Goal: Task Accomplishment & Management: Manage account settings

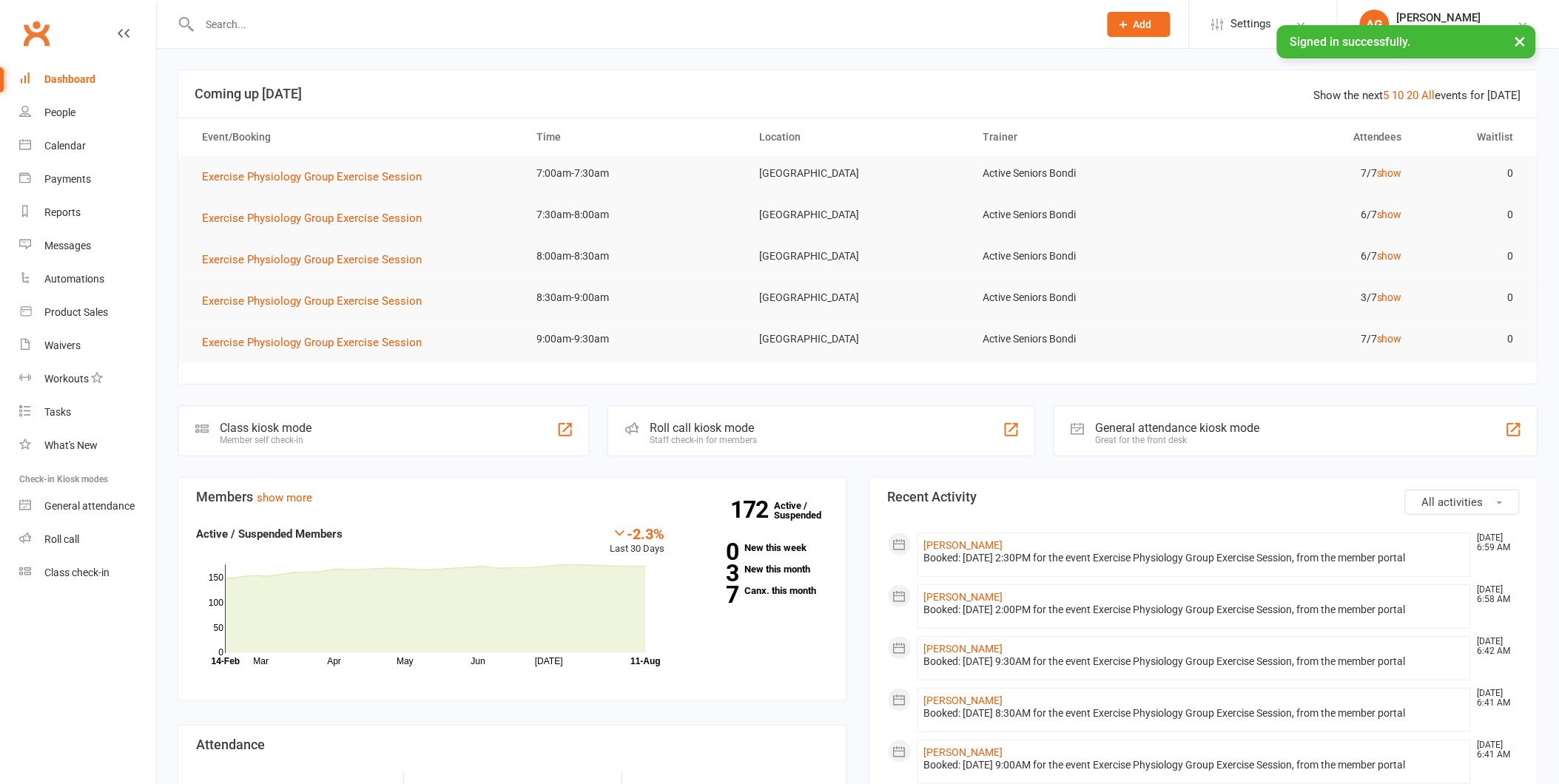
click at [246, 21] on input "text" at bounding box center [641, 25] width 893 height 21
click at [92, 548] on link "Roll call" at bounding box center [88, 539] width 137 height 33
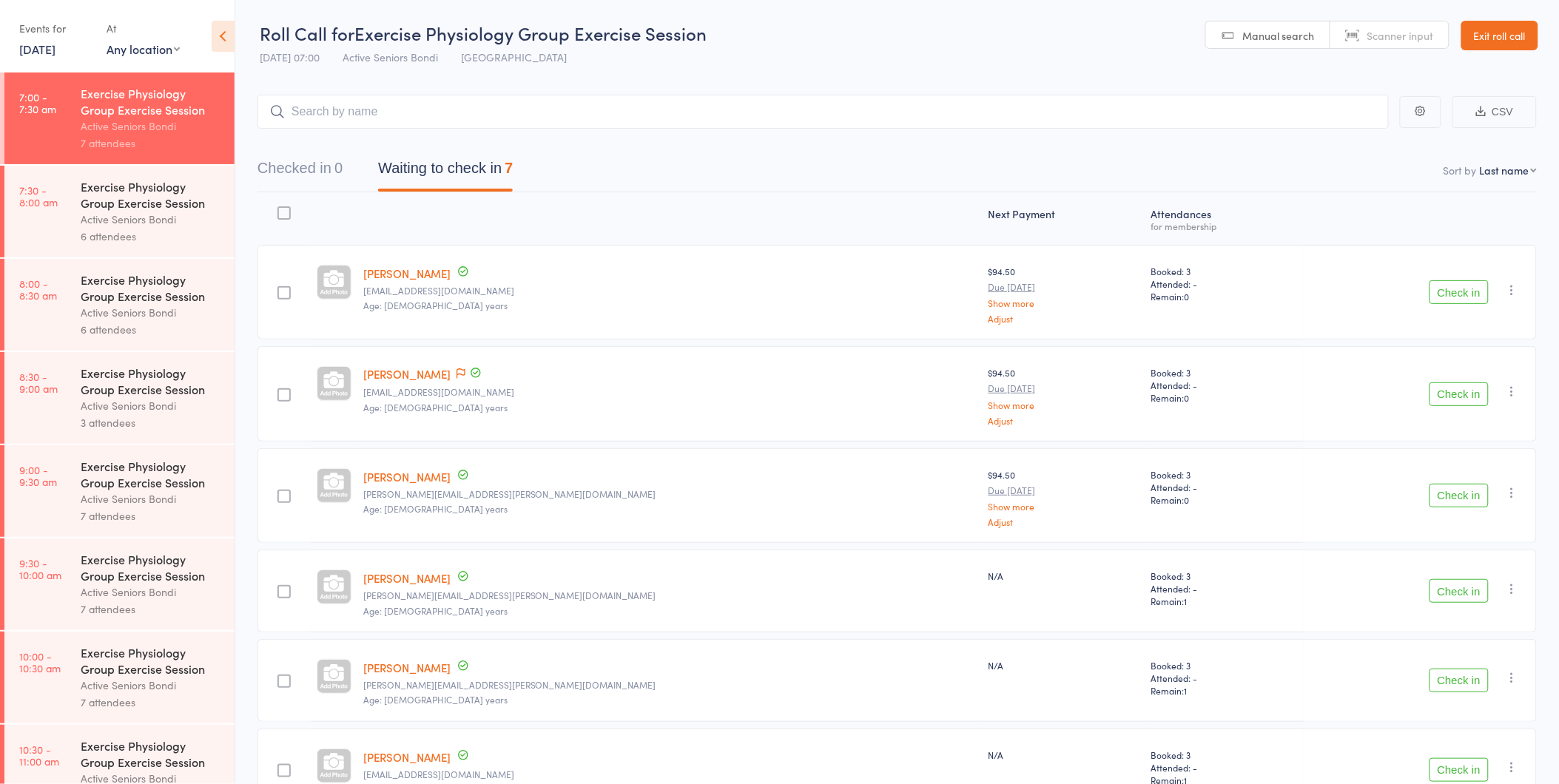
click at [65, 180] on link "7:30 - 8:00 am Exercise Physiology Group Exercise Session Active Seniors Bondi …" at bounding box center [119, 211] width 230 height 92
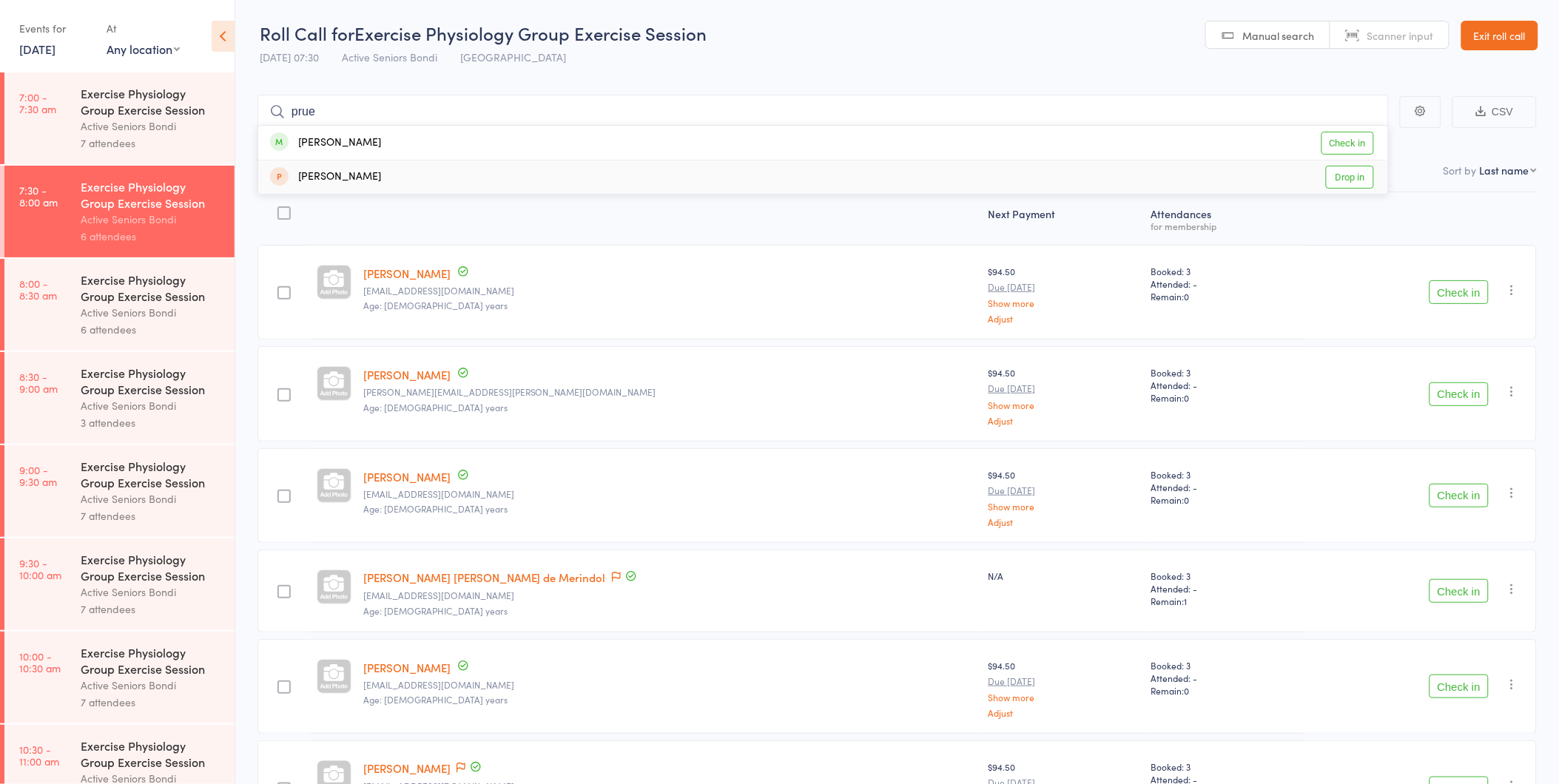
type input "prue"
click at [1100, 189] on div "Marissa Pruscino Drop in" at bounding box center [823, 177] width 1129 height 33
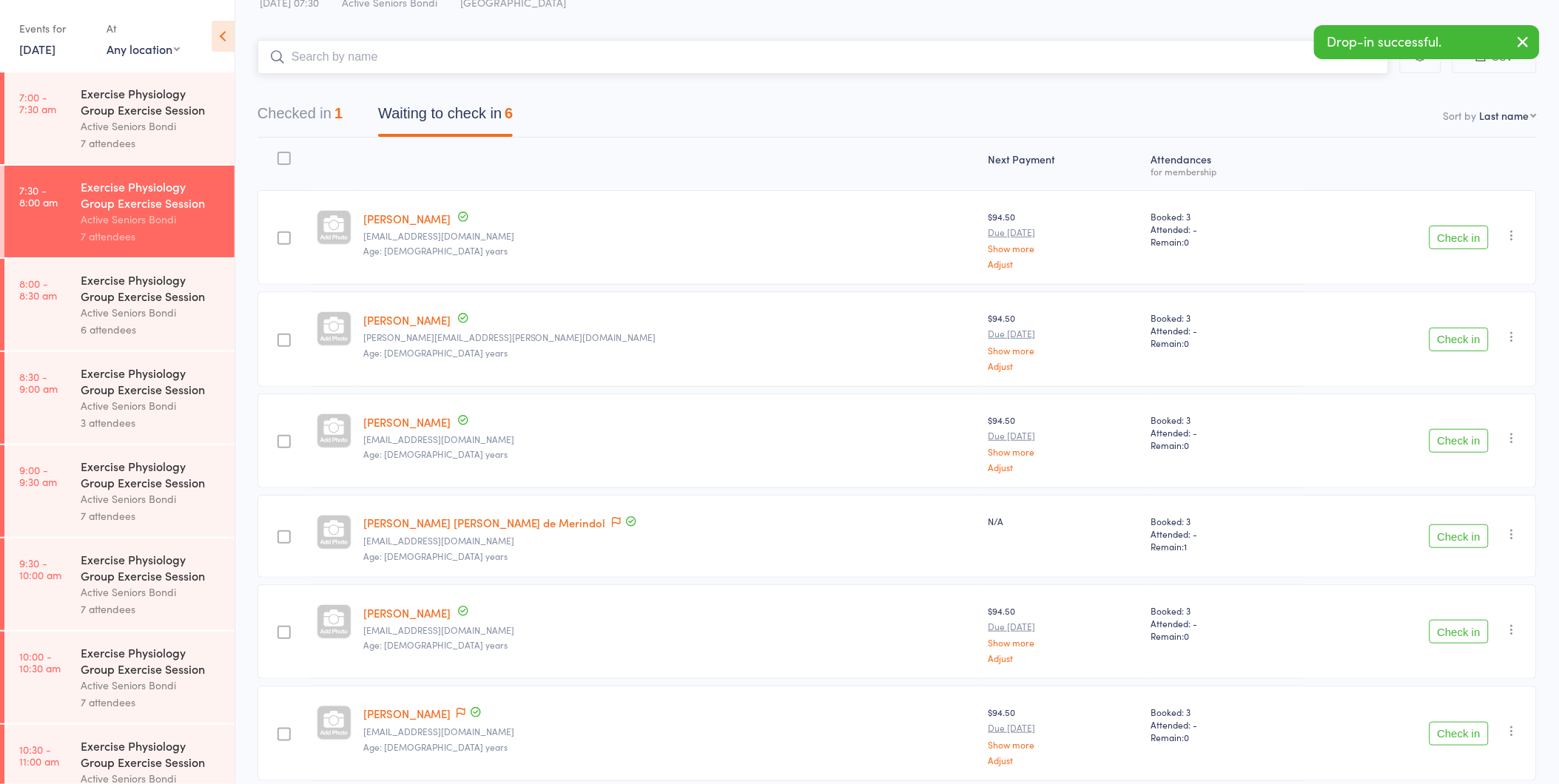
scroll to position [115, 0]
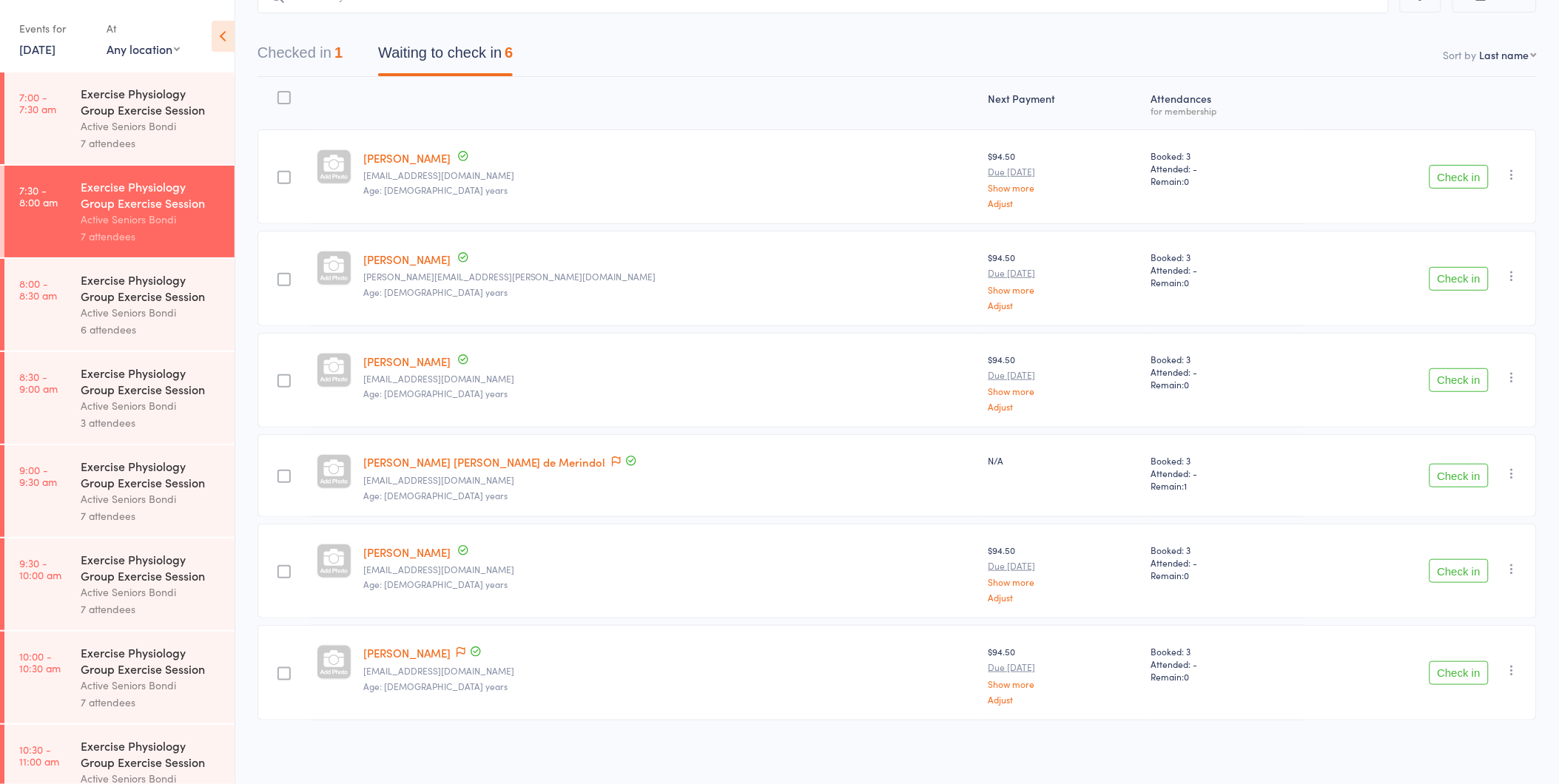
click at [167, 88] on div "Exercise Physiology Group Exercise Session" at bounding box center [151, 101] width 141 height 32
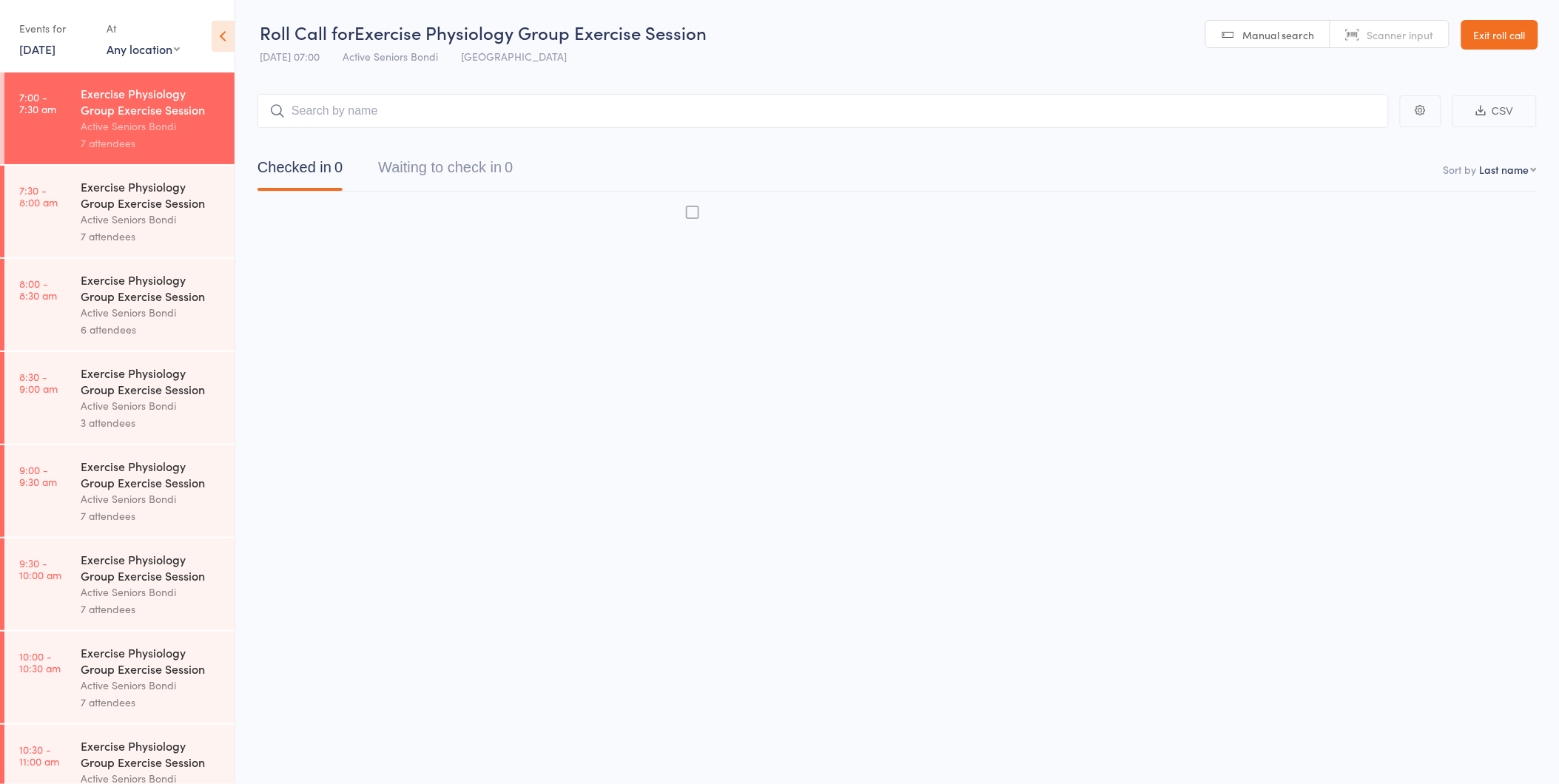
scroll to position [1, 0]
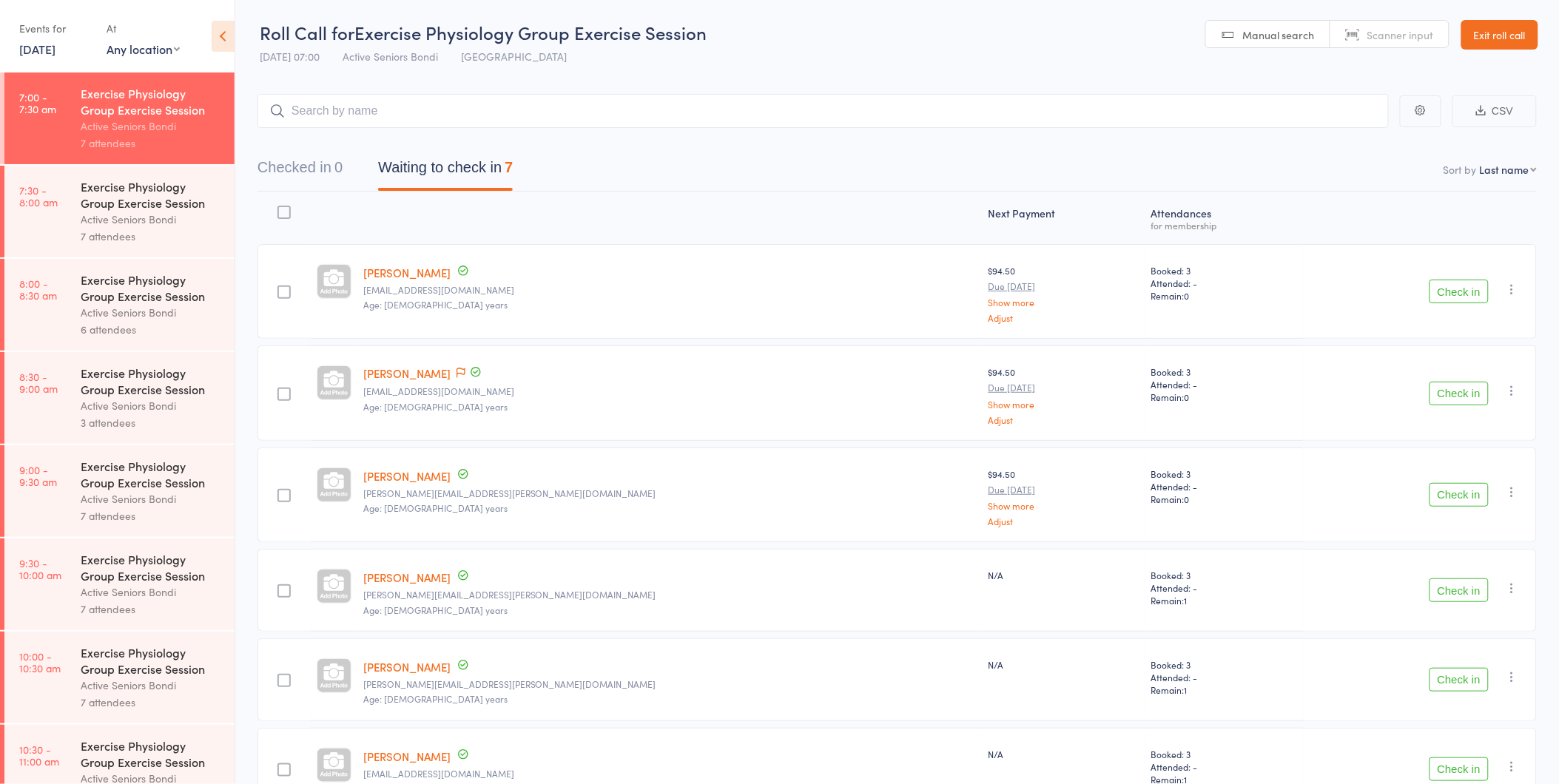
click at [1463, 284] on button "Check in" at bounding box center [1459, 292] width 59 height 24
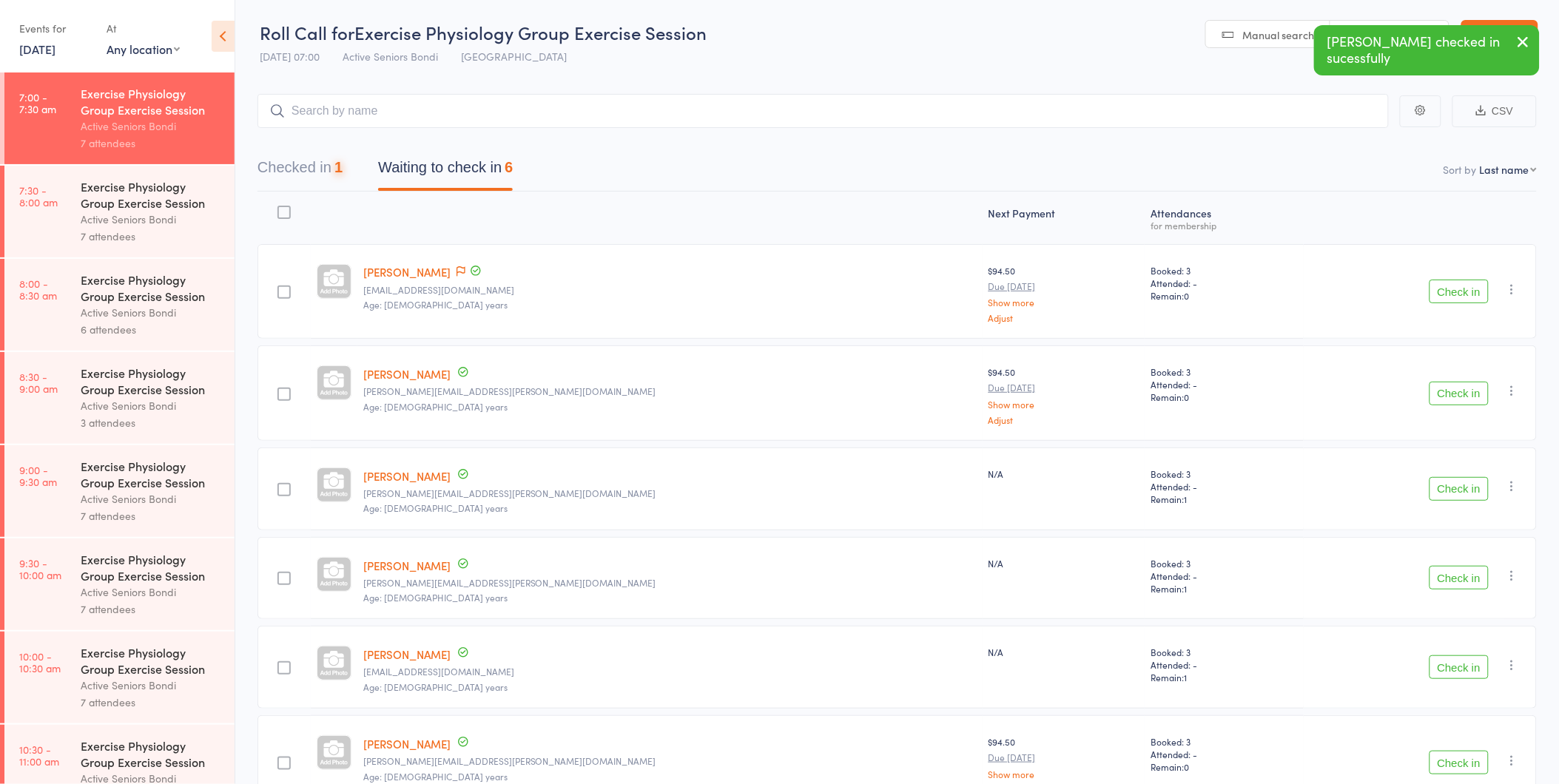
click at [1463, 284] on button "Check in" at bounding box center [1459, 292] width 59 height 24
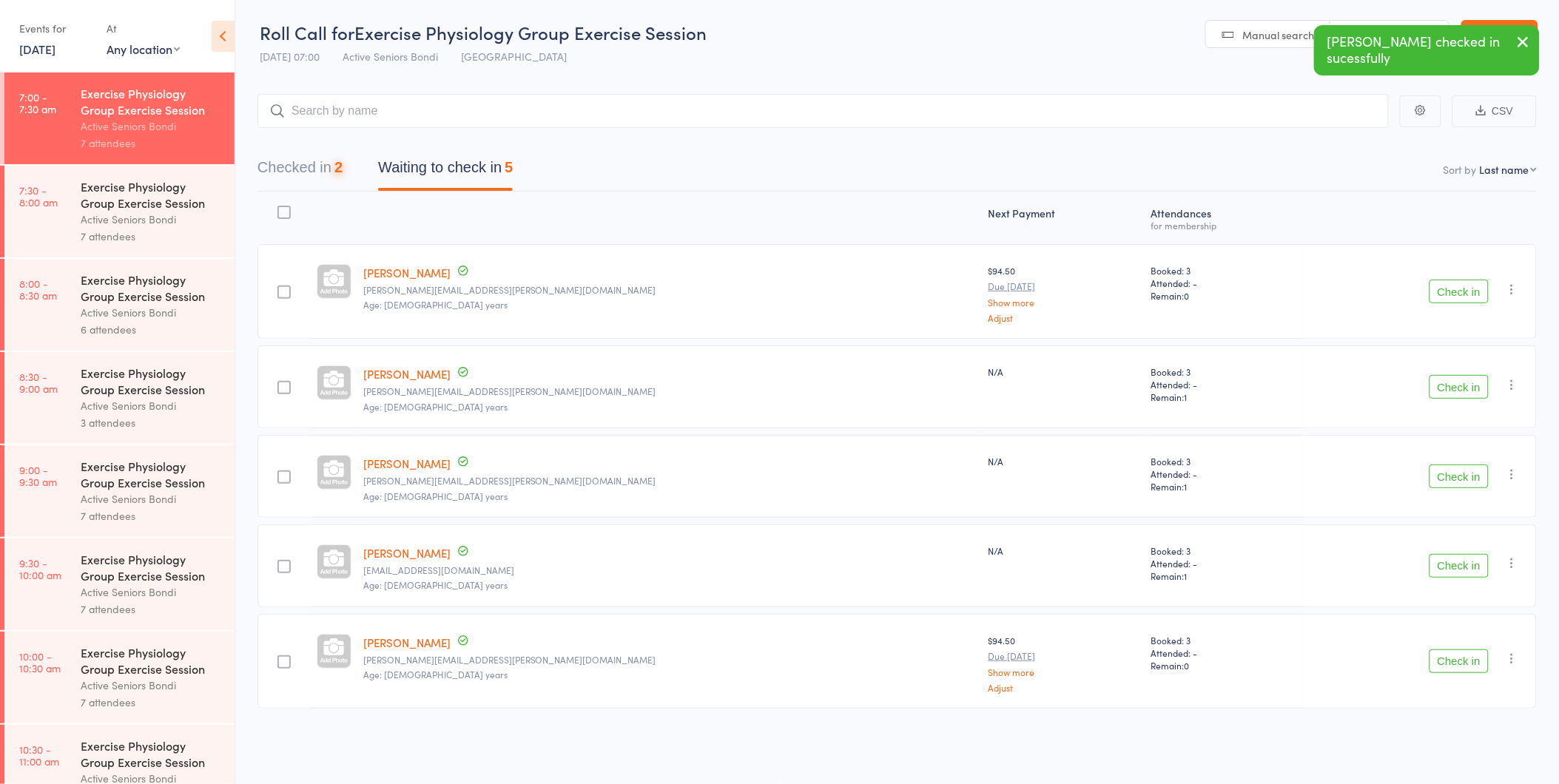
click at [1463, 284] on button "Check in" at bounding box center [1459, 292] width 59 height 24
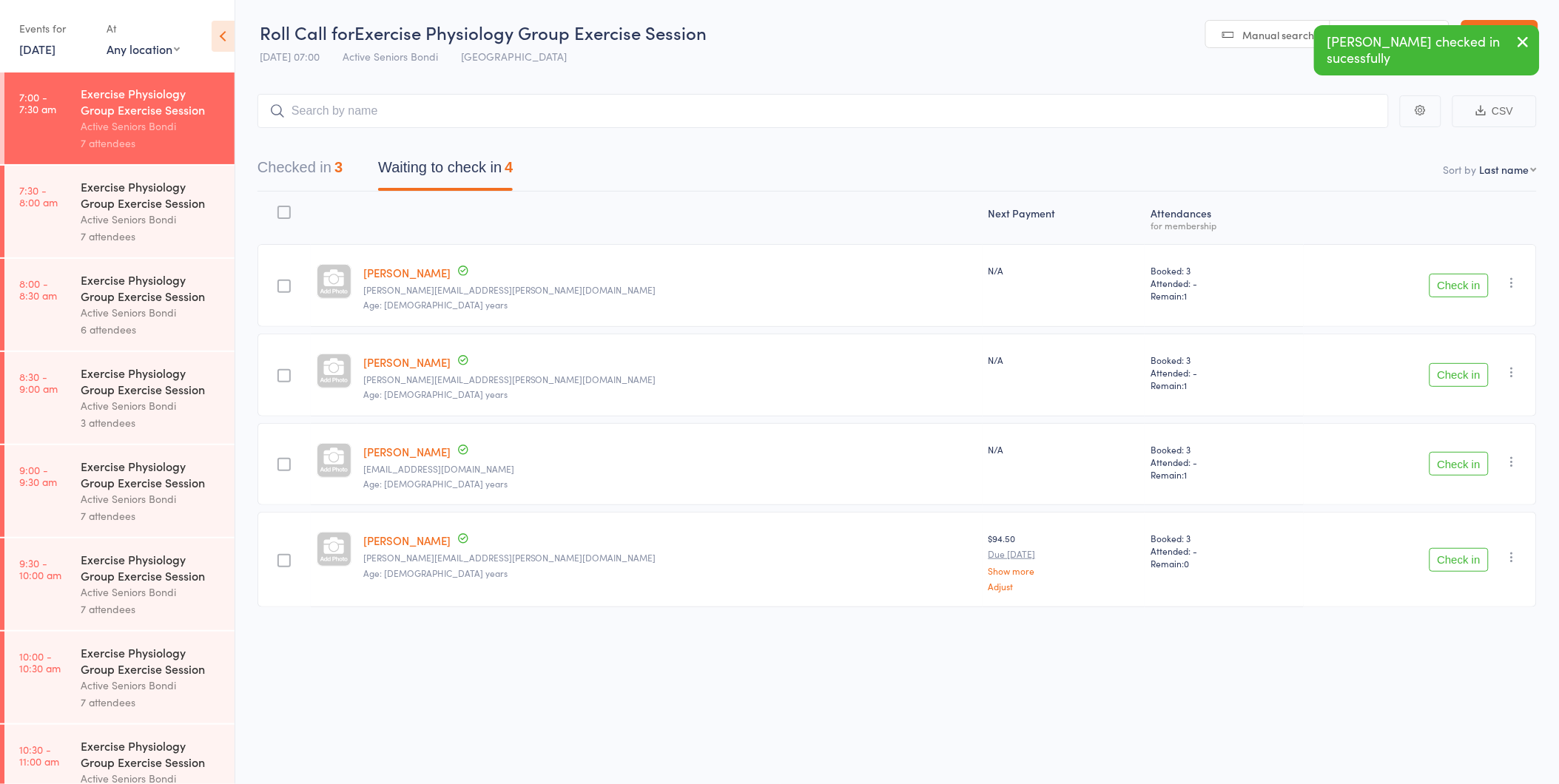
click at [1463, 284] on button "Check in" at bounding box center [1459, 286] width 59 height 24
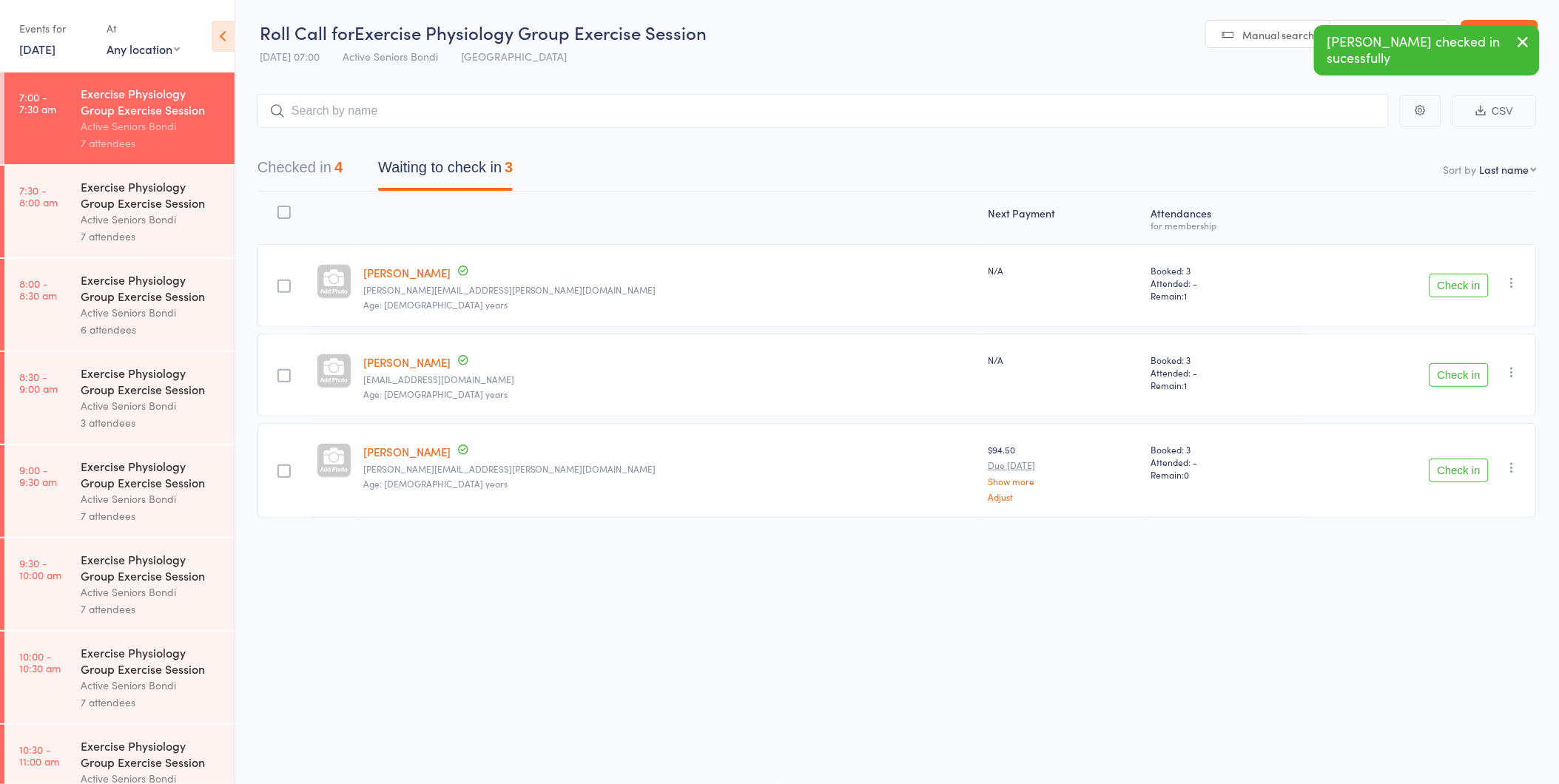
click at [1463, 284] on button "Check in" at bounding box center [1459, 286] width 59 height 24
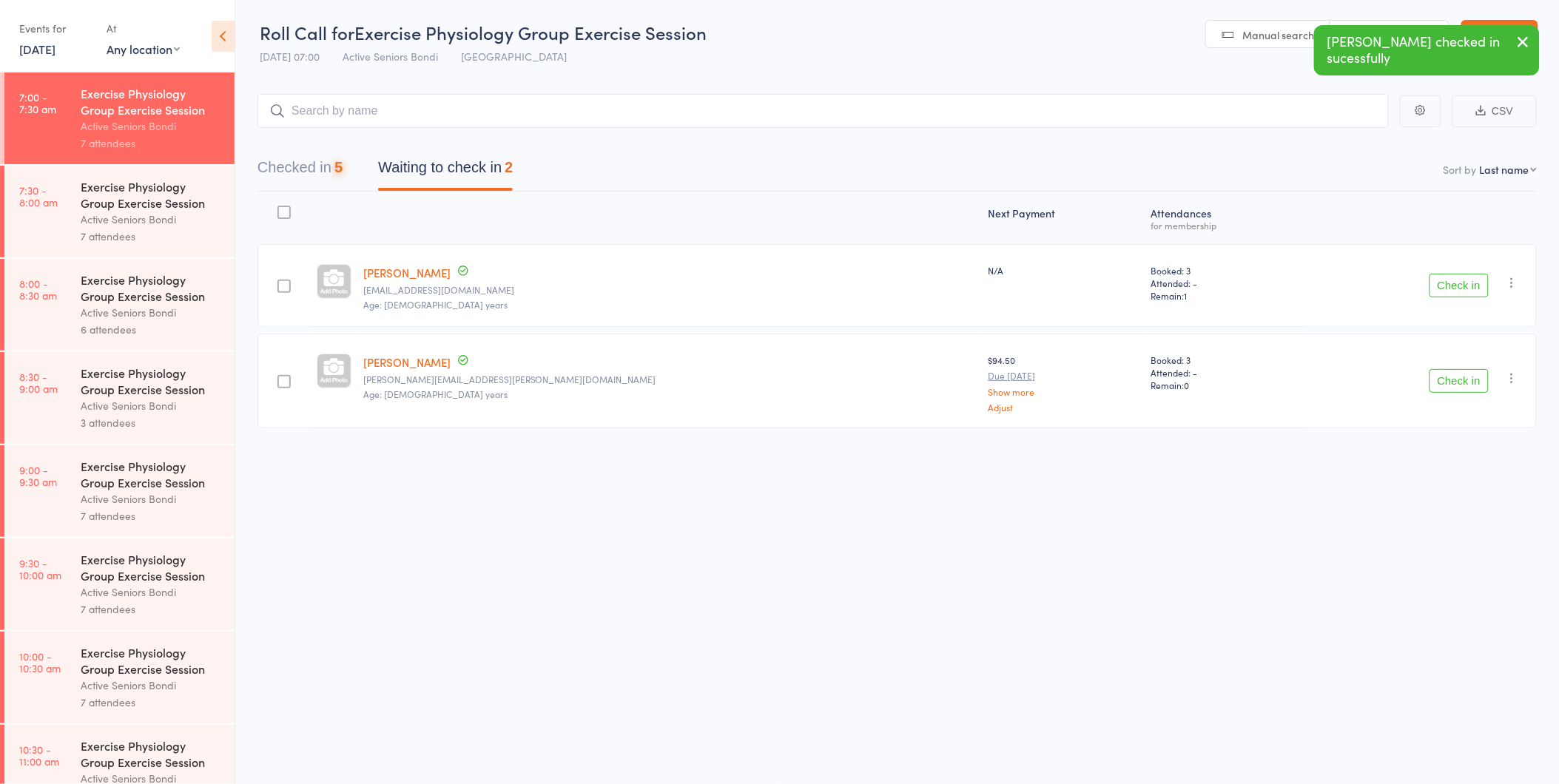
click at [1463, 284] on button "Check in" at bounding box center [1459, 286] width 59 height 24
click at [1463, 284] on button "Check in" at bounding box center [1459, 292] width 59 height 24
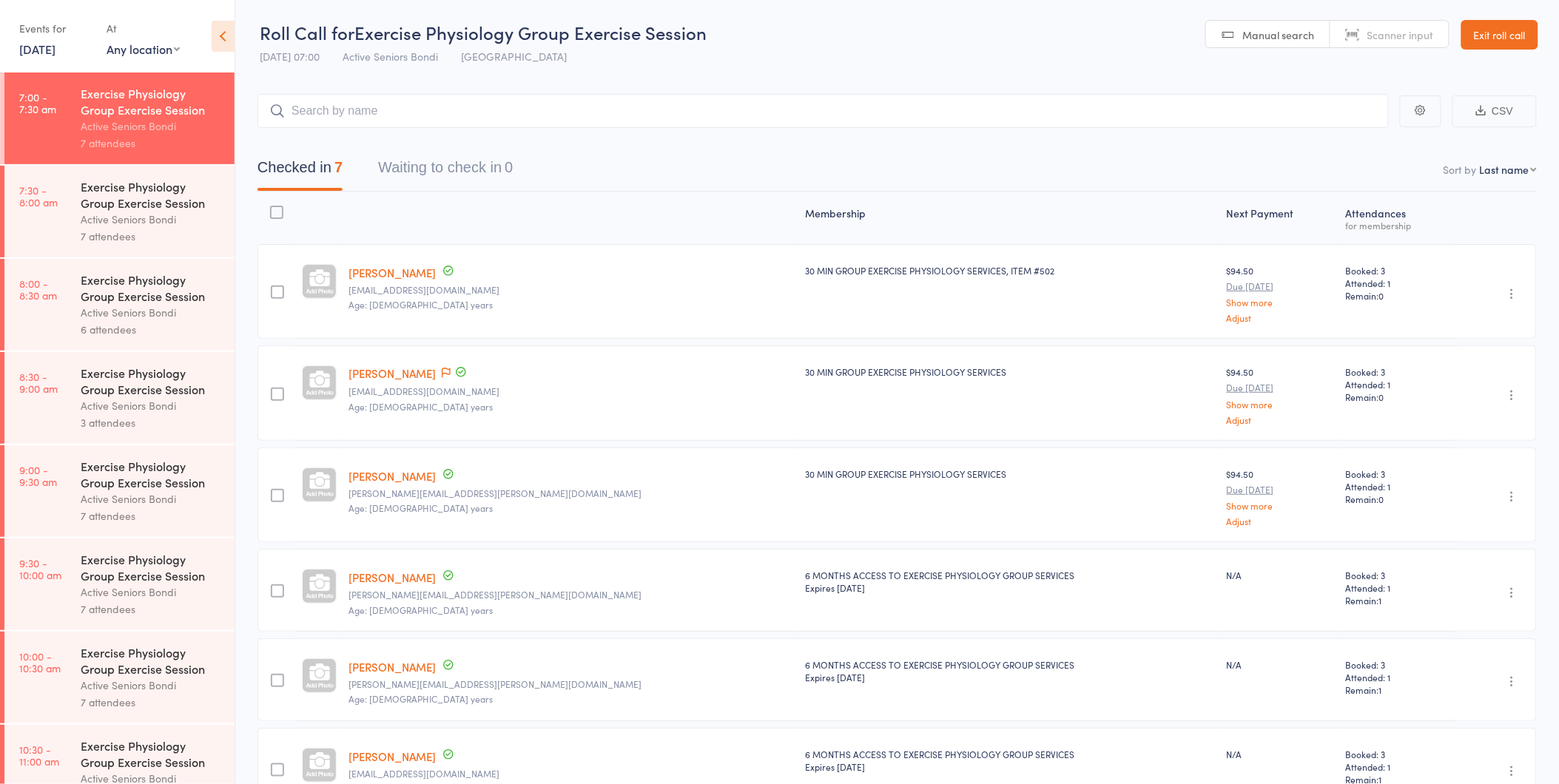
click at [43, 38] on div "Events for" at bounding box center [55, 28] width 73 height 25
click at [46, 50] on link "[DATE]" at bounding box center [37, 49] width 36 height 16
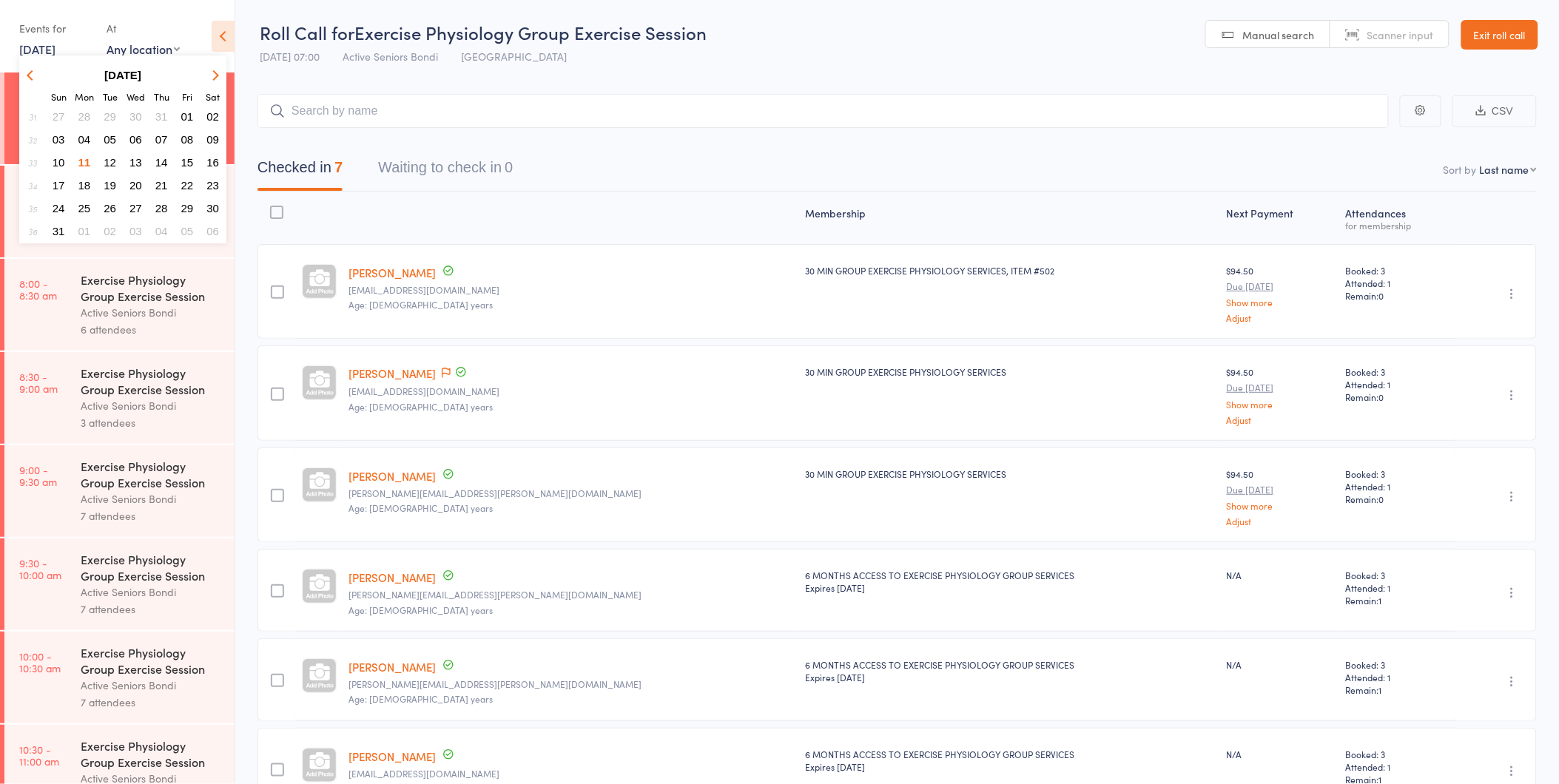
click at [106, 179] on span "19" at bounding box center [109, 185] width 13 height 13
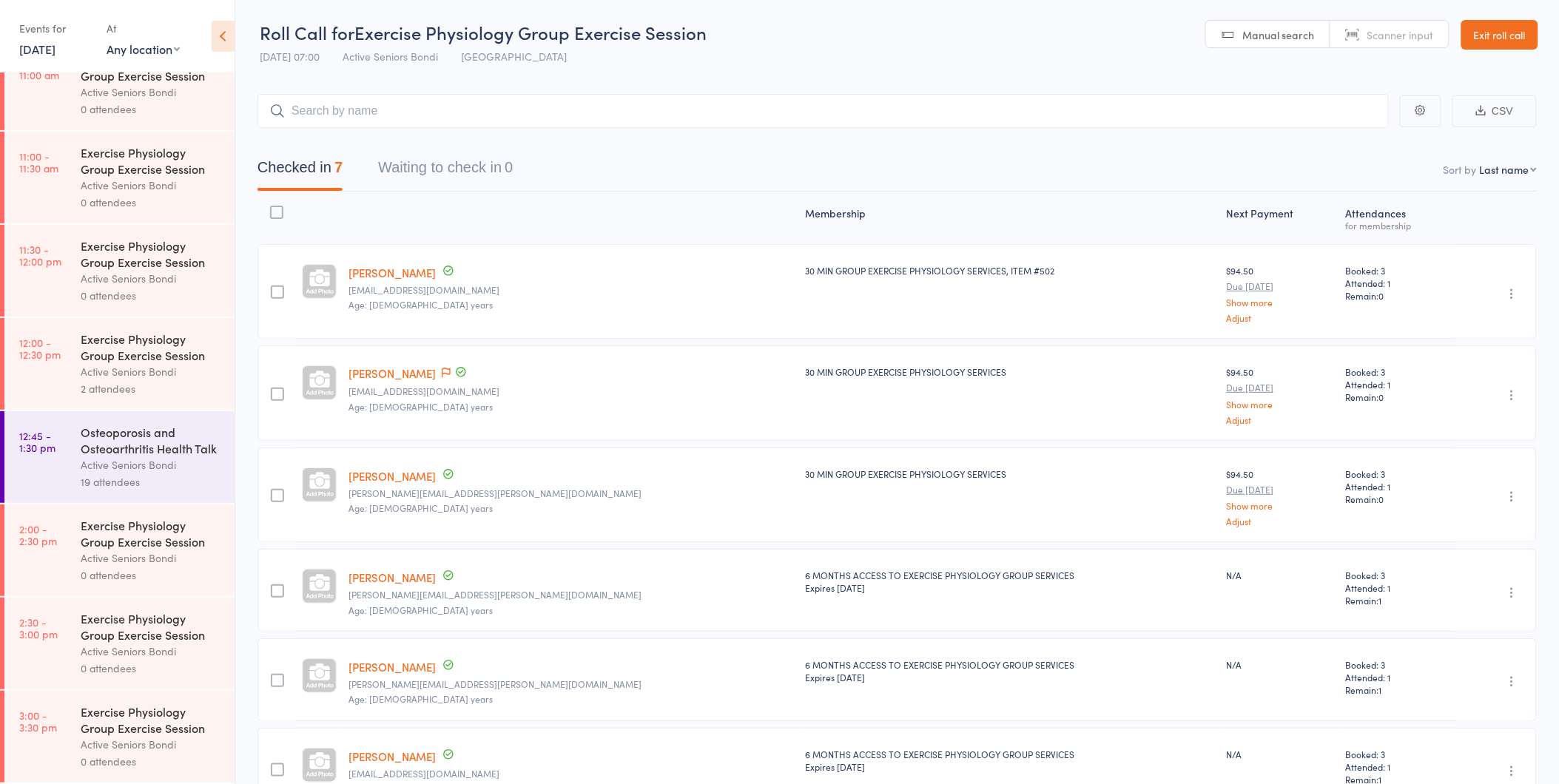
scroll to position [693, 0]
click at [134, 429] on div "Osteoporosis and Osteoarthritis Health Talk" at bounding box center [151, 439] width 141 height 32
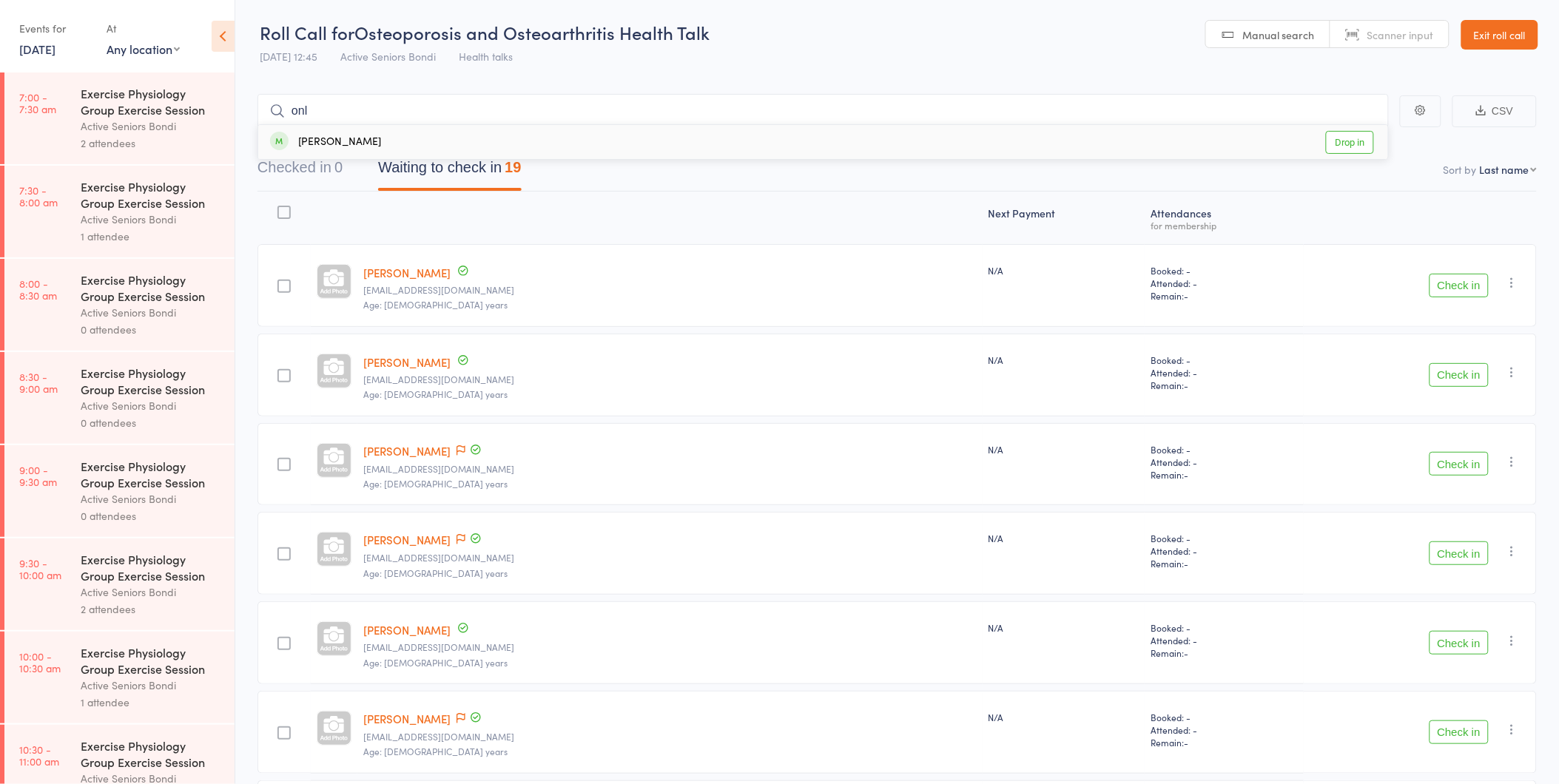
type input "onl"
click at [1343, 136] on link "Drop in" at bounding box center [1349, 142] width 48 height 23
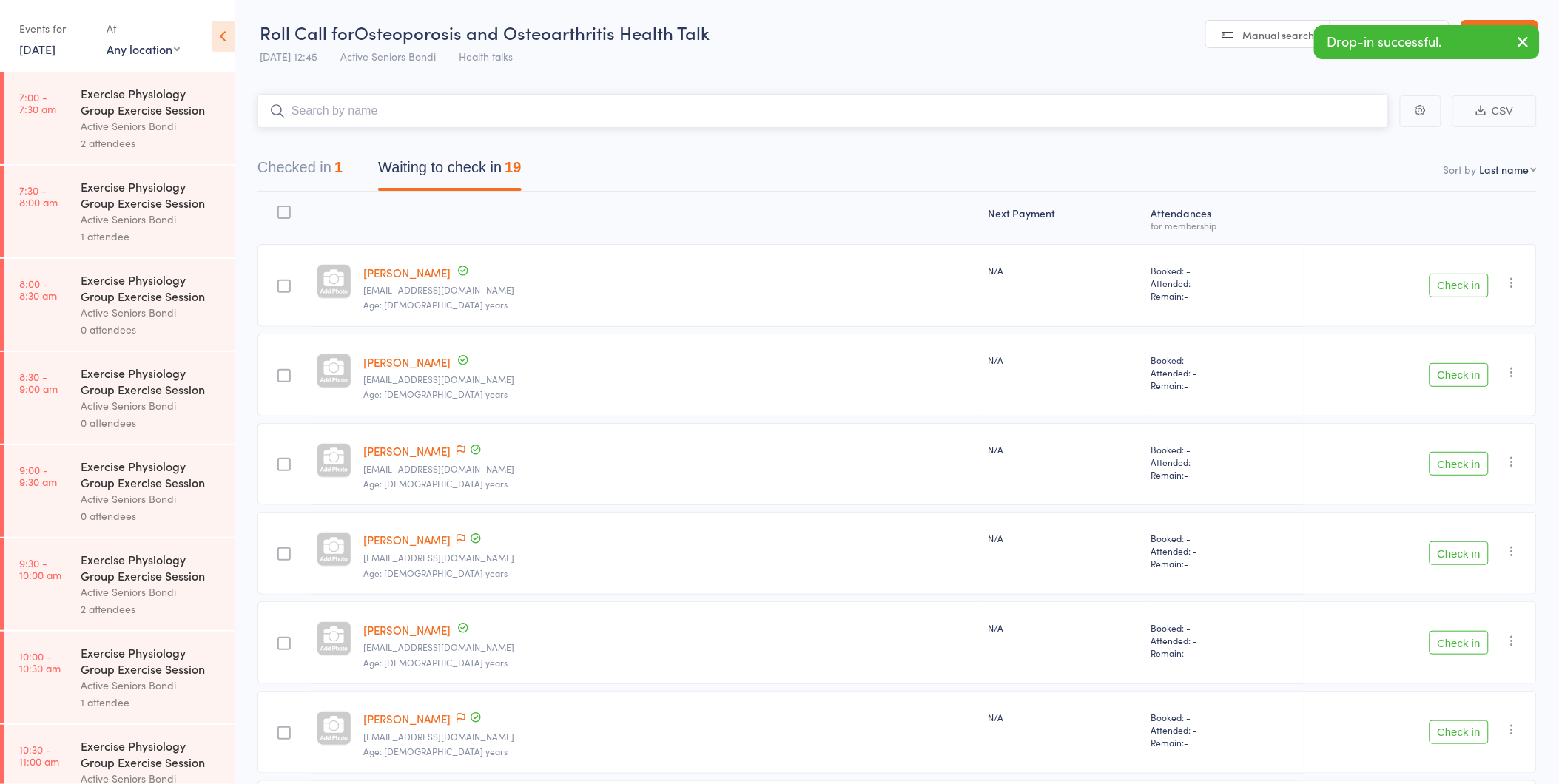
click at [335, 183] on button "Checked in 1" at bounding box center [300, 171] width 85 height 39
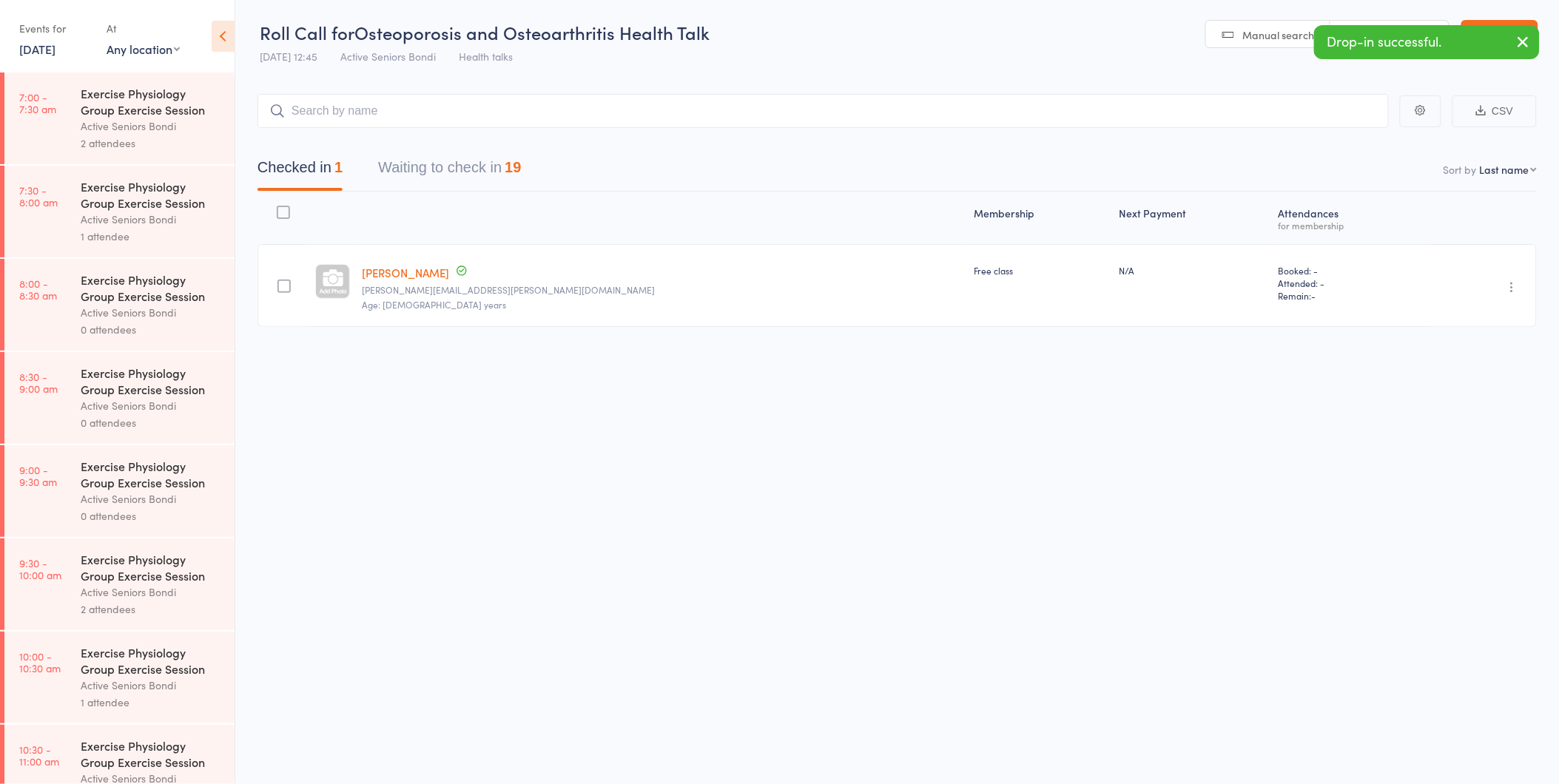
click at [1519, 286] on icon "button" at bounding box center [1513, 287] width 15 height 15
click at [1510, 314] on li "Undo check-in" at bounding box center [1459, 316] width 122 height 19
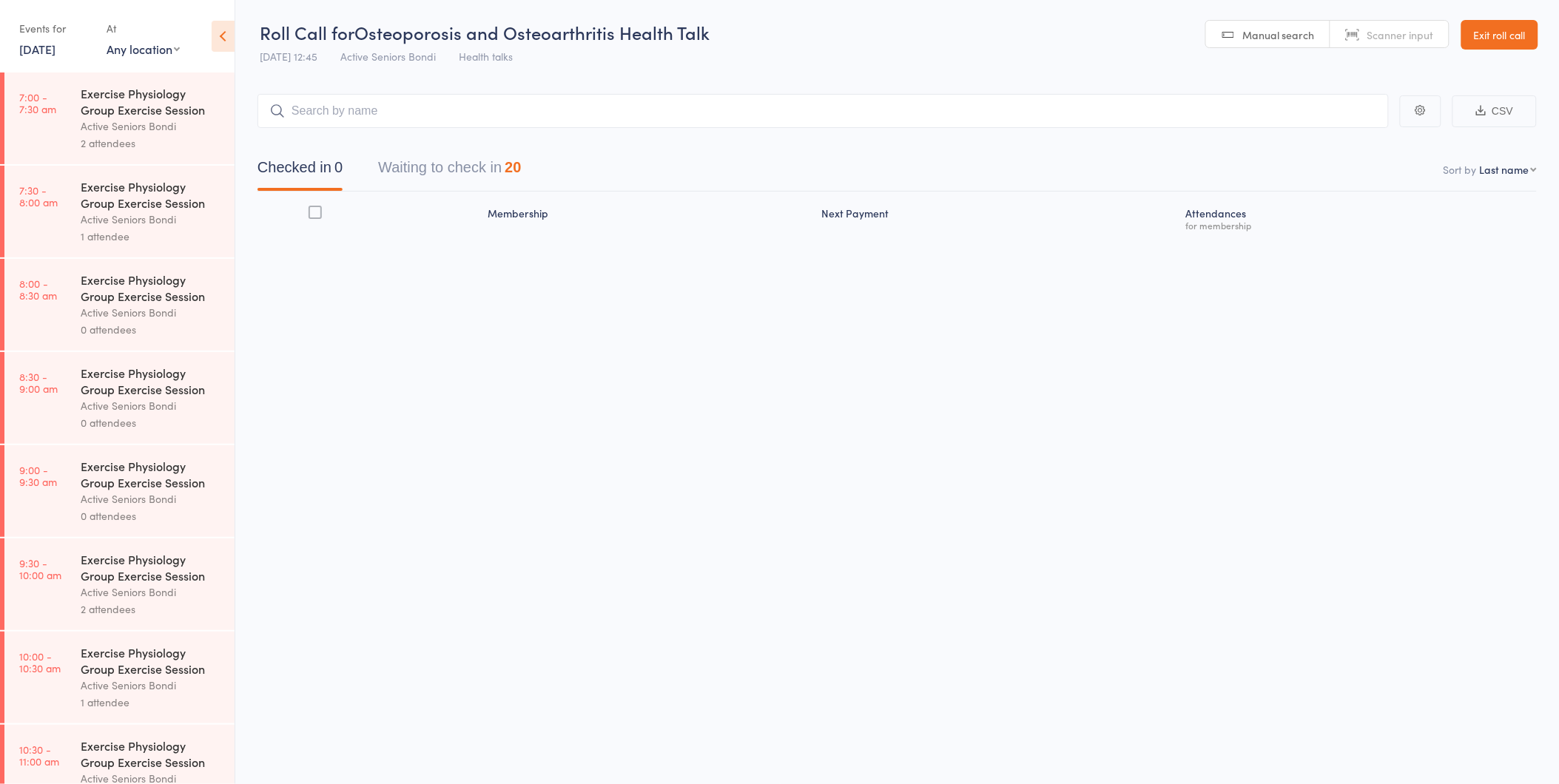
click at [1513, 41] on link "Exit roll call" at bounding box center [1499, 35] width 77 height 30
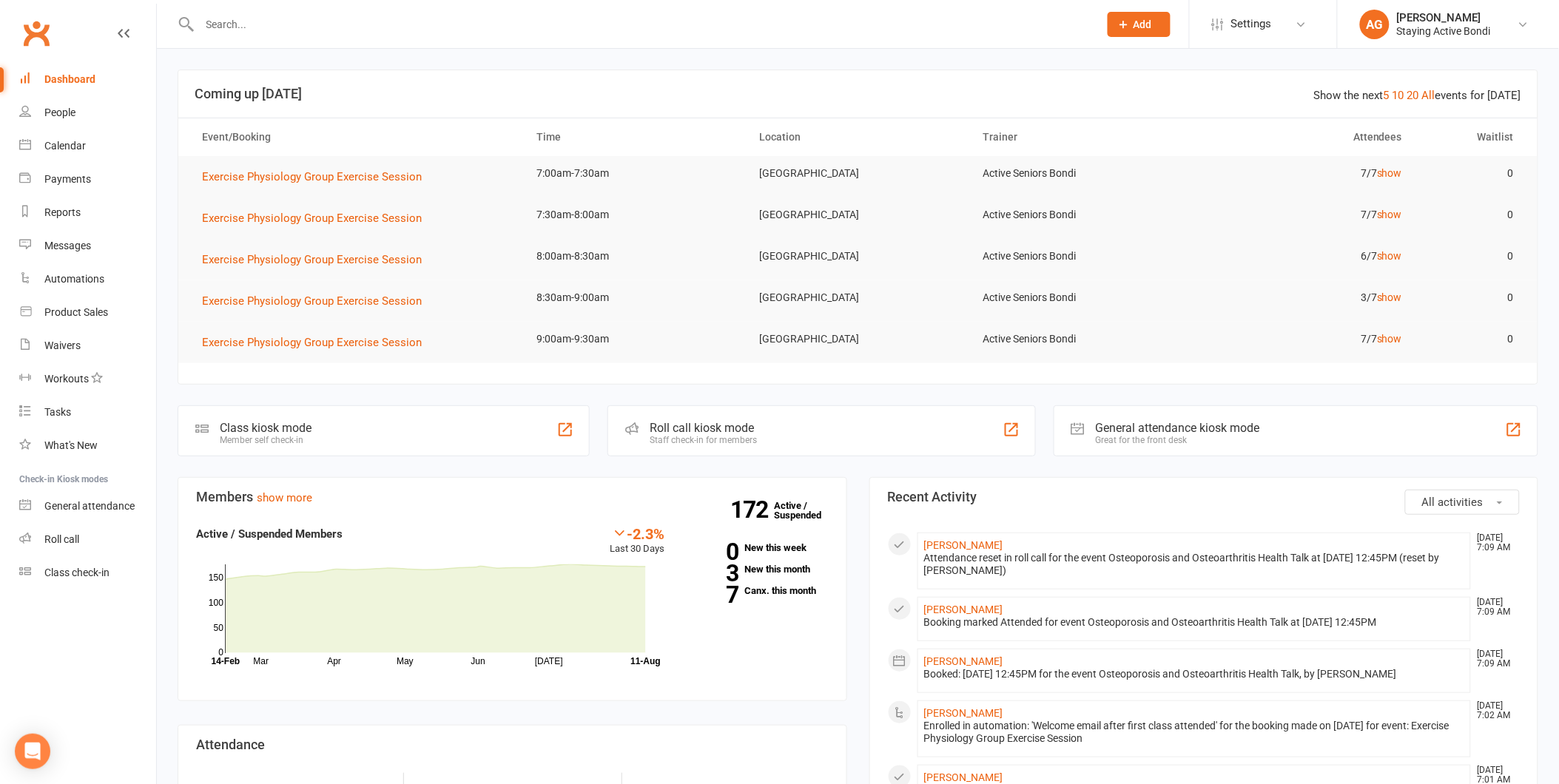
click at [446, 19] on input "text" at bounding box center [641, 25] width 893 height 21
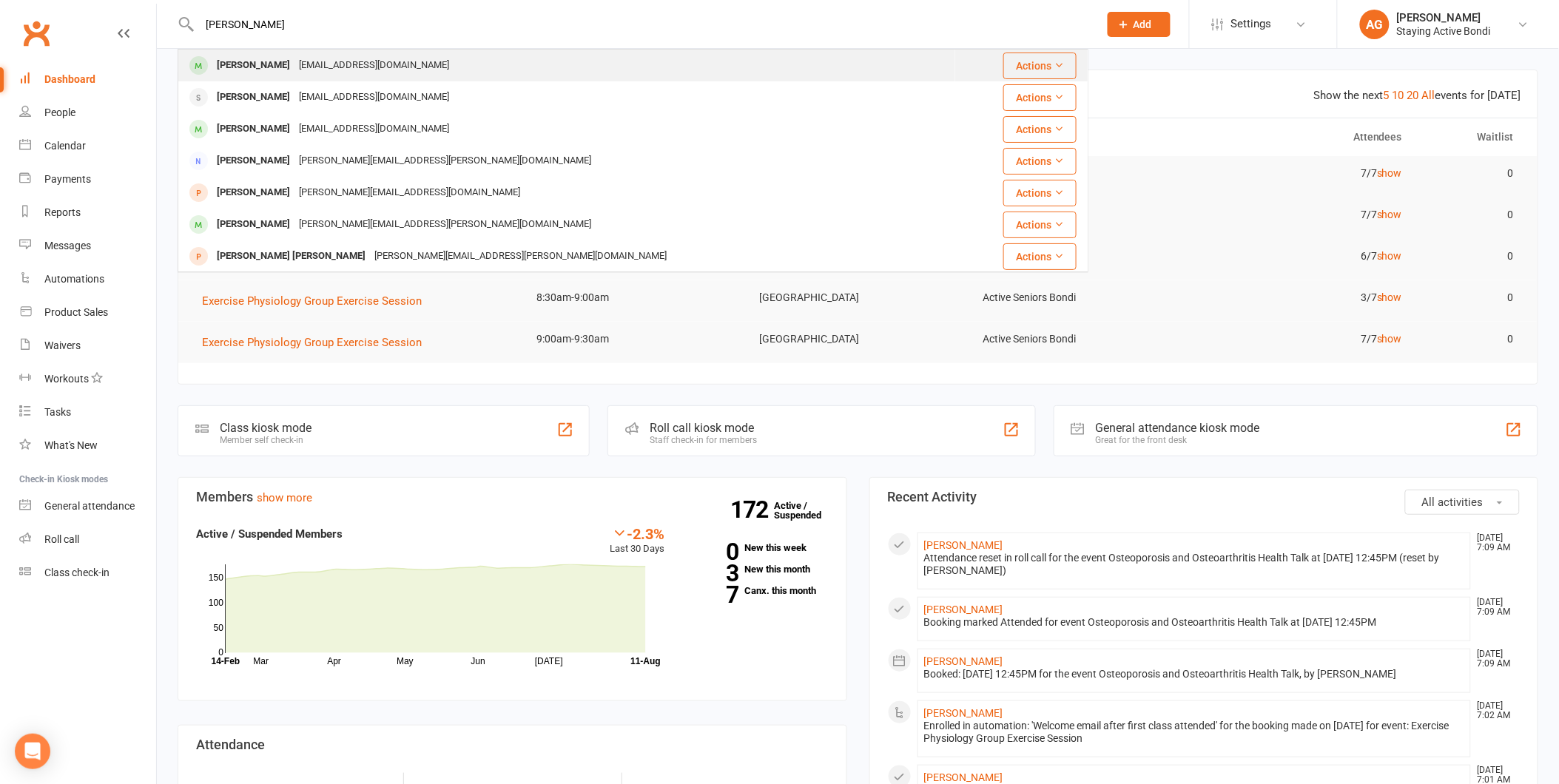
type input "lynch"
click at [251, 79] on div "Peter Lynch thepeterlynch@gmail.com" at bounding box center [567, 65] width 775 height 31
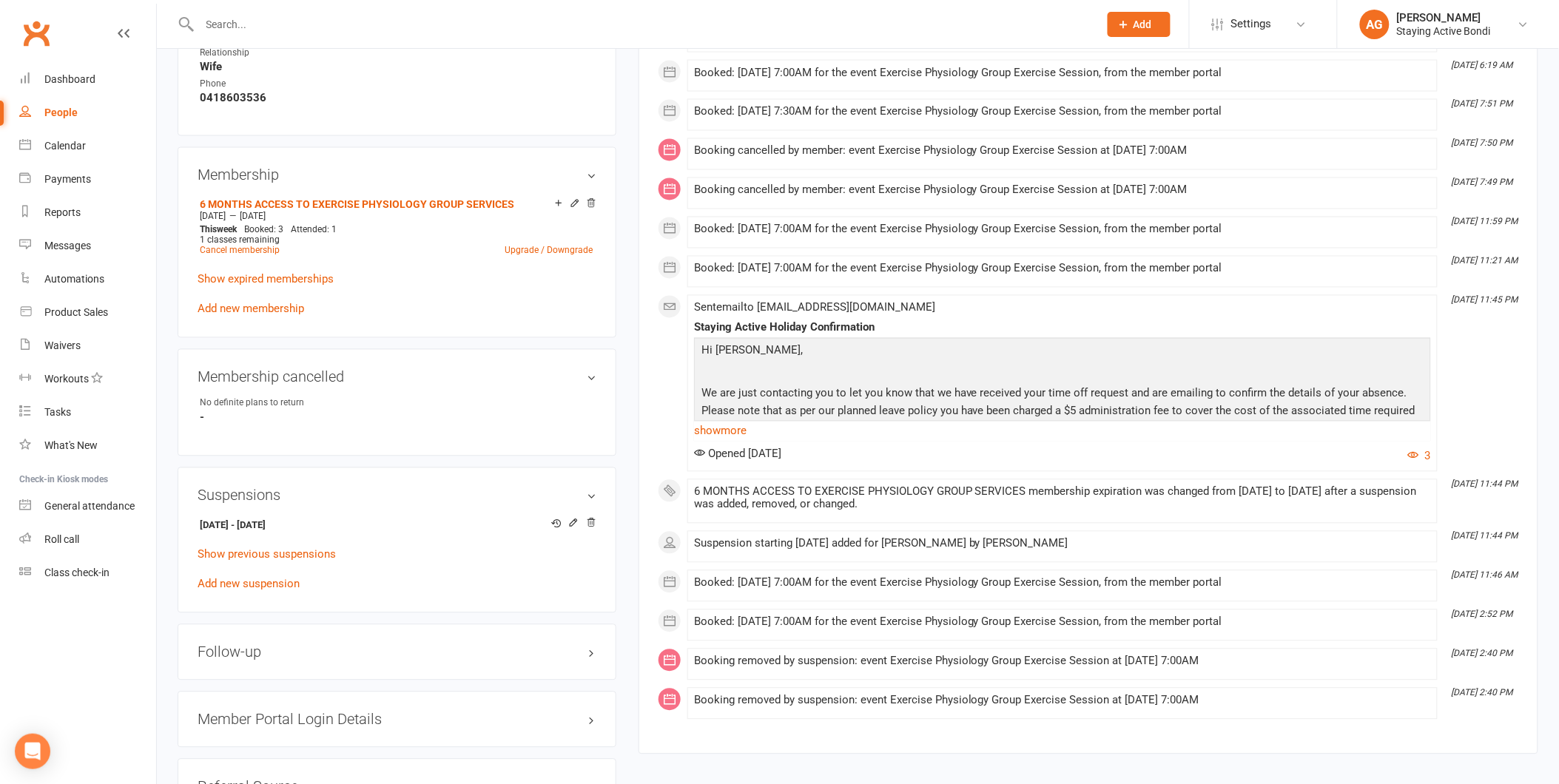
scroll to position [904, 0]
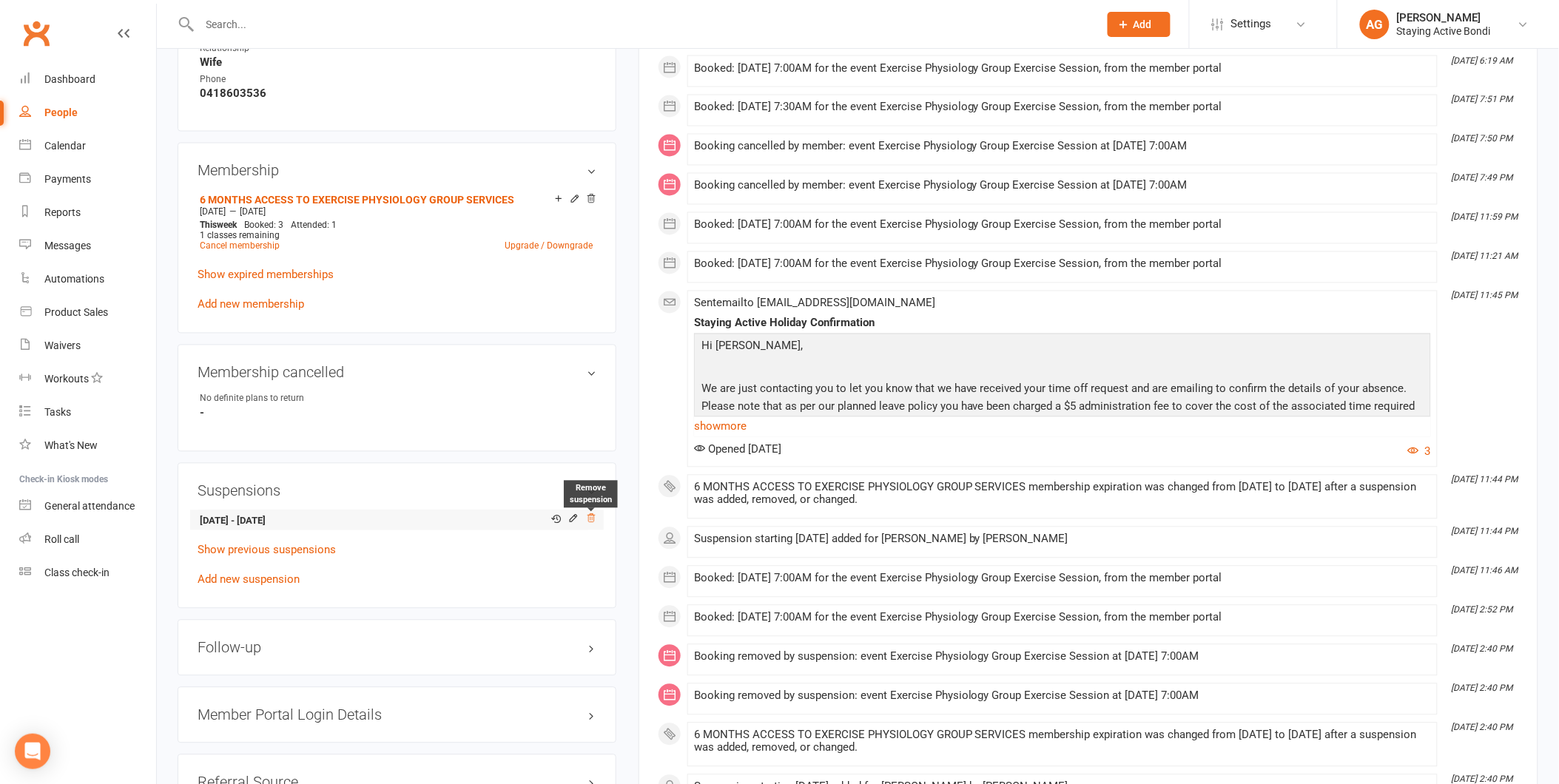
click at [594, 519] on icon at bounding box center [591, 518] width 10 height 10
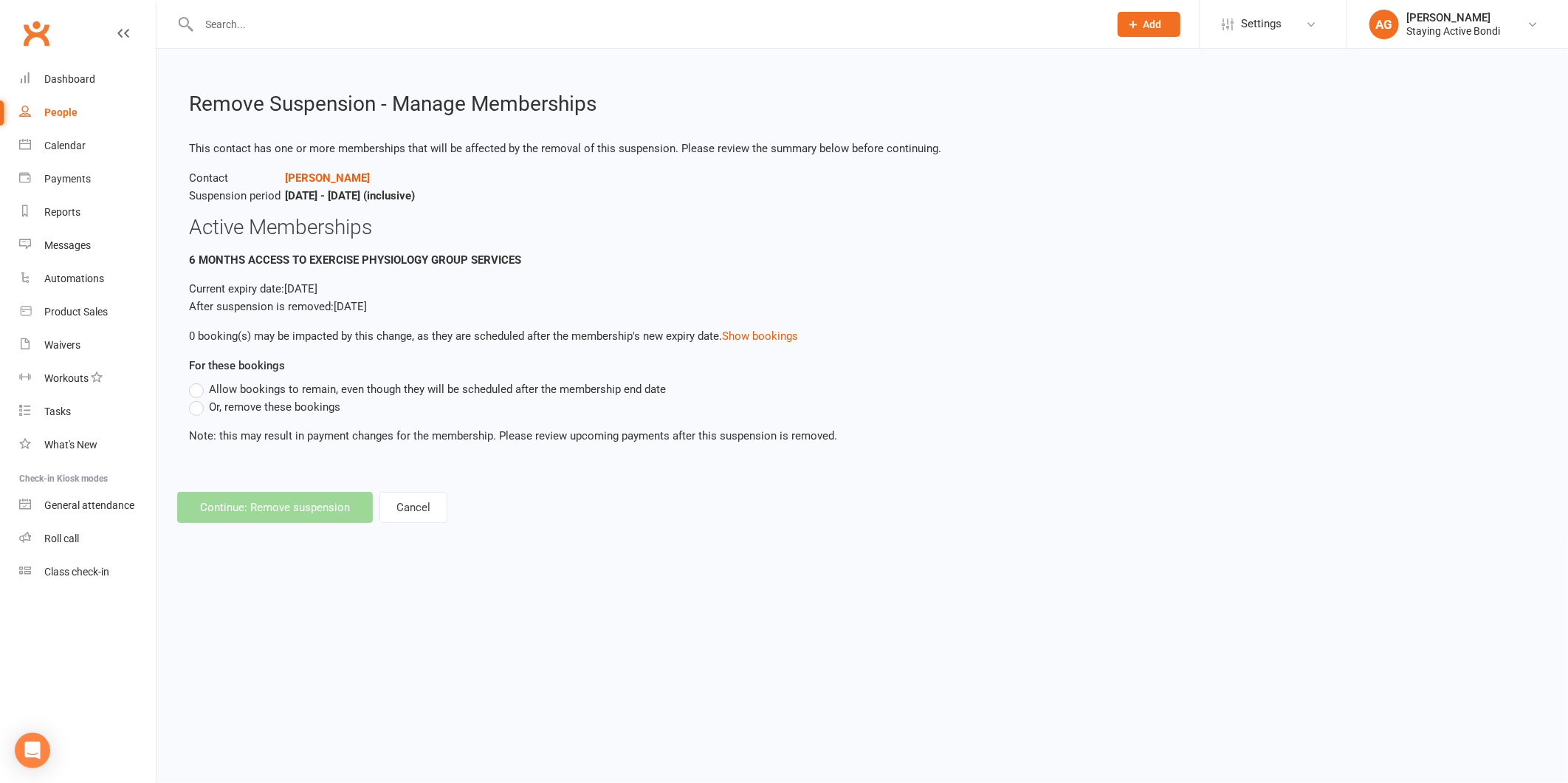
click at [300, 501] on footer "Continue: Remove suspension Cancel" at bounding box center [862, 507] width 1370 height 31
click at [343, 388] on span "Allow bookings to remain, even though they will be scheduled after the membersh…" at bounding box center [438, 388] width 457 height 16
click at [199, 380] on input "Allow bookings to remain, even though they will be scheduled after the membersh…" at bounding box center [193, 380] width 10 height 0
click at [335, 501] on button "Continue: Remove suspension" at bounding box center [275, 507] width 196 height 31
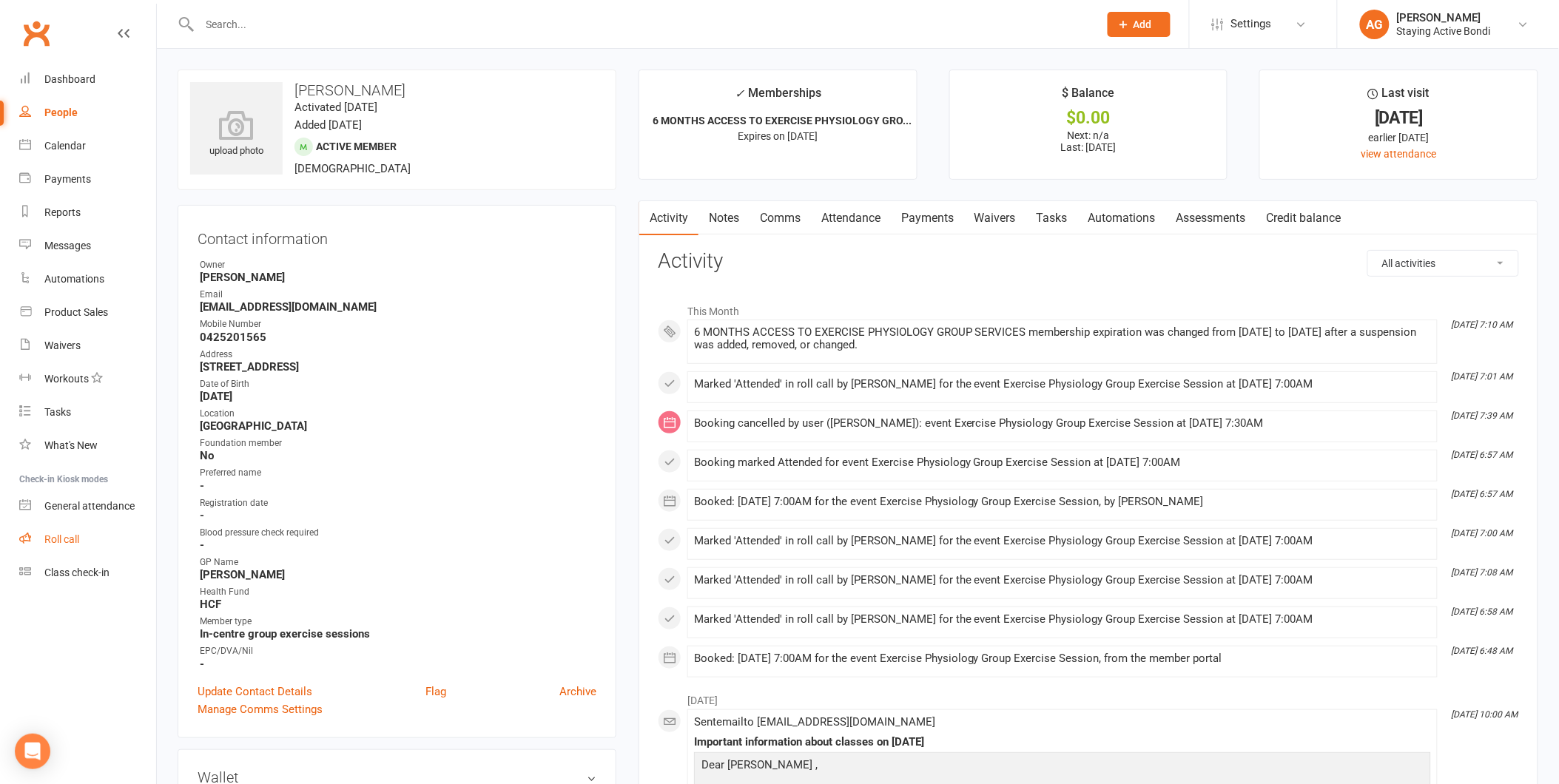
click at [97, 548] on link "Roll call" at bounding box center [88, 539] width 137 height 33
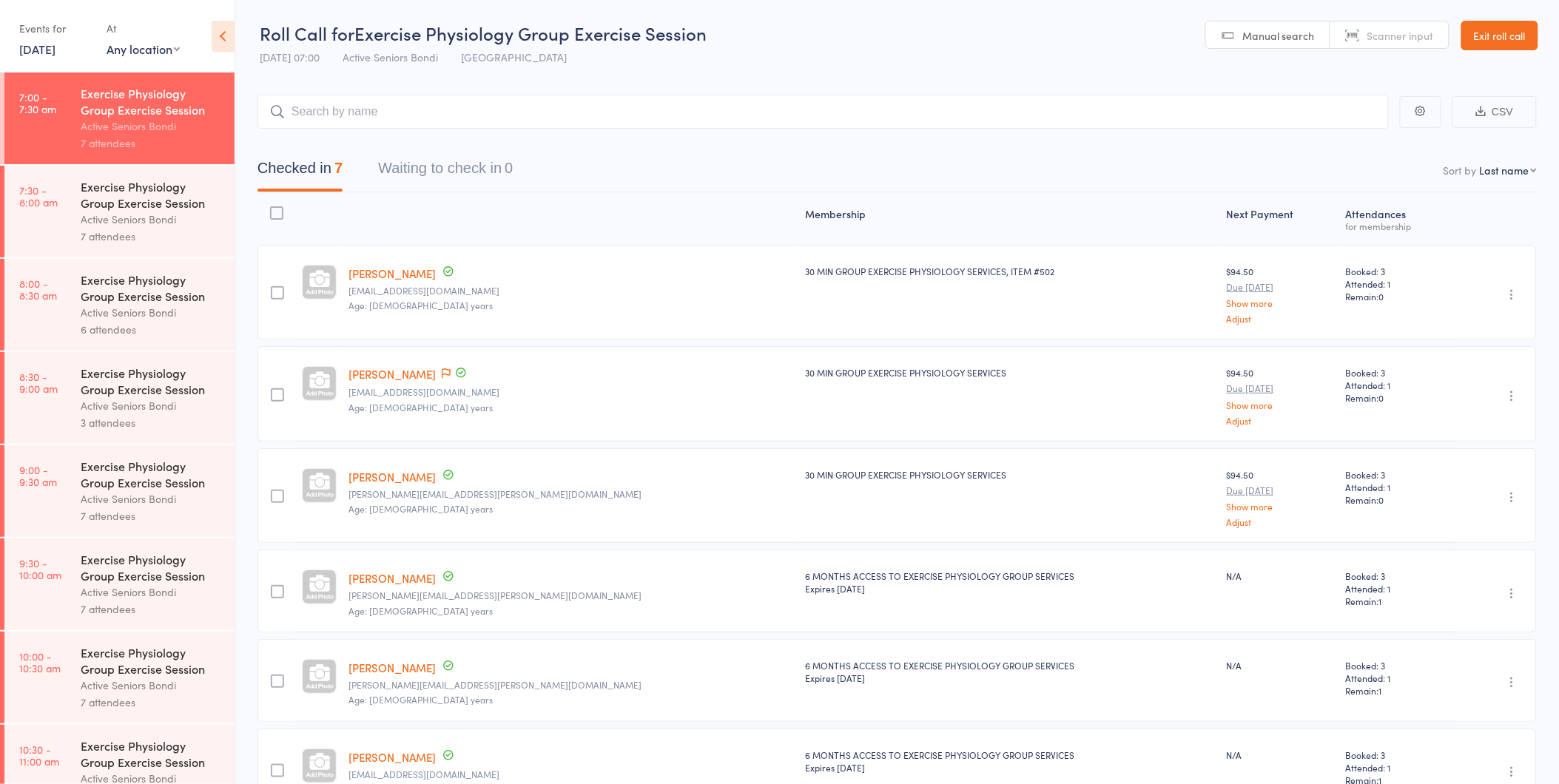
click at [162, 224] on div "Active Seniors Bondi" at bounding box center [151, 219] width 141 height 17
click at [165, 232] on div "7 attendees" at bounding box center [151, 236] width 141 height 17
click at [156, 185] on div "Exercise Physiology Group Exercise Session" at bounding box center [151, 194] width 141 height 32
click at [151, 232] on div "7 attendees" at bounding box center [151, 236] width 141 height 17
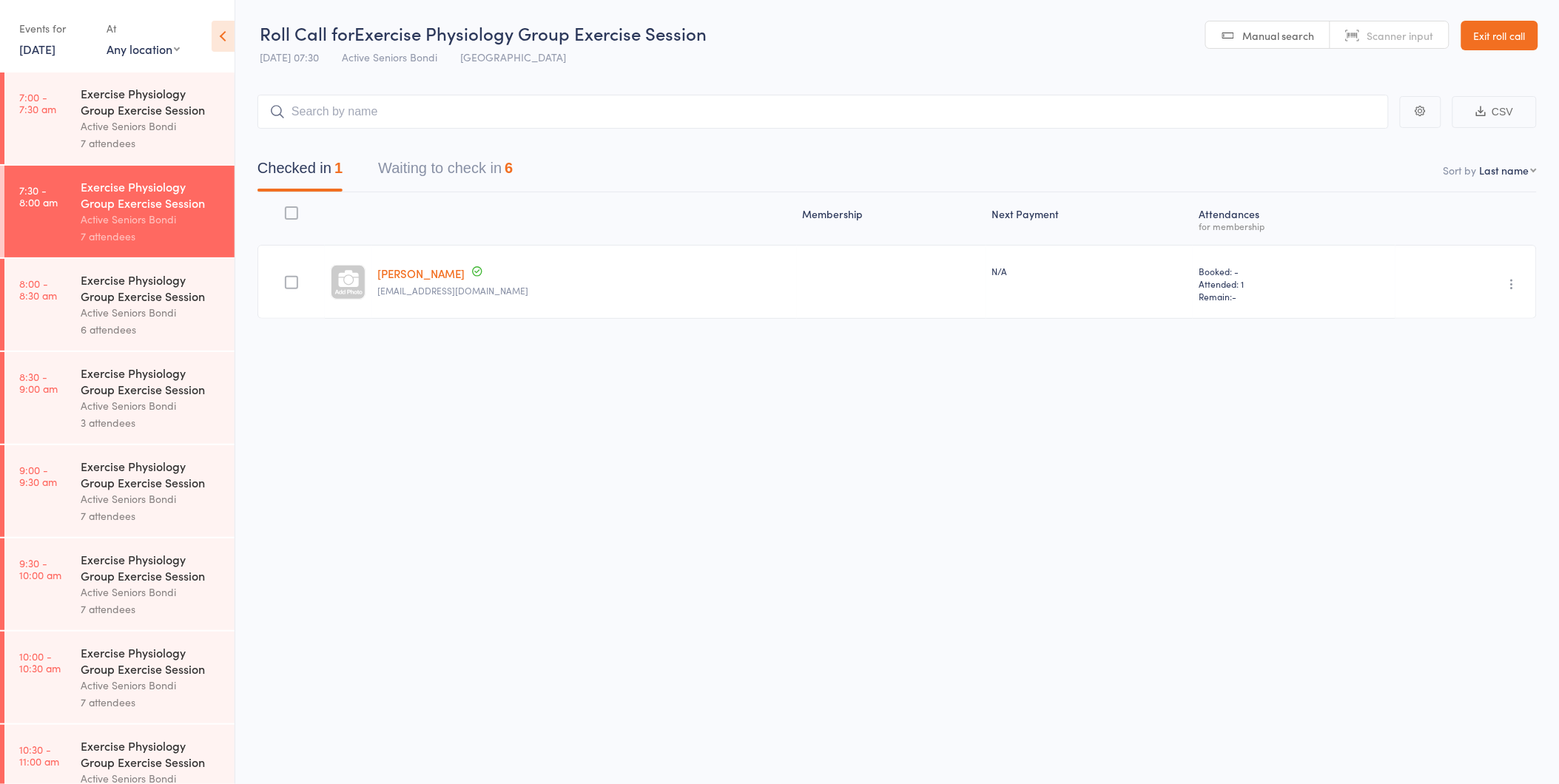
click at [1215, 771] on div "Roll Call for Exercise Physiology Group Exercise Session 11 Aug 07:30 Active Se…" at bounding box center [779, 392] width 1559 height 784
click at [435, 268] on link "[PERSON_NAME]" at bounding box center [421, 273] width 88 height 16
click at [1513, 278] on icon "button" at bounding box center [1513, 284] width 15 height 15
click at [1498, 314] on li "Undo check-in" at bounding box center [1459, 313] width 122 height 19
click at [454, 159] on button "Waiting to check in 7" at bounding box center [445, 172] width 135 height 39
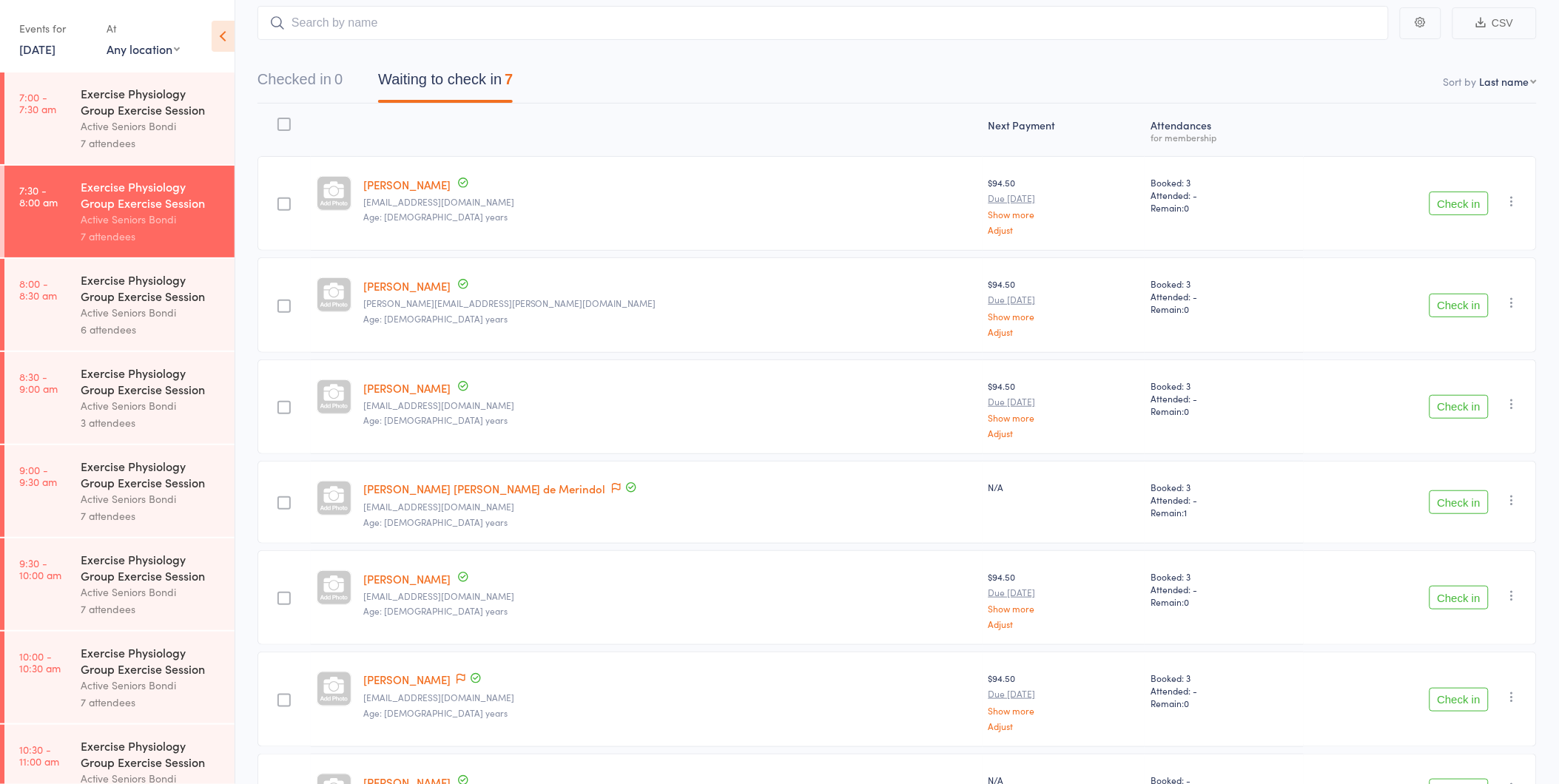
scroll to position [195, 0]
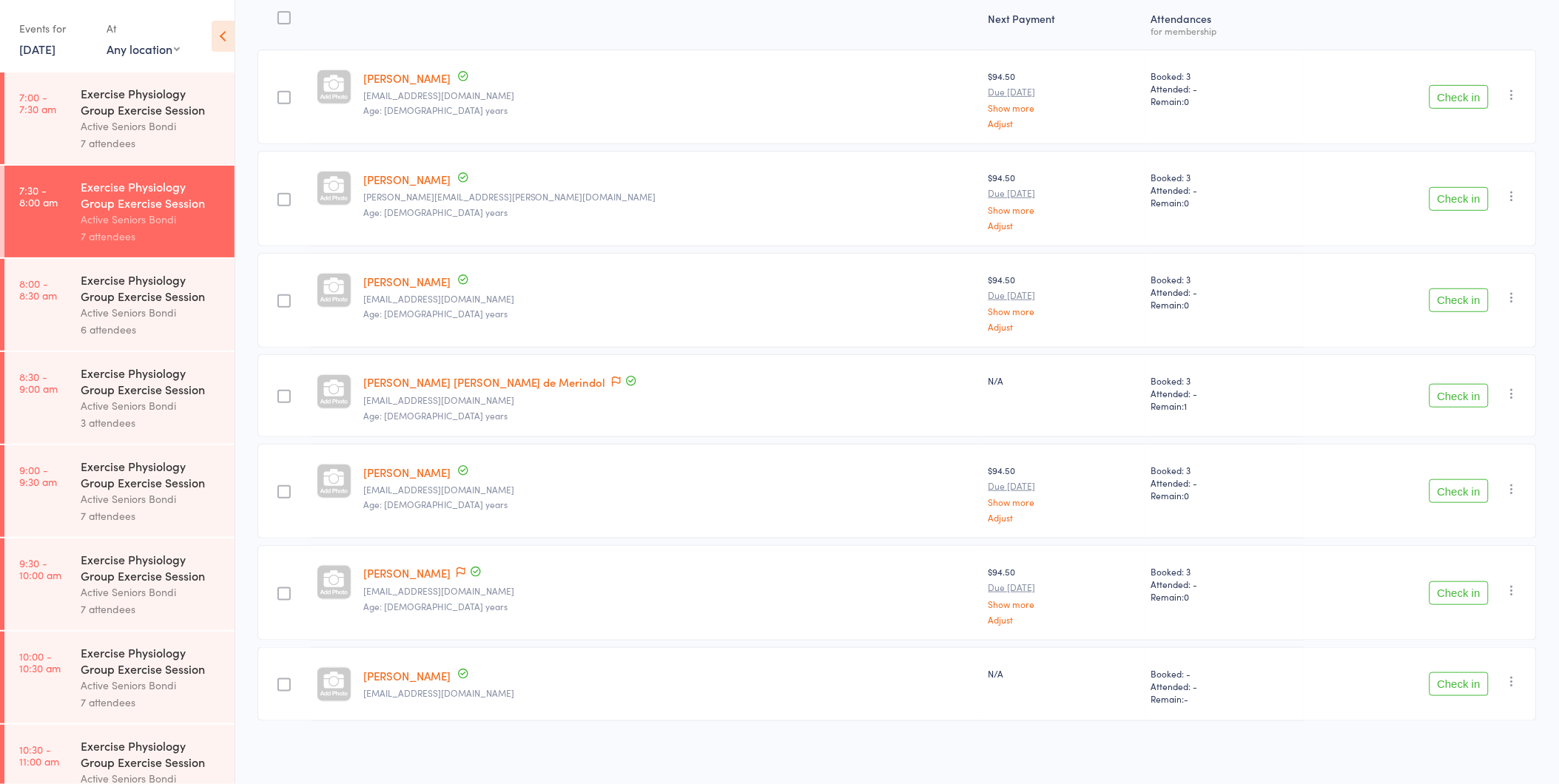
click at [1511, 679] on icon "button" at bounding box center [1513, 682] width 15 height 15
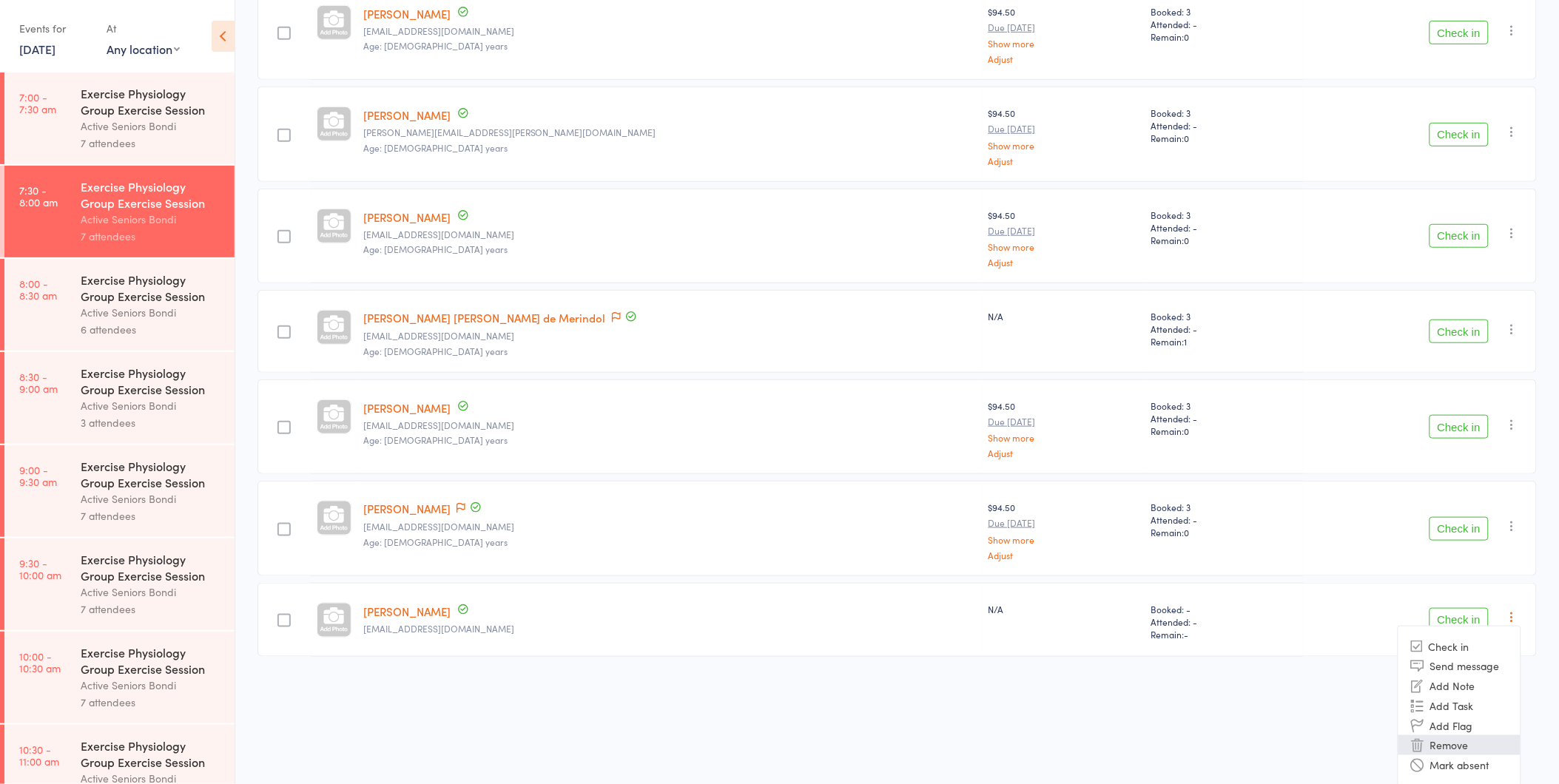
click at [1458, 742] on li "Remove" at bounding box center [1459, 745] width 122 height 20
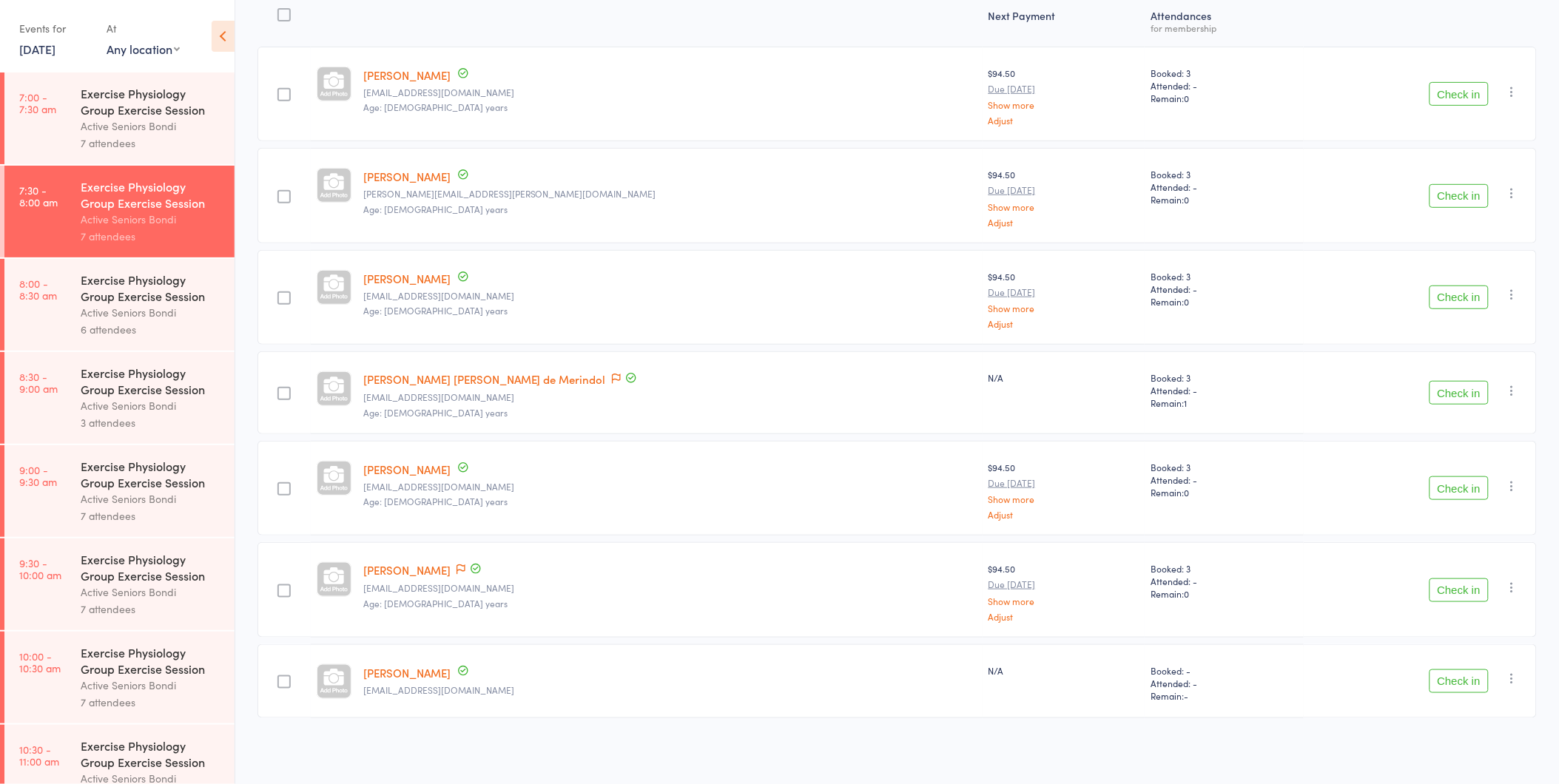
scroll to position [195, 0]
click at [418, 668] on link "Marissa Pruscino" at bounding box center [406, 676] width 88 height 16
click at [1506, 675] on icon "button" at bounding box center [1513, 682] width 15 height 15
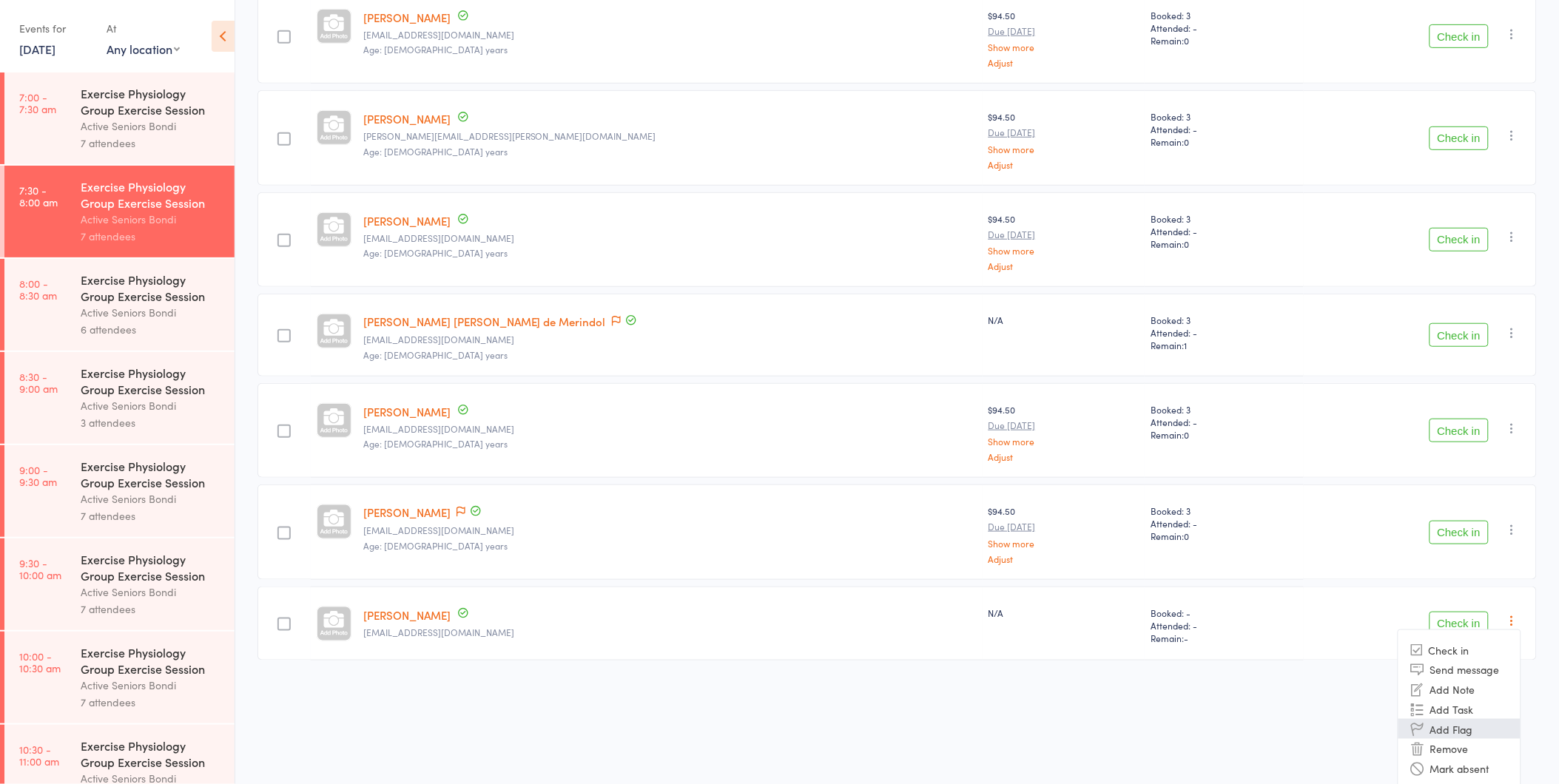
scroll to position [260, 0]
click at [1485, 747] on li "Remove" at bounding box center [1459, 745] width 122 height 20
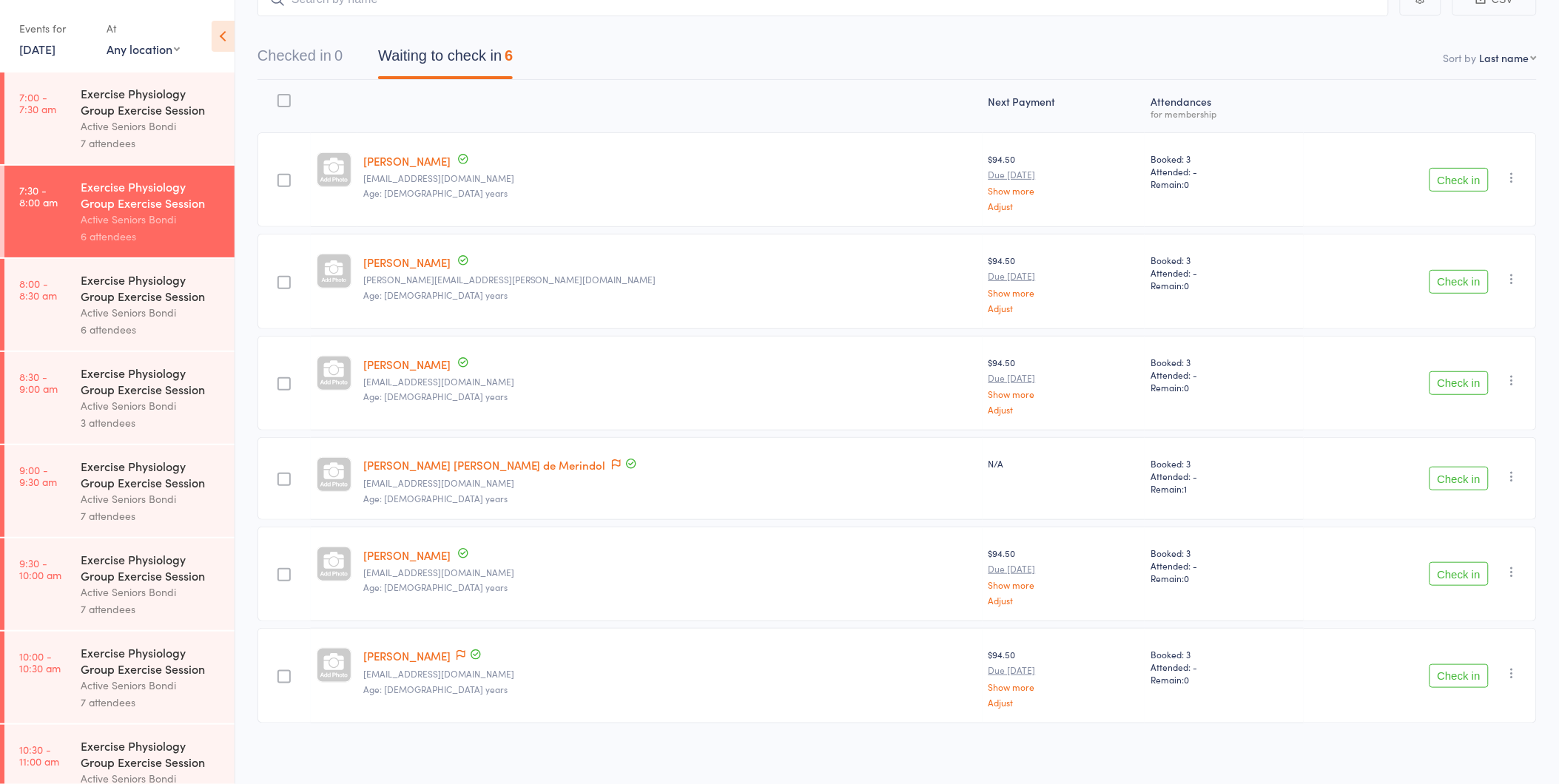
scroll to position [115, 0]
click at [457, 647] on icon at bounding box center [461, 652] width 9 height 10
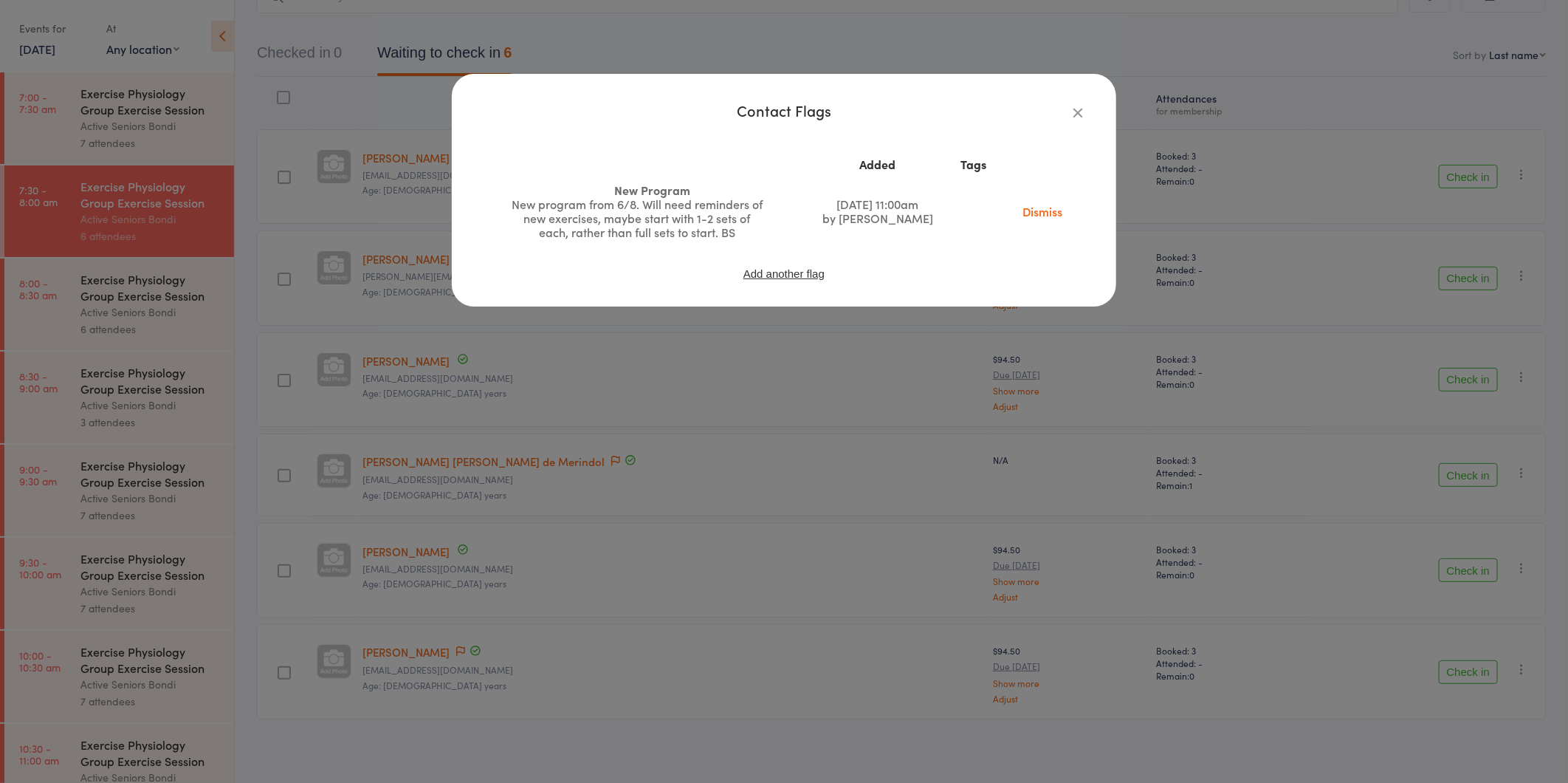
click at [540, 666] on div "Contact Flags Added Tags New Program New program from 6/8. Will need reminders …" at bounding box center [784, 392] width 1568 height 783
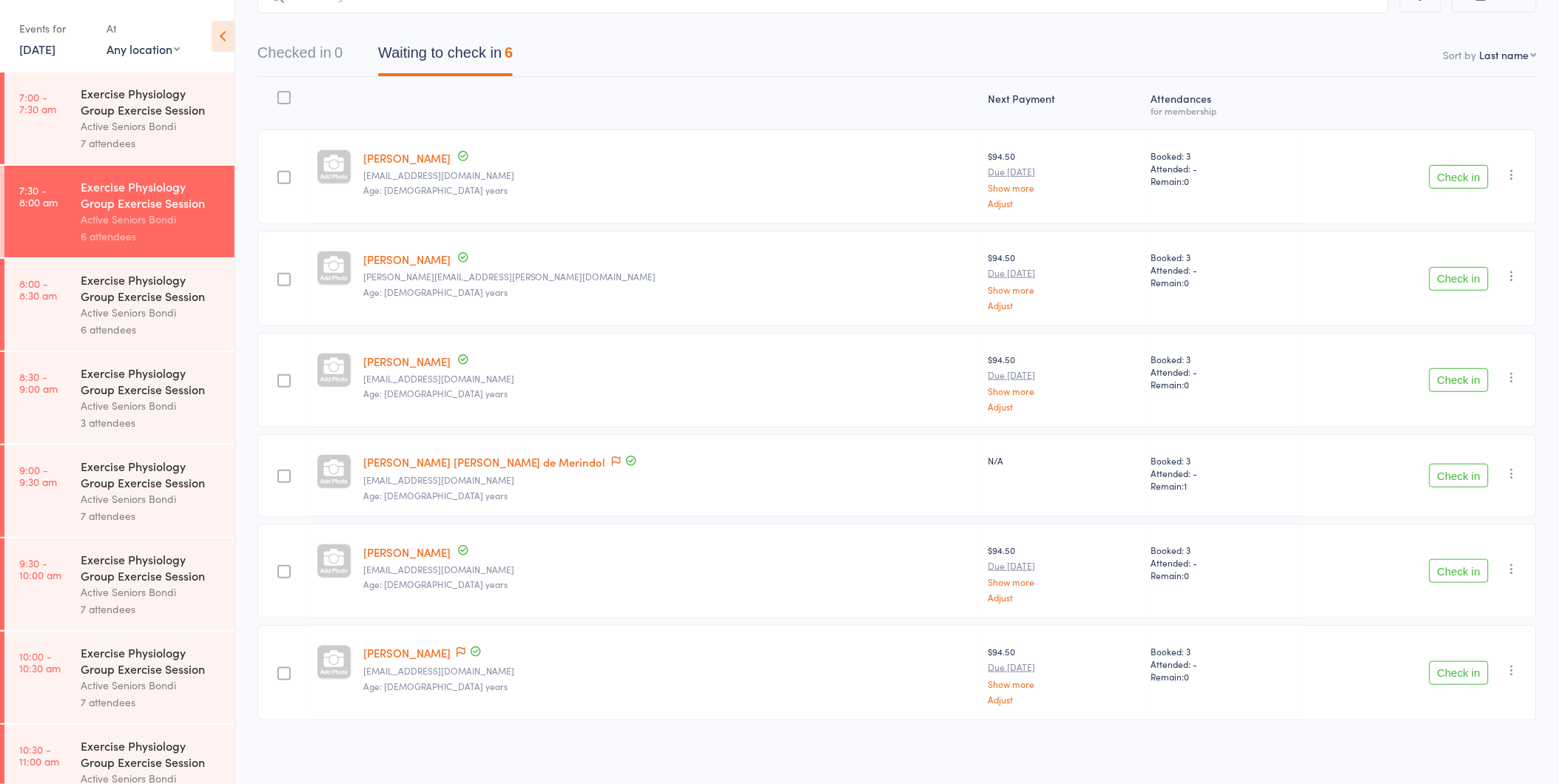
click at [1444, 671] on button "Check in" at bounding box center [1459, 673] width 59 height 24
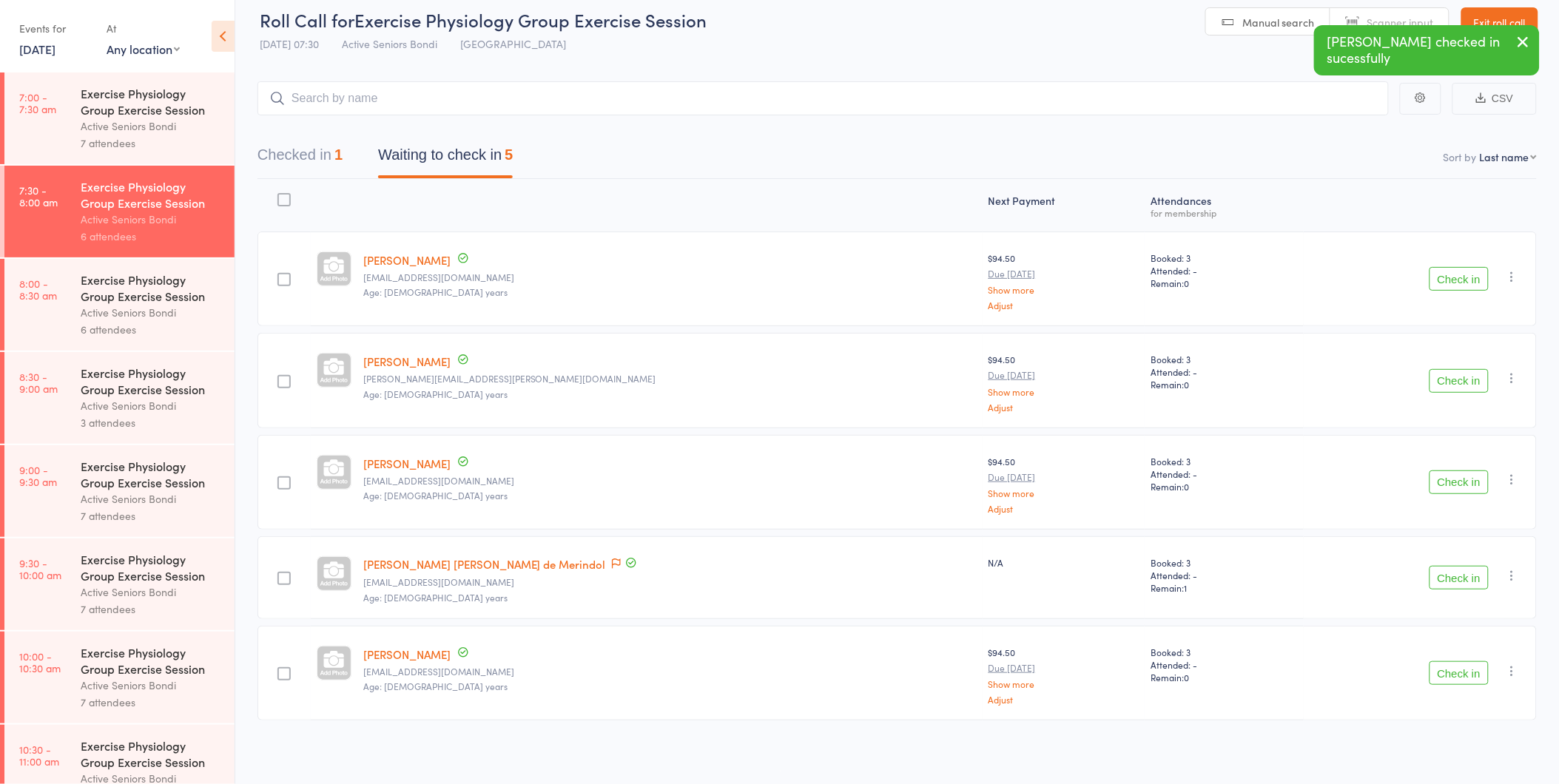
click at [1468, 284] on button "Check in" at bounding box center [1459, 279] width 59 height 24
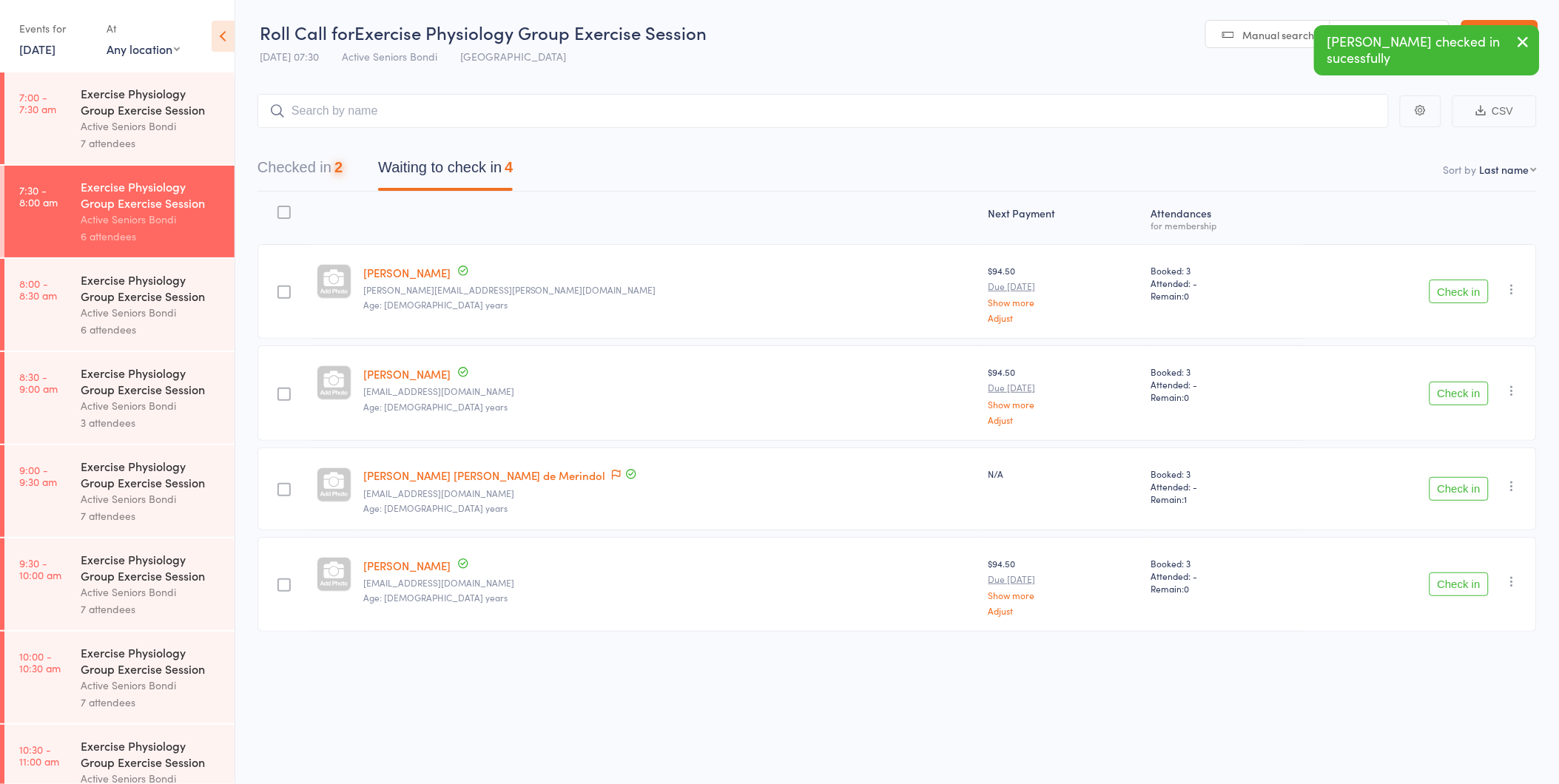
scroll to position [1, 0]
click at [1468, 584] on button "Check in" at bounding box center [1459, 584] width 59 height 24
click at [1439, 284] on button "Check in" at bounding box center [1459, 292] width 59 height 24
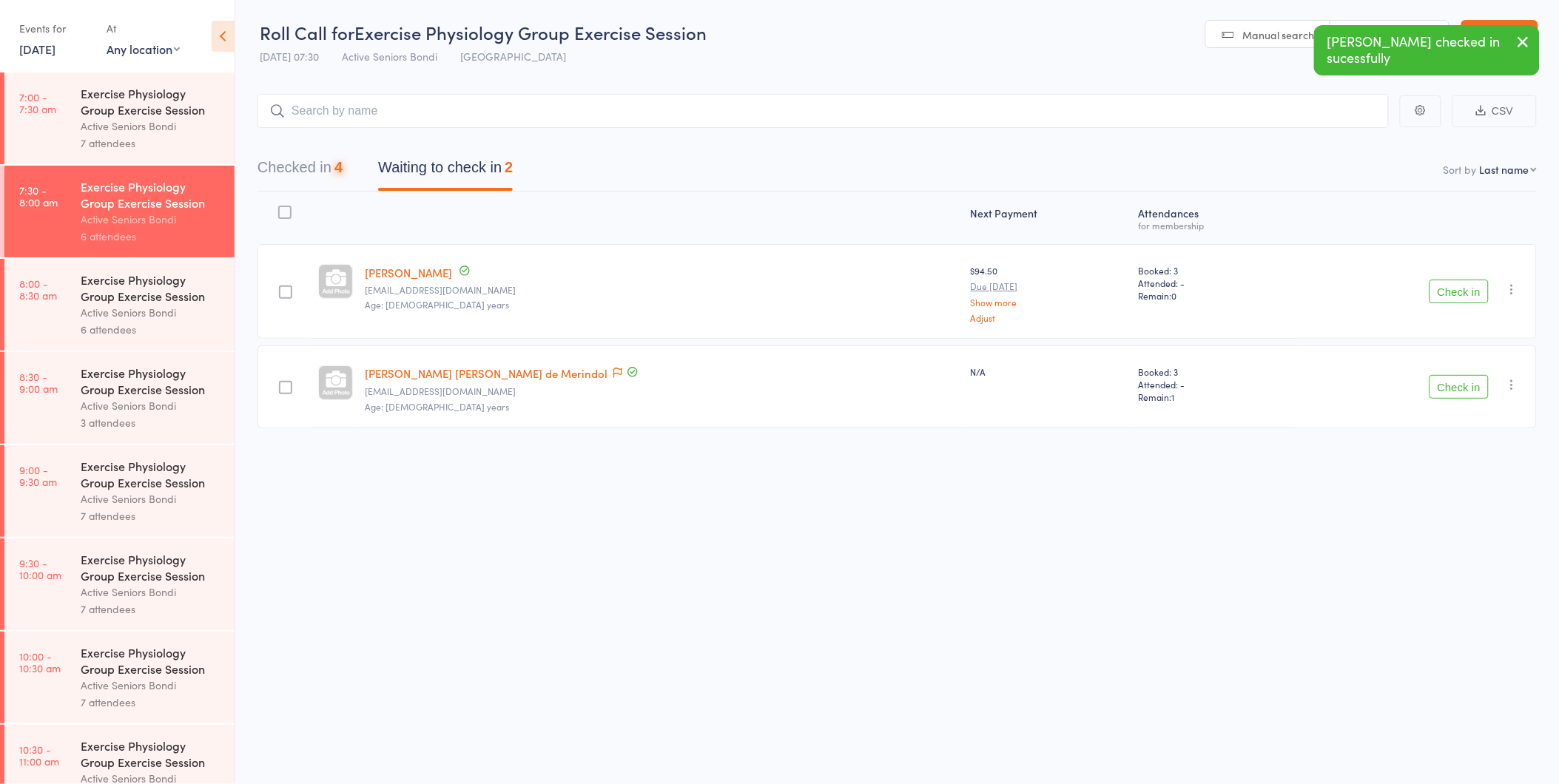
click at [1439, 284] on button "Check in" at bounding box center [1459, 292] width 59 height 24
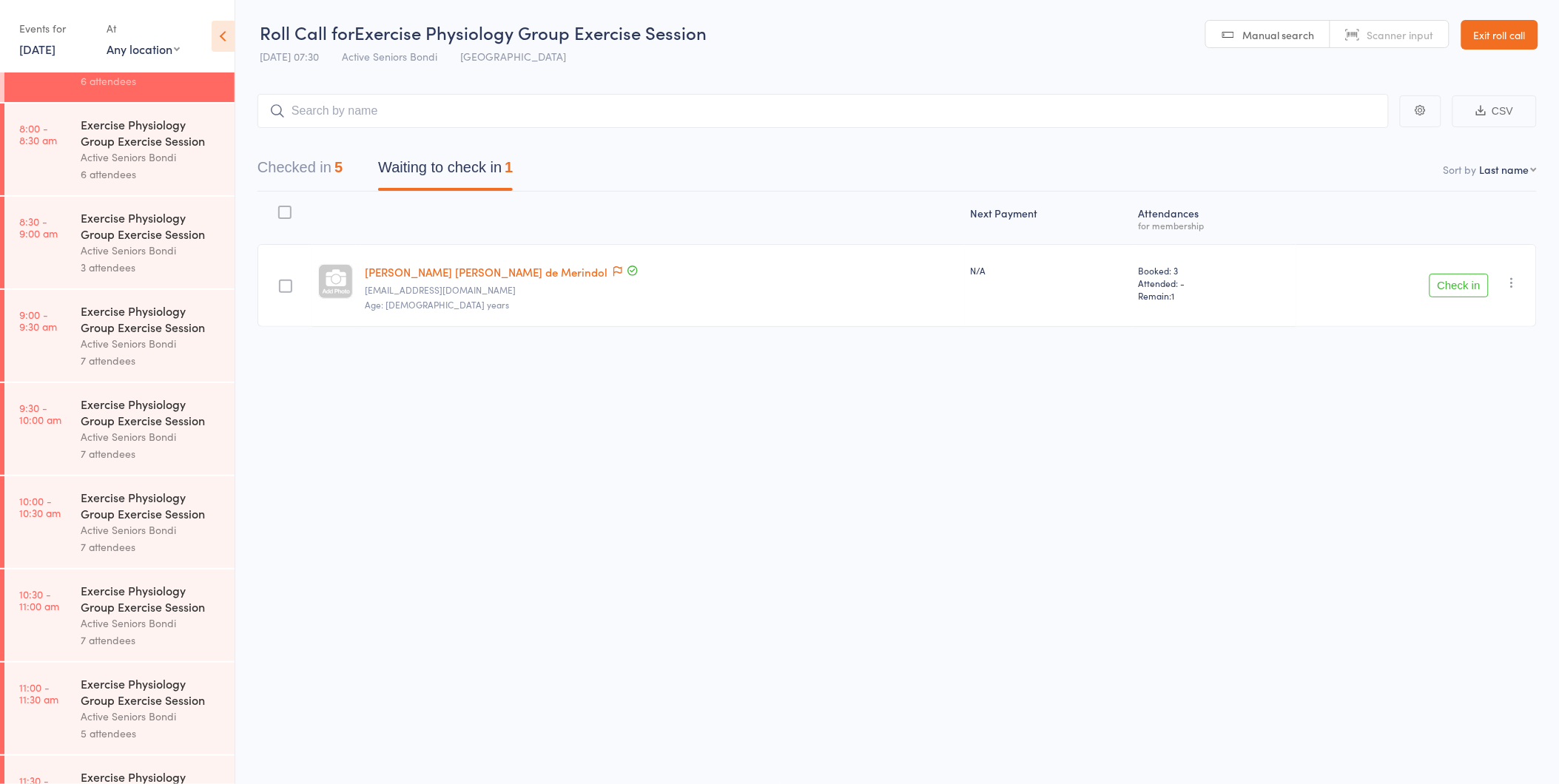
scroll to position [0, 0]
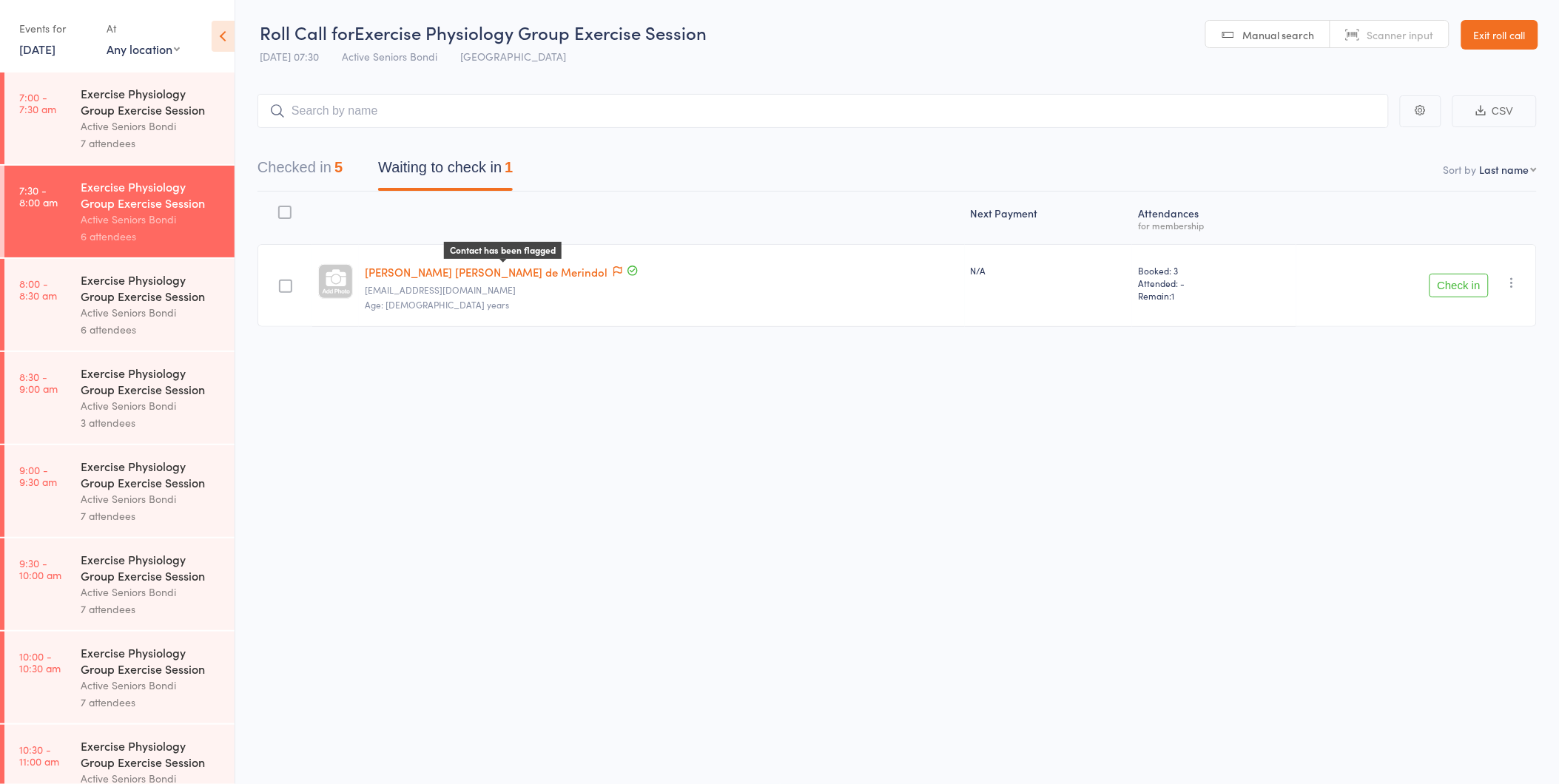
click at [613, 274] on icon at bounding box center [617, 272] width 9 height 10
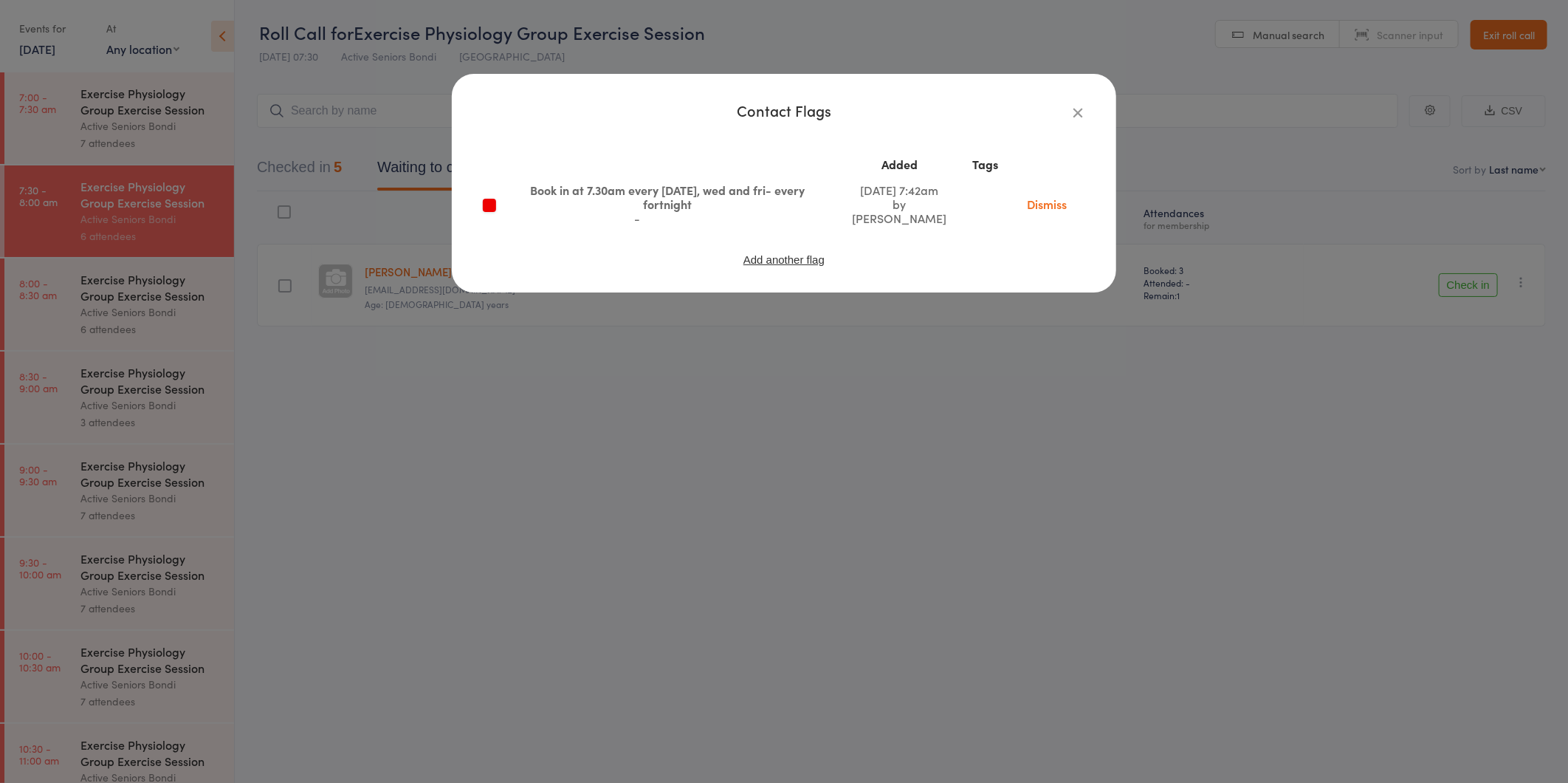
click at [513, 356] on div "Contact Flags Added Tags Book in at 7.30am every monday, wed and fri- every for…" at bounding box center [784, 392] width 1568 height 783
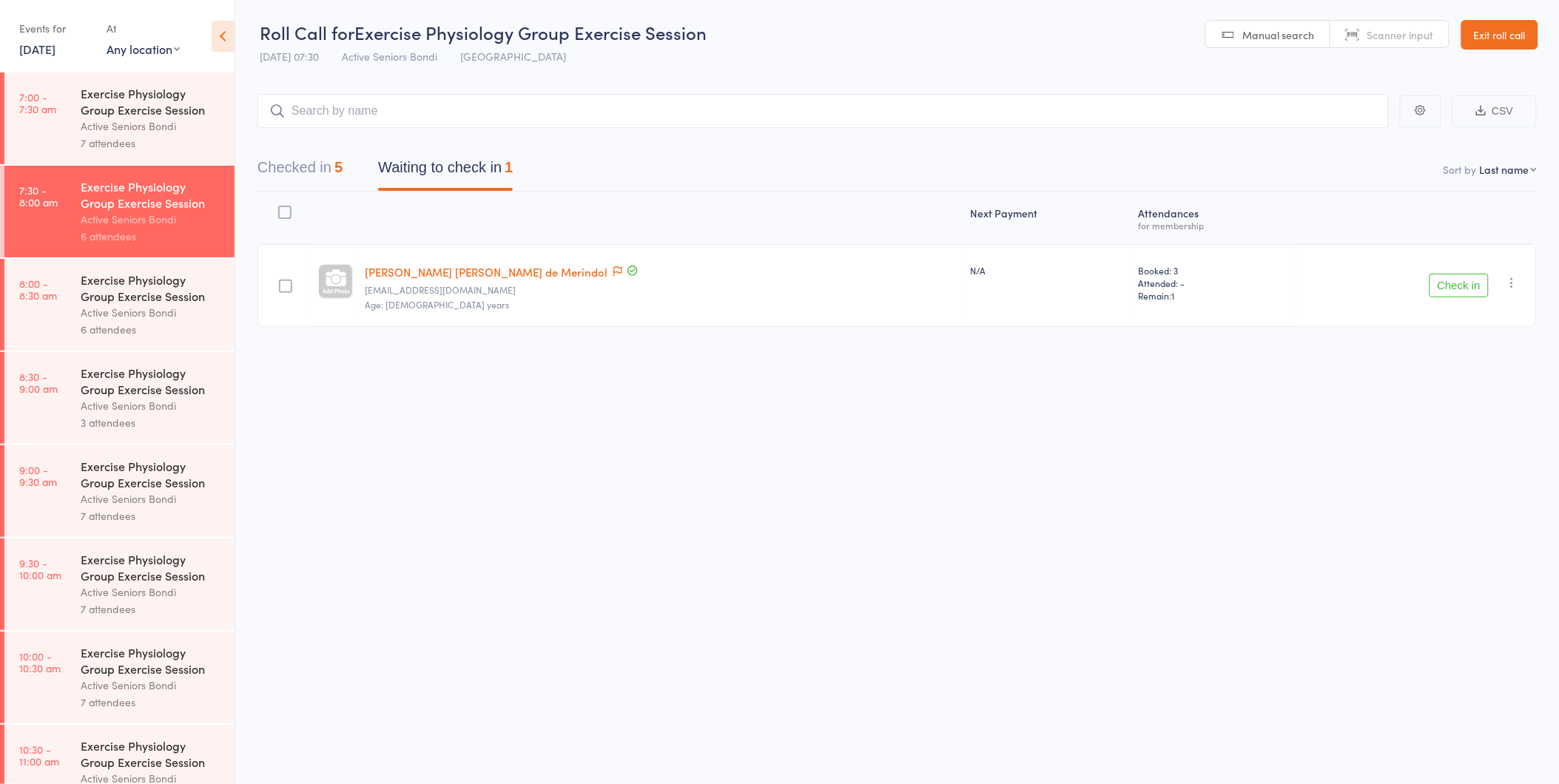
click at [445, 275] on link "Mary Justine de Merindol" at bounding box center [486, 272] width 242 height 16
click at [1444, 278] on button "Check in" at bounding box center [1459, 286] width 59 height 24
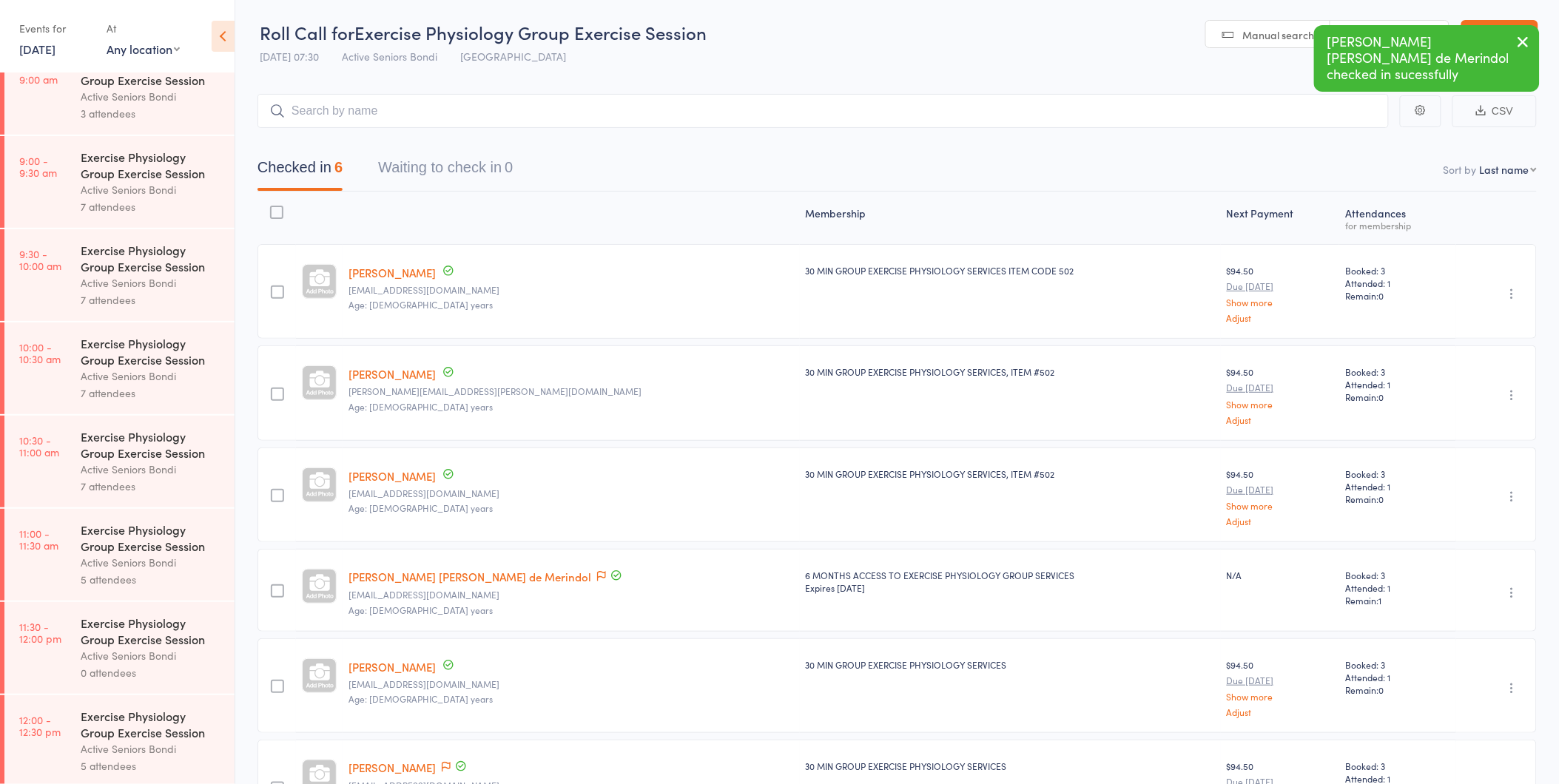
scroll to position [328, 0]
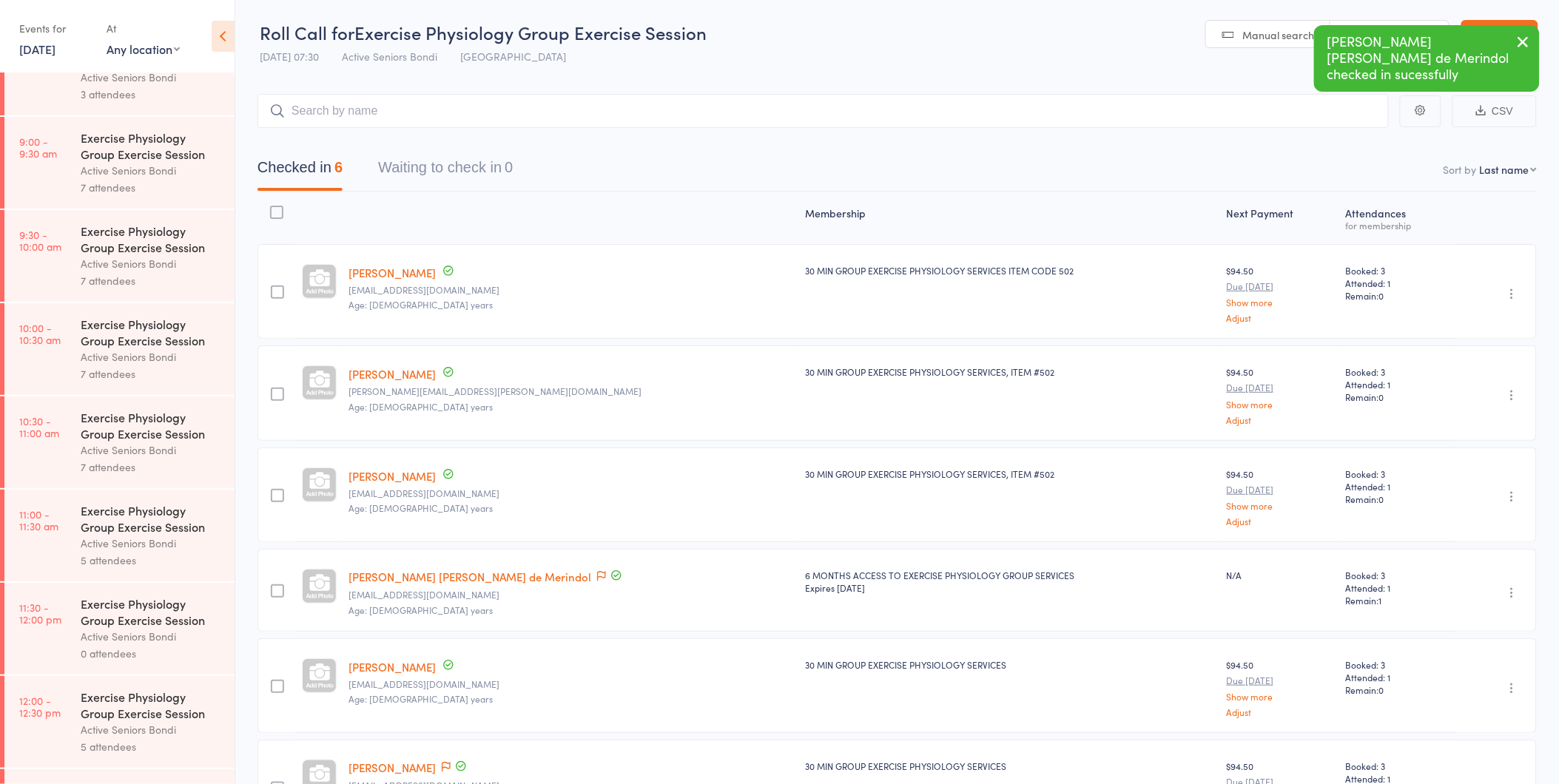
click at [103, 540] on div "Active Seniors Bondi" at bounding box center [151, 543] width 141 height 17
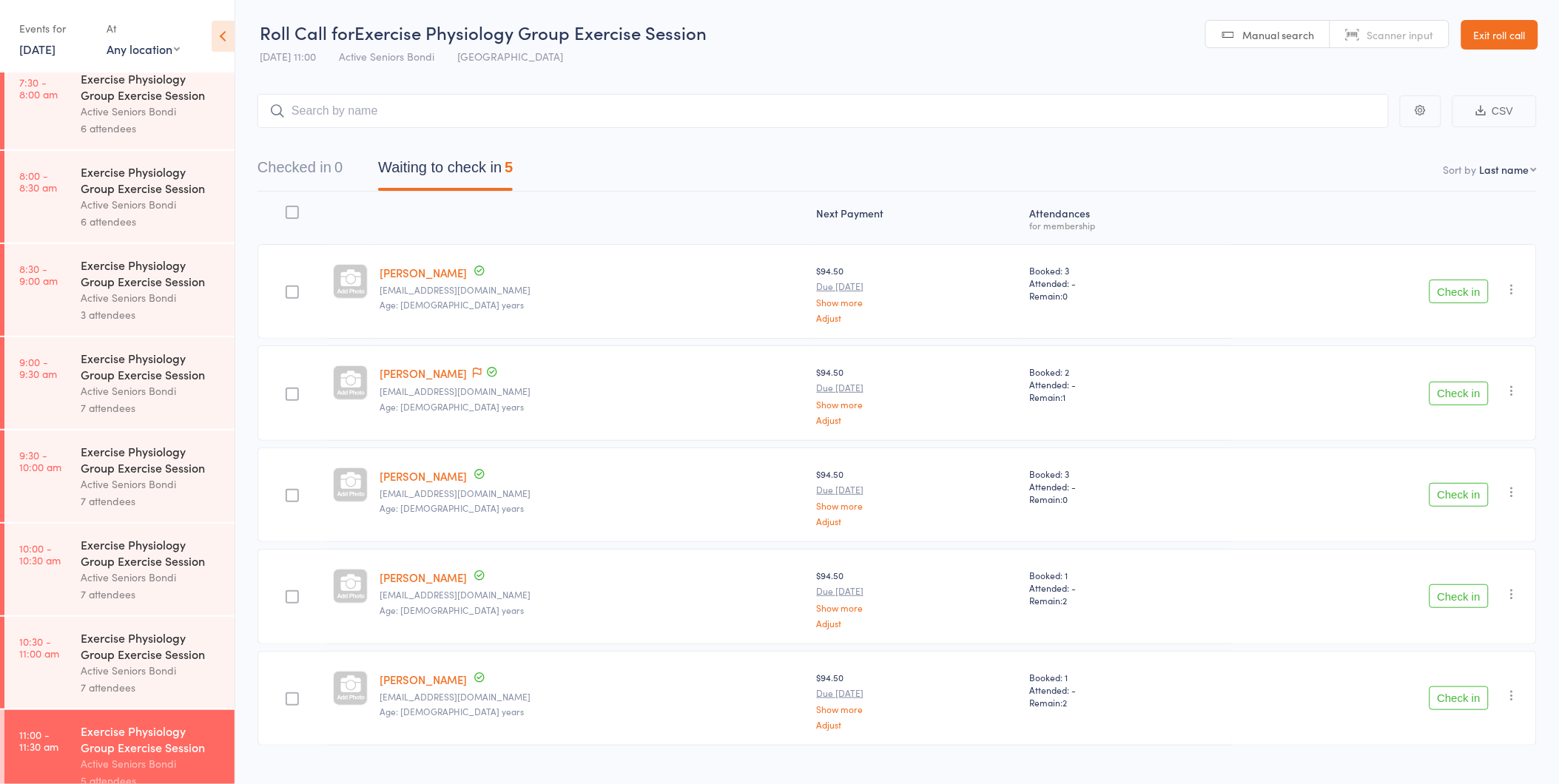
scroll to position [82, 0]
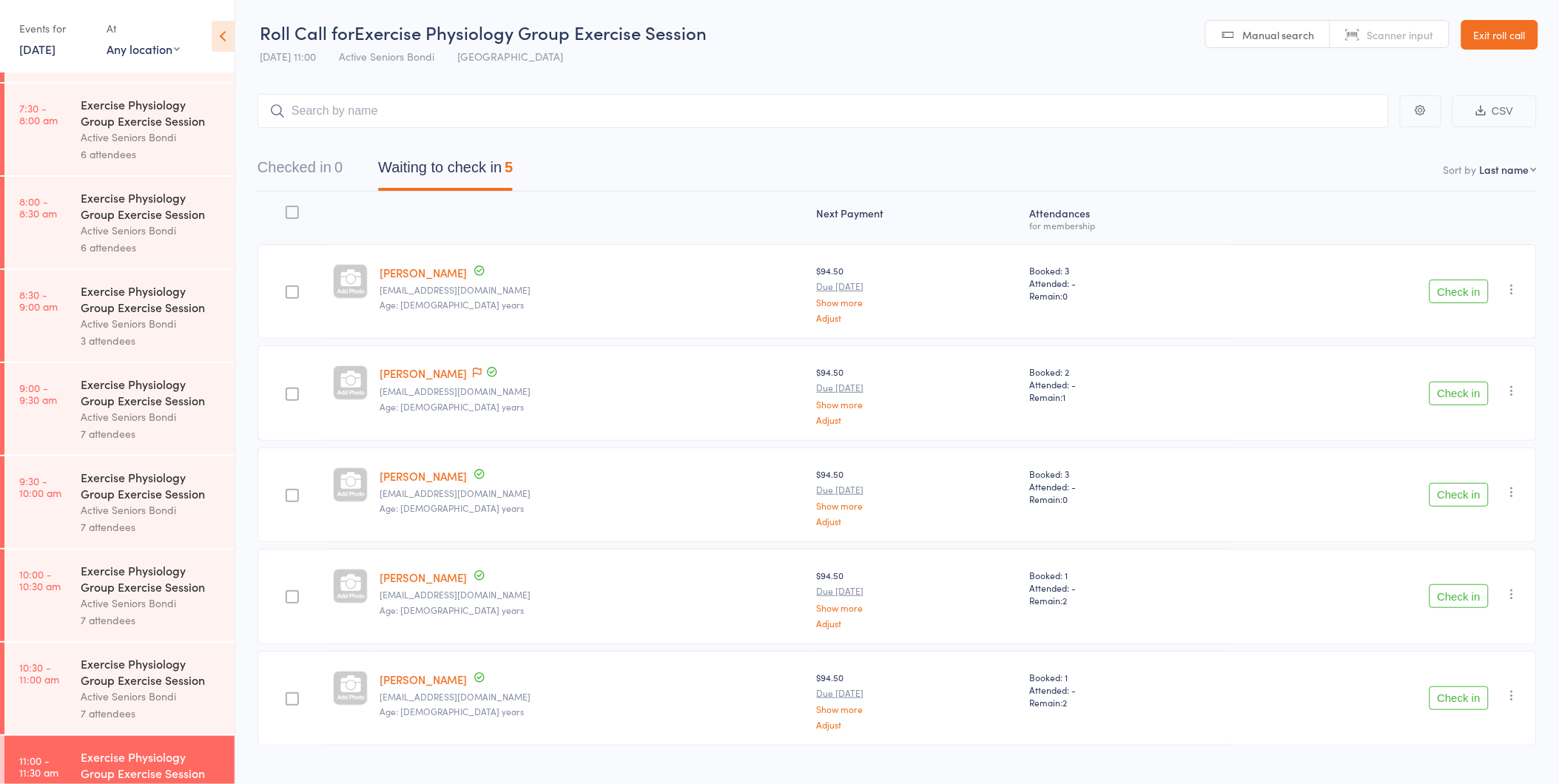
click at [138, 212] on div "Exercise Physiology Group Exercise Session" at bounding box center [151, 205] width 141 height 32
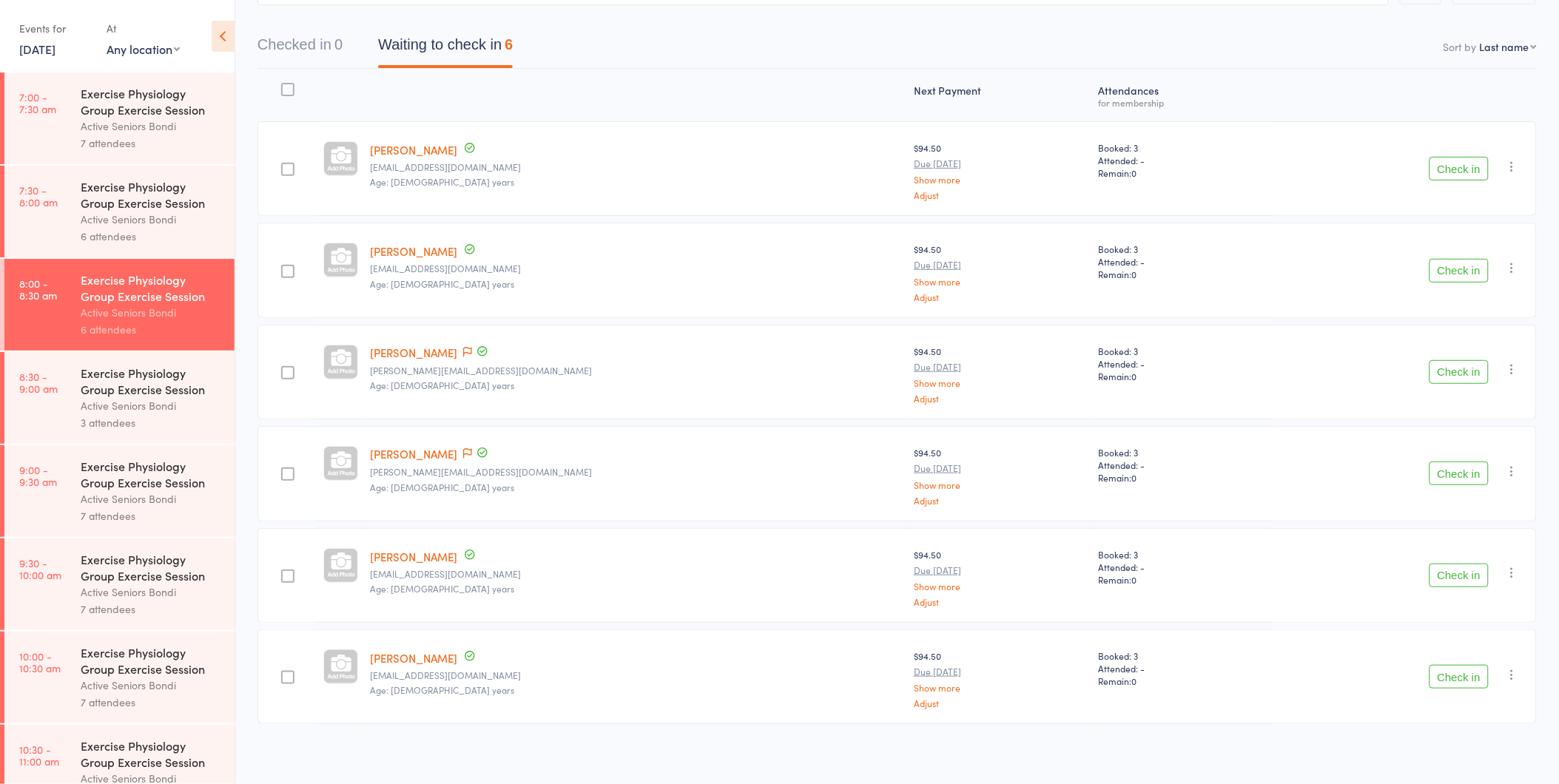
scroll to position [128, 0]
click at [464, 343] on icon at bounding box center [468, 348] width 9 height 10
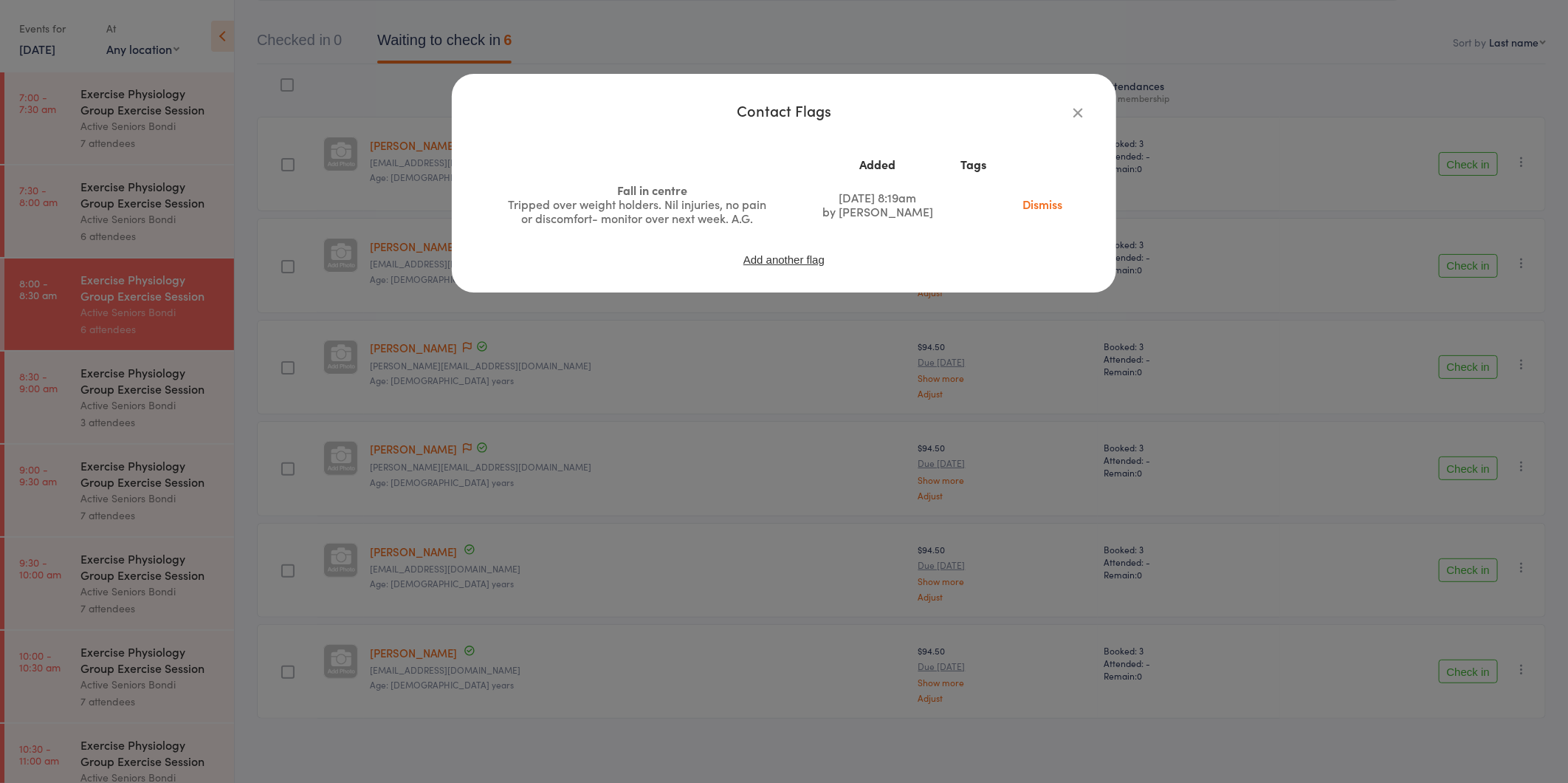
click at [1004, 212] on td "Dismiss" at bounding box center [1042, 204] width 89 height 54
click at [1033, 200] on link "Dismiss" at bounding box center [1042, 204] width 62 height 16
click at [950, 377] on div "Contact Flags Added Tags Fall in centre Tripped over weight holders. Nil injuri…" at bounding box center [784, 392] width 1568 height 783
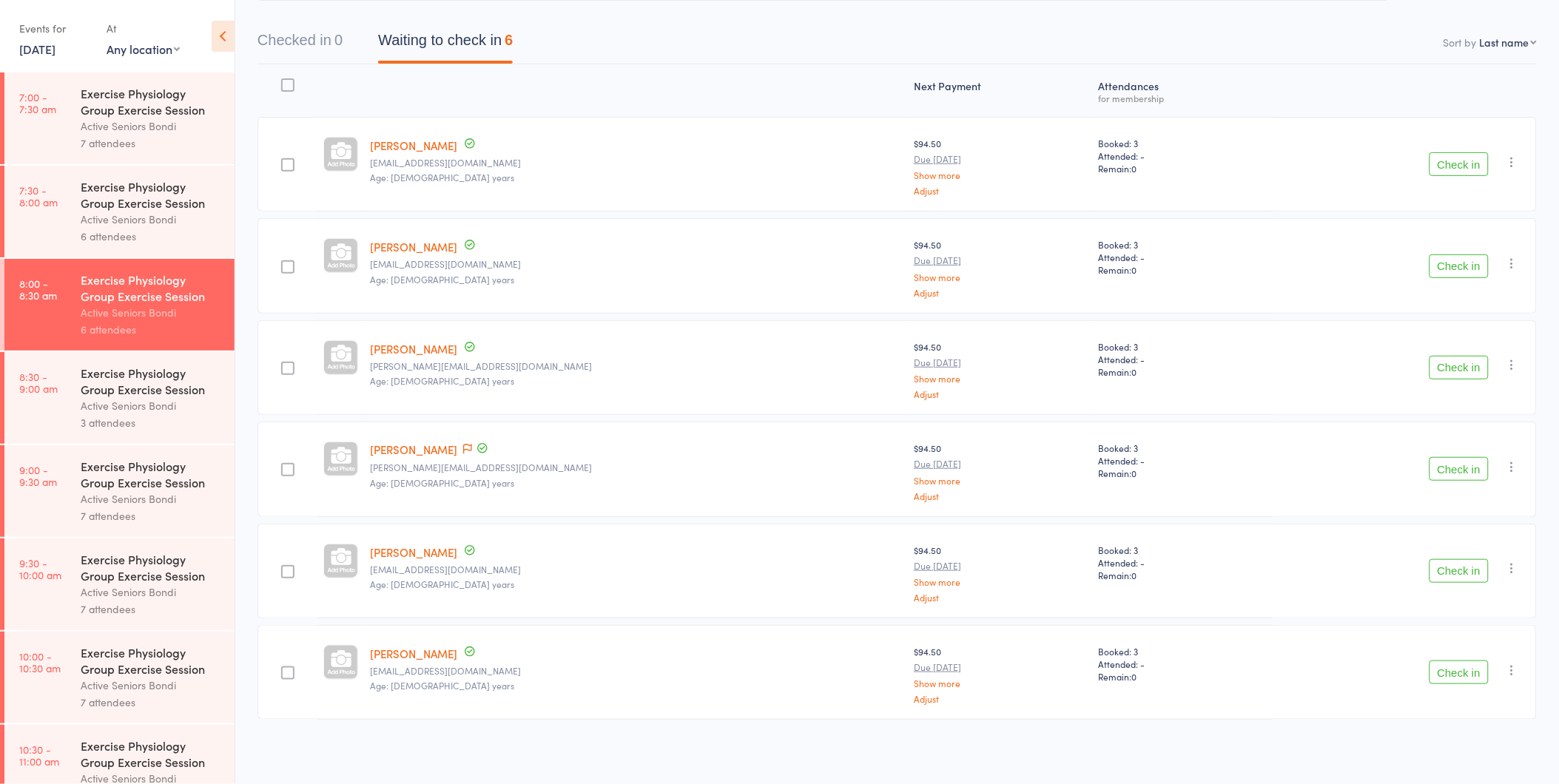
click at [1474, 370] on button "Check in" at bounding box center [1459, 367] width 59 height 24
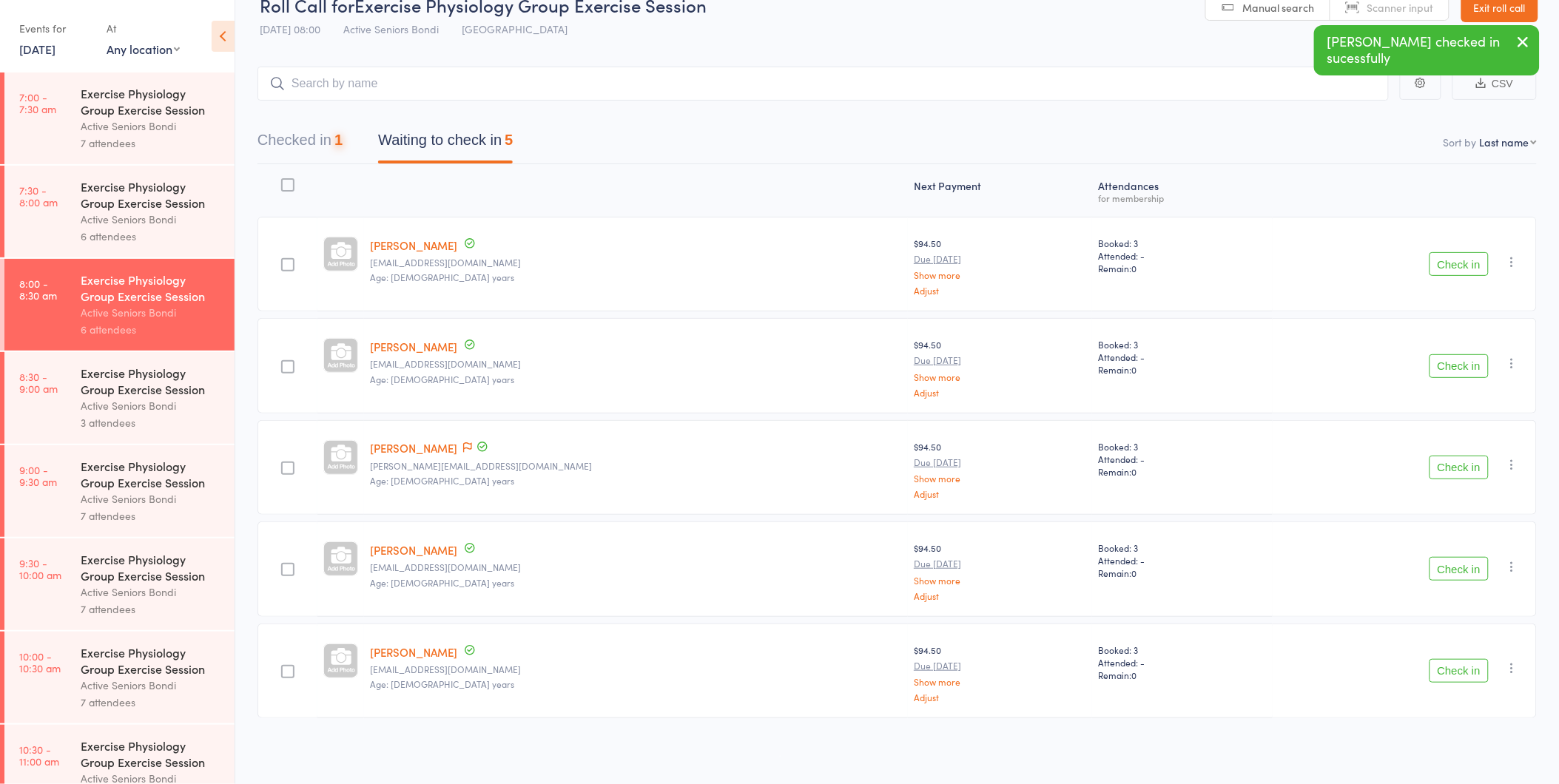
scroll to position [27, 0]
click at [466, 444] on icon at bounding box center [468, 449] width 9 height 10
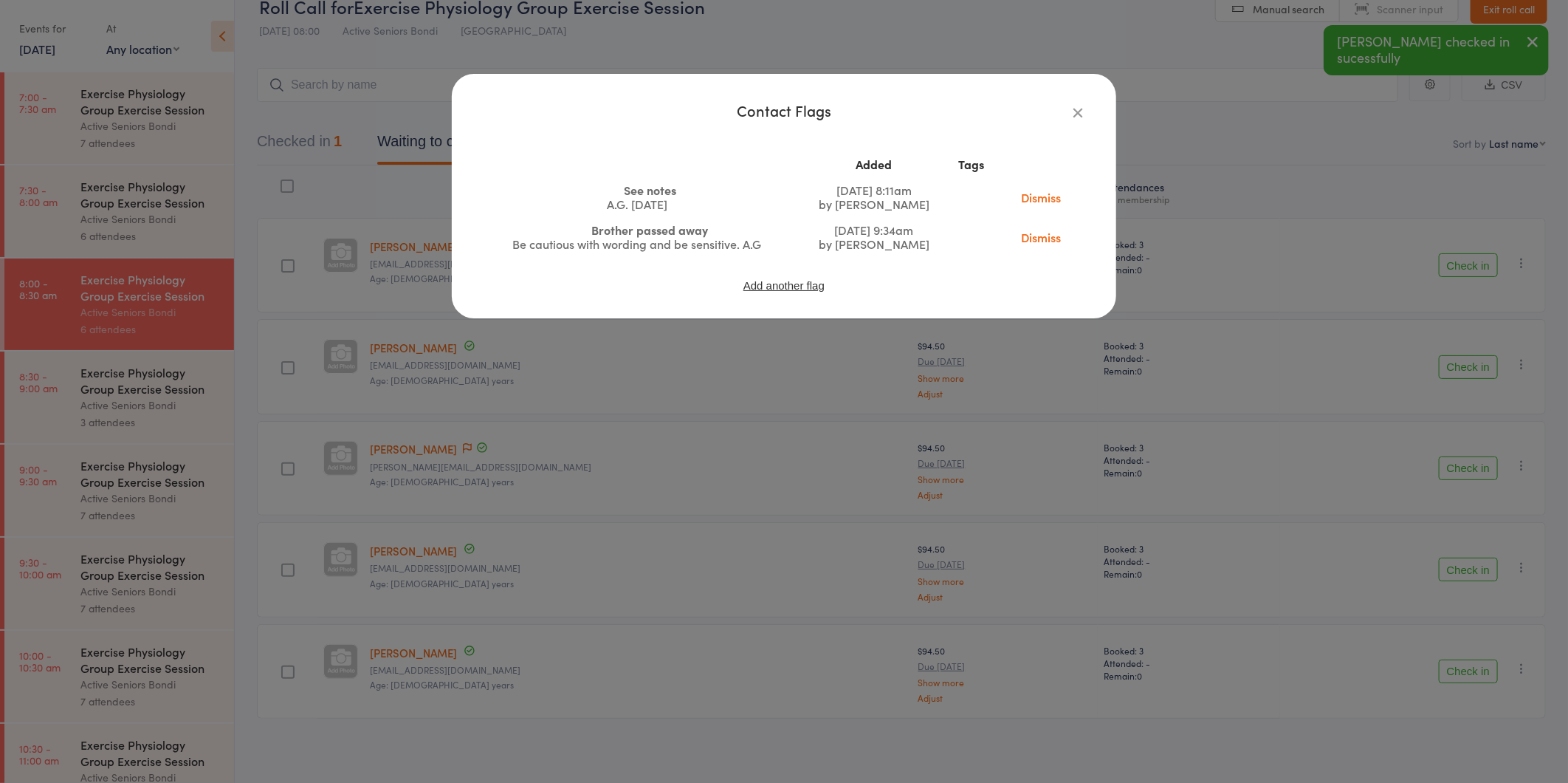
click at [1148, 400] on div "Contact Flags Added Tags See notes A.G. 7/03/25 Mar 7, 2025 8:11am by Avi Goodm…" at bounding box center [784, 392] width 1568 height 783
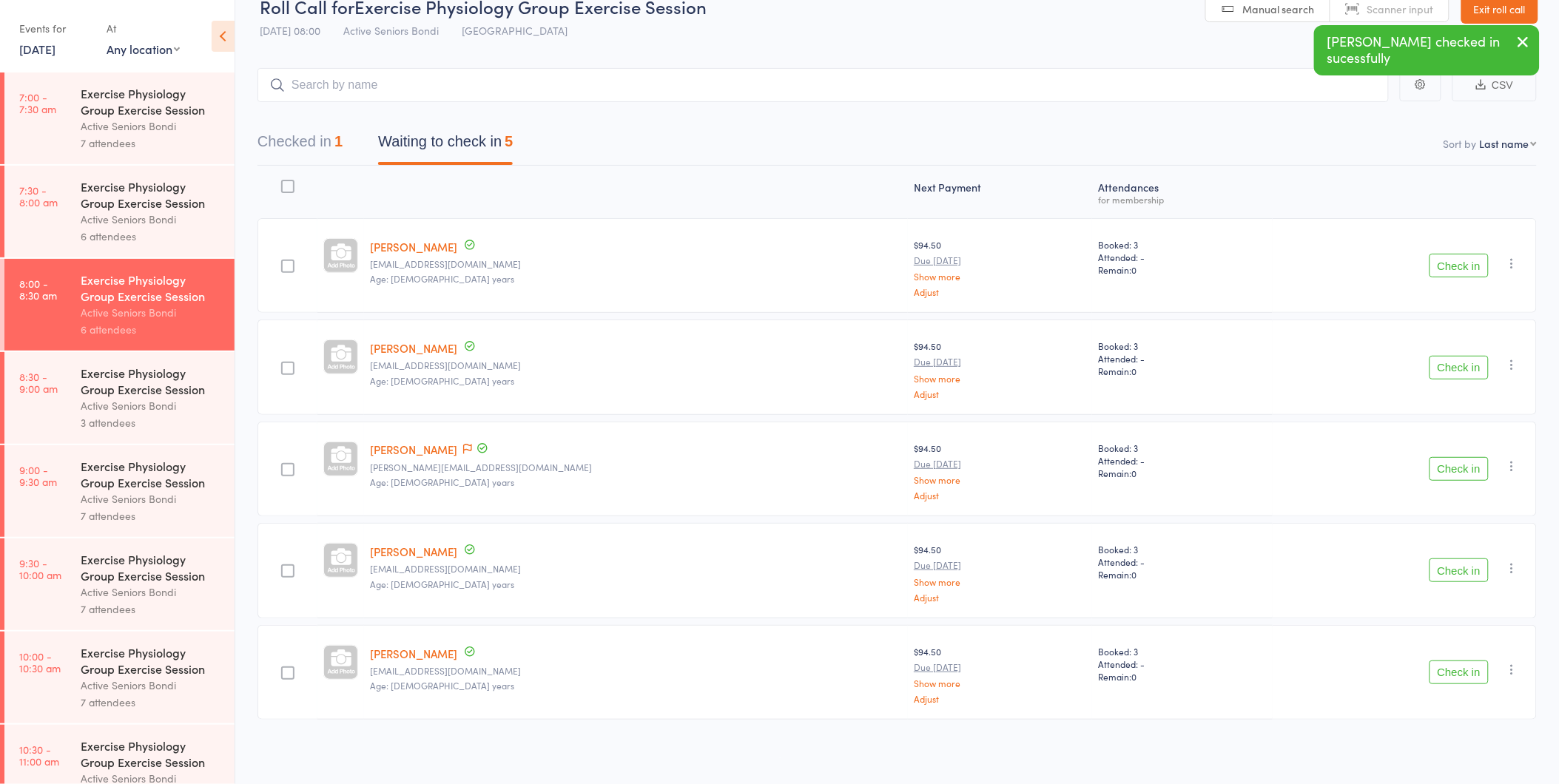
click at [1466, 471] on button "Check in" at bounding box center [1459, 469] width 59 height 24
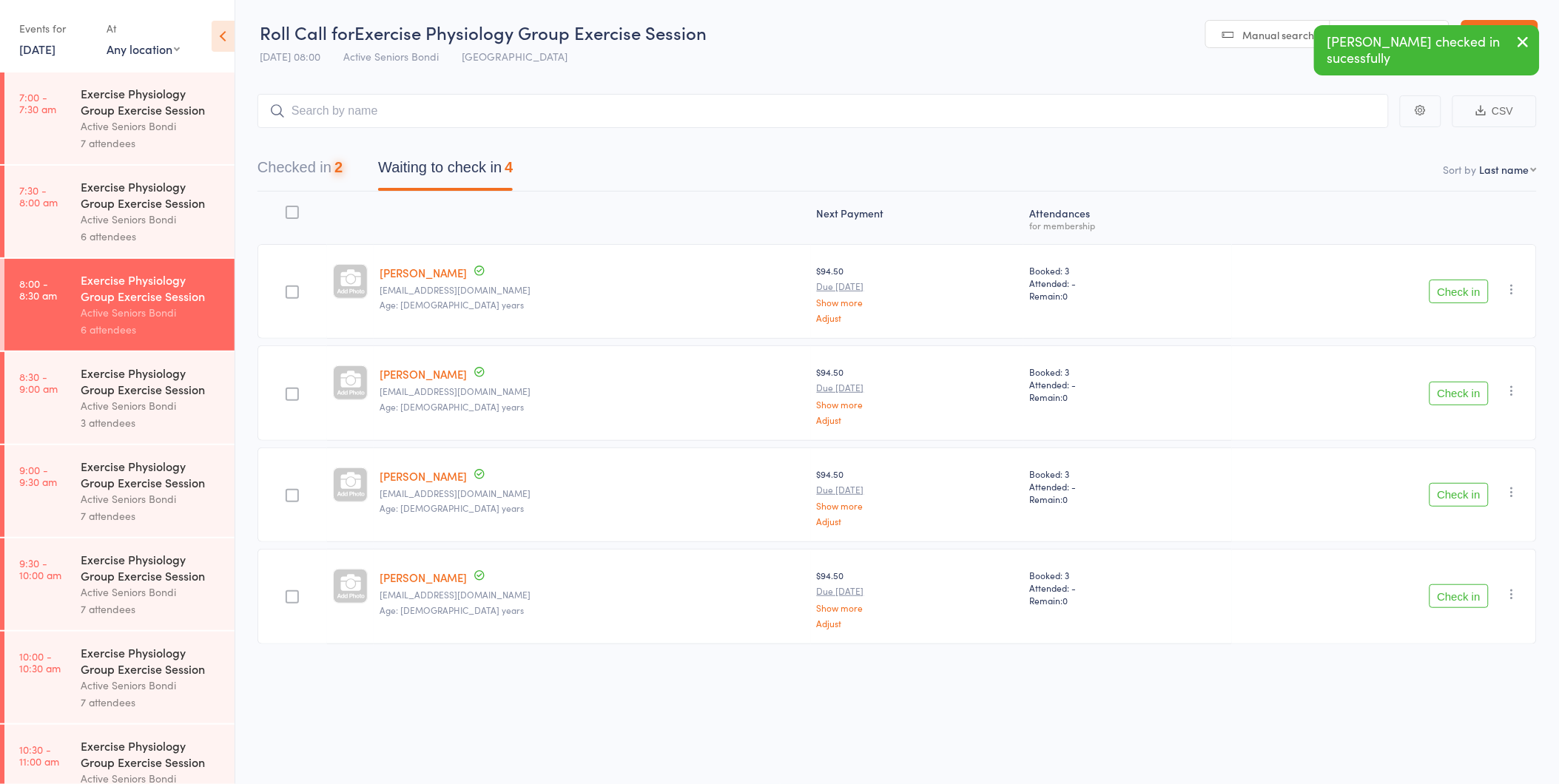
click at [1466, 471] on div "Check in Check in Send message Add Note Add Task Add Flag Remove Mark absent" at bounding box center [1384, 494] width 305 height 95
click at [1460, 483] on button "Check in" at bounding box center [1459, 494] width 59 height 24
click at [1460, 484] on button "Check in" at bounding box center [1459, 494] width 59 height 24
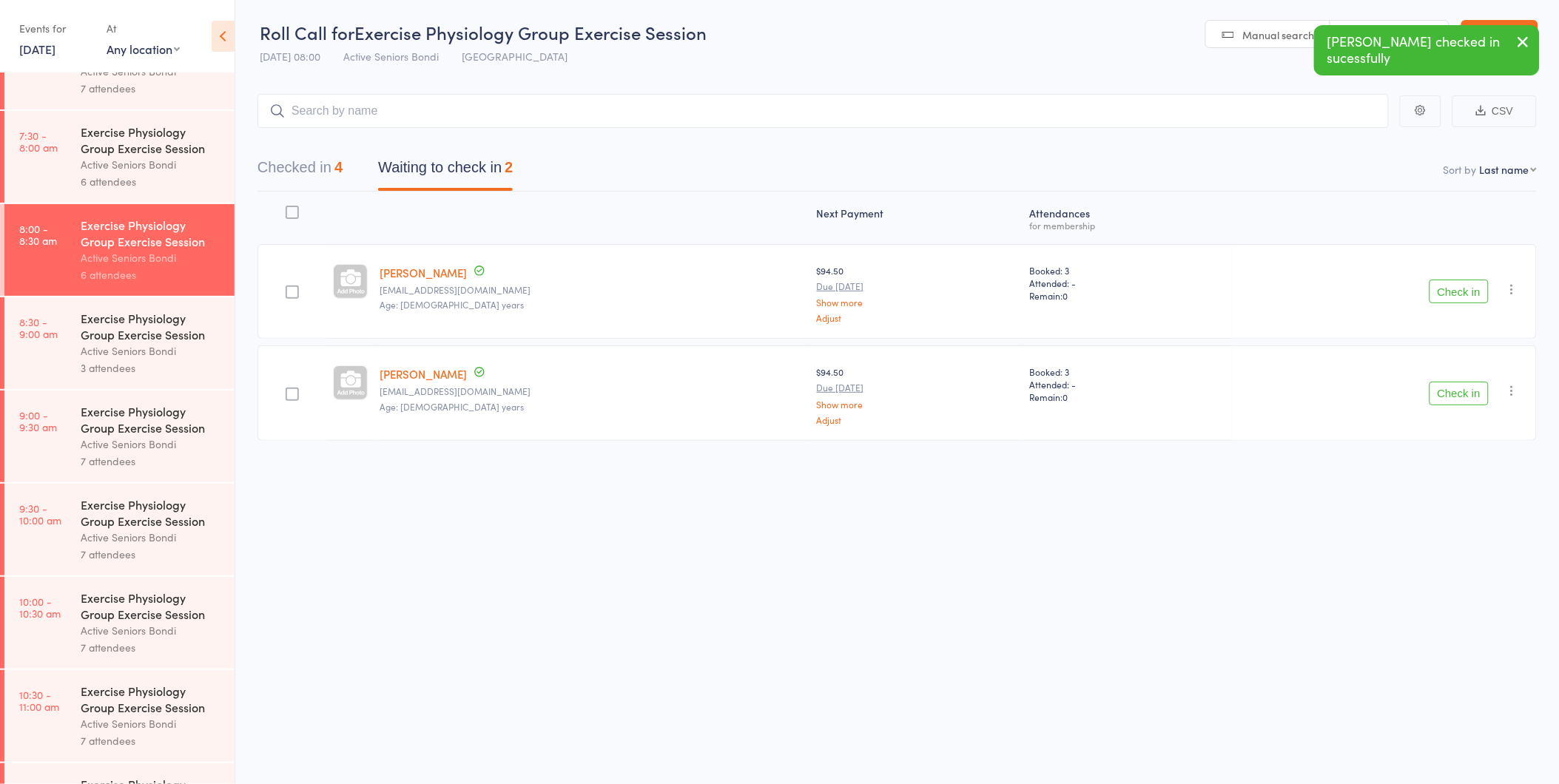
scroll to position [82, 0]
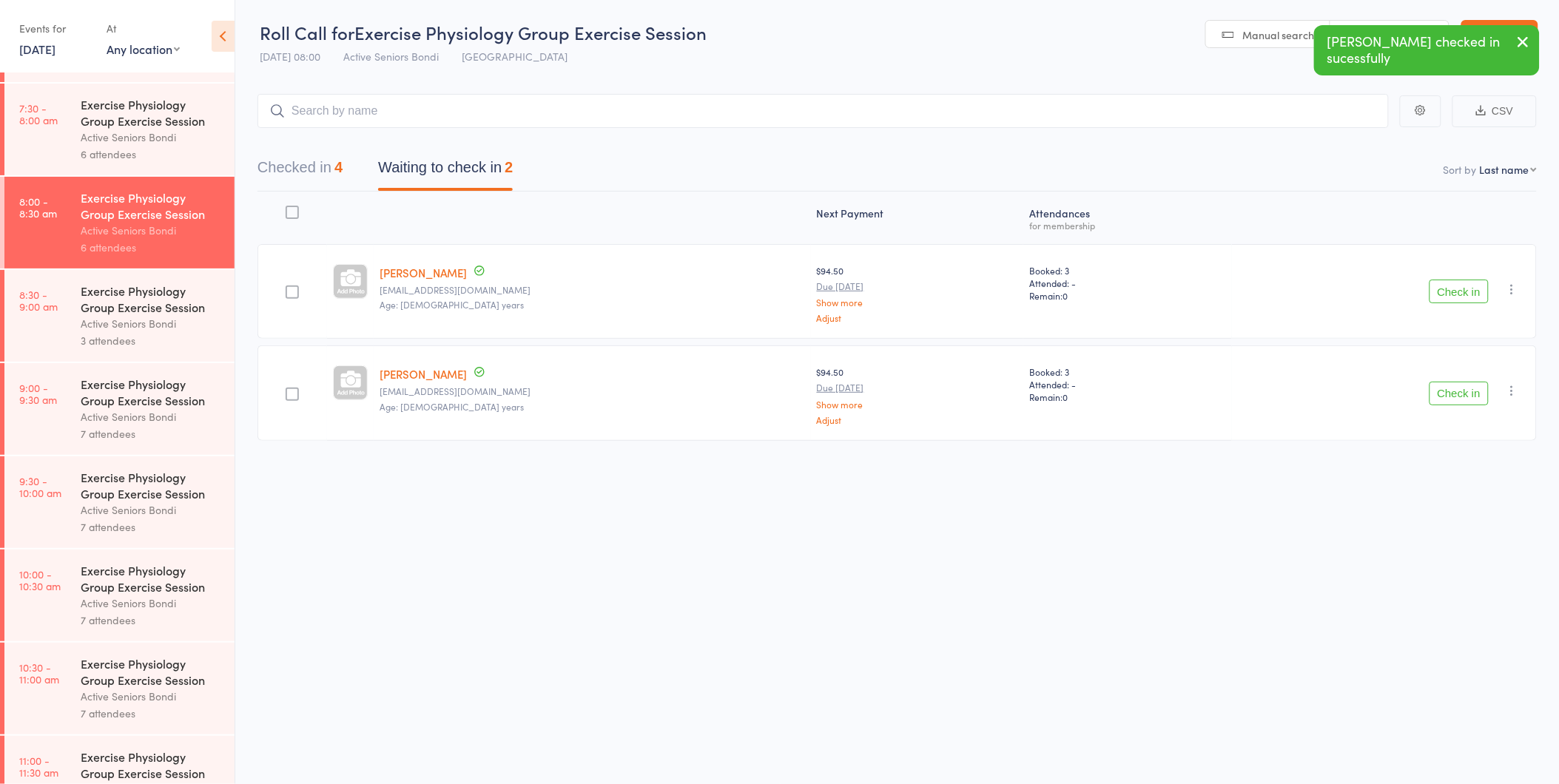
click at [71, 337] on link "8:30 - 9:00 am Exercise Physiology Group Exercise Session Active Seniors Bondi …" at bounding box center [119, 316] width 230 height 92
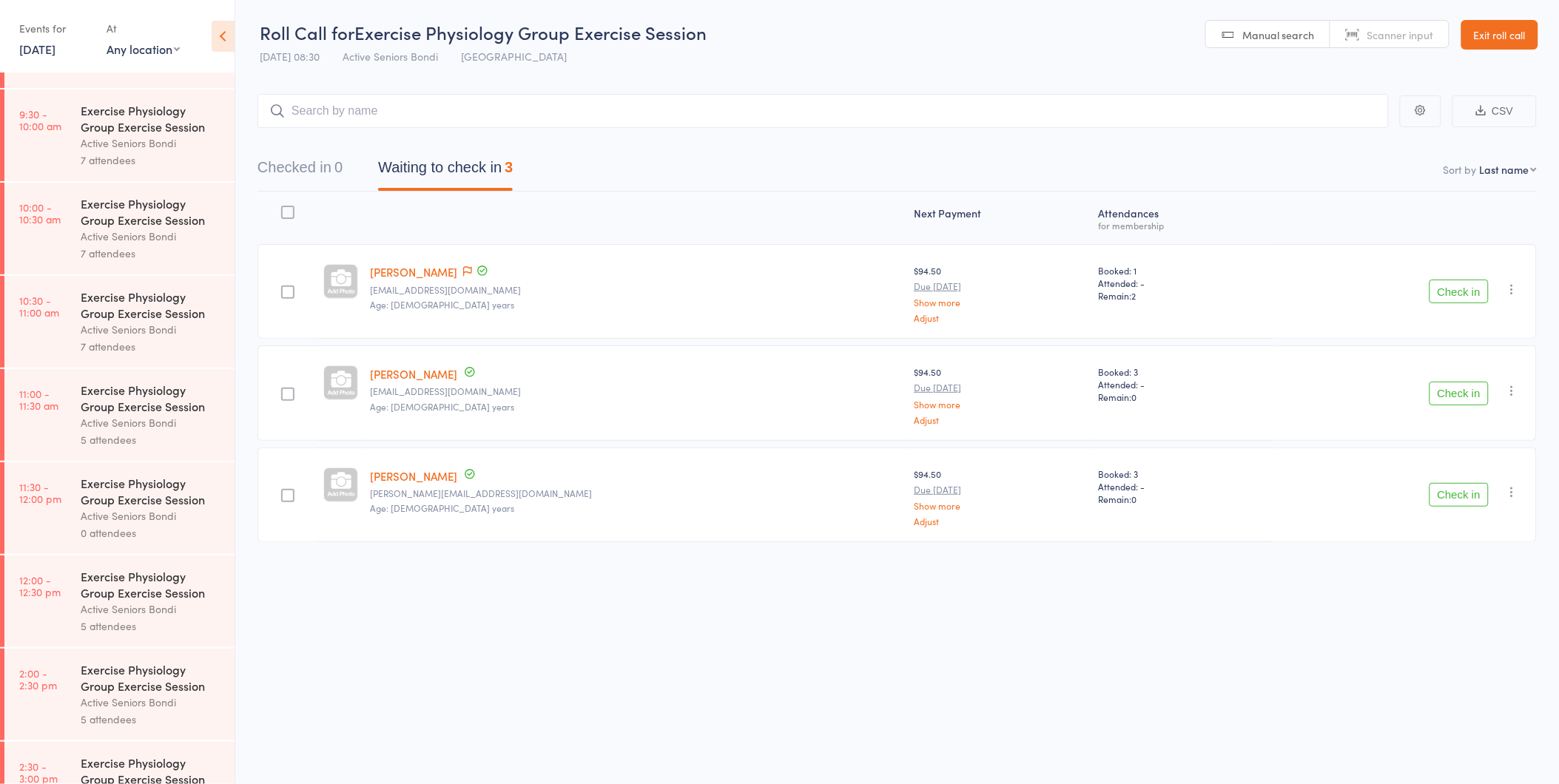
scroll to position [492, 0]
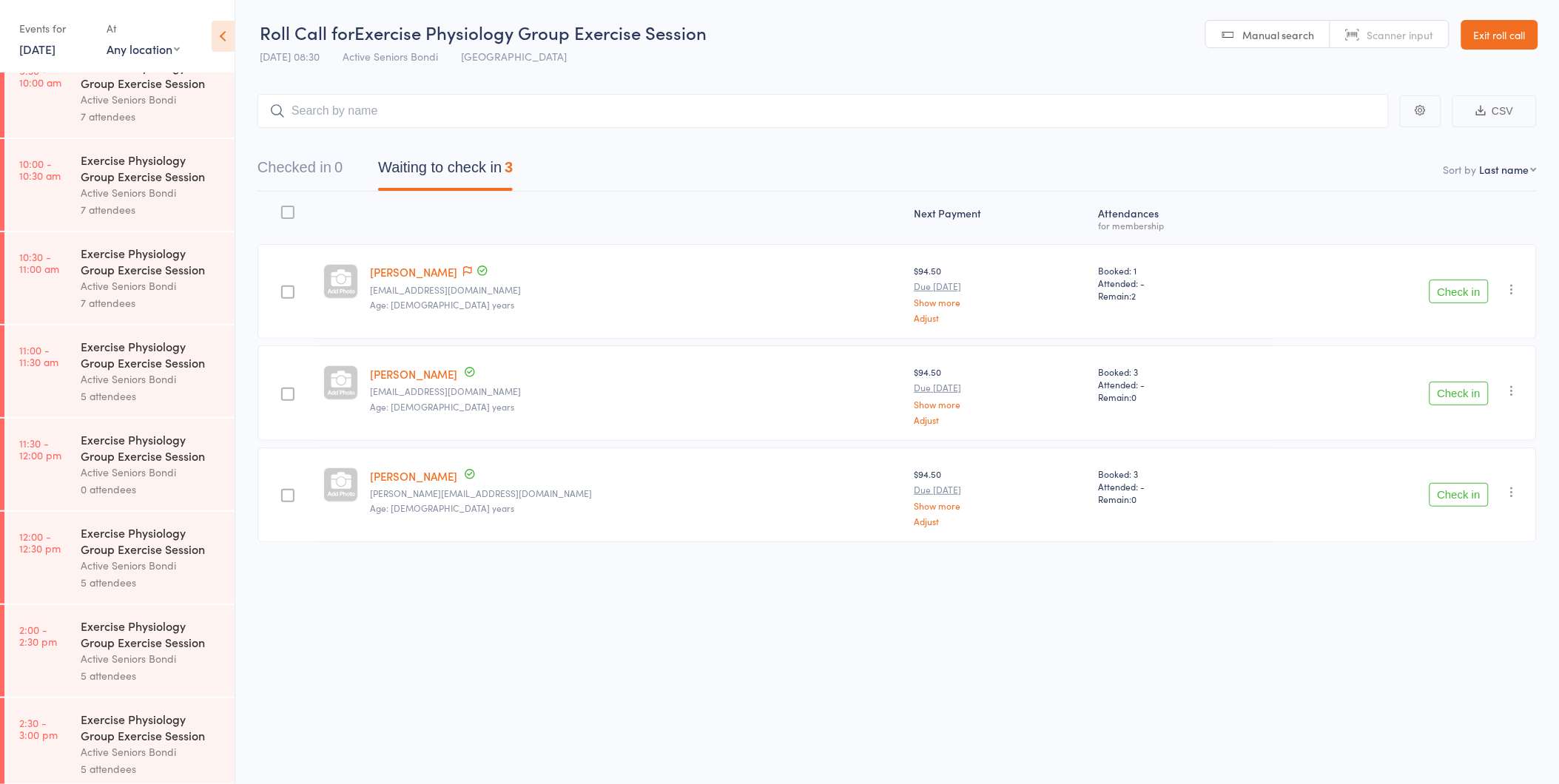
drag, startPoint x: 1535, startPoint y: 58, endPoint x: 1518, endPoint y: 52, distance: 18.0
click at [1534, 58] on header "Roll Call for Exercise Physiology Group Exercise Session 11 Aug 08:30 Active Se…" at bounding box center [897, 35] width 1323 height 73
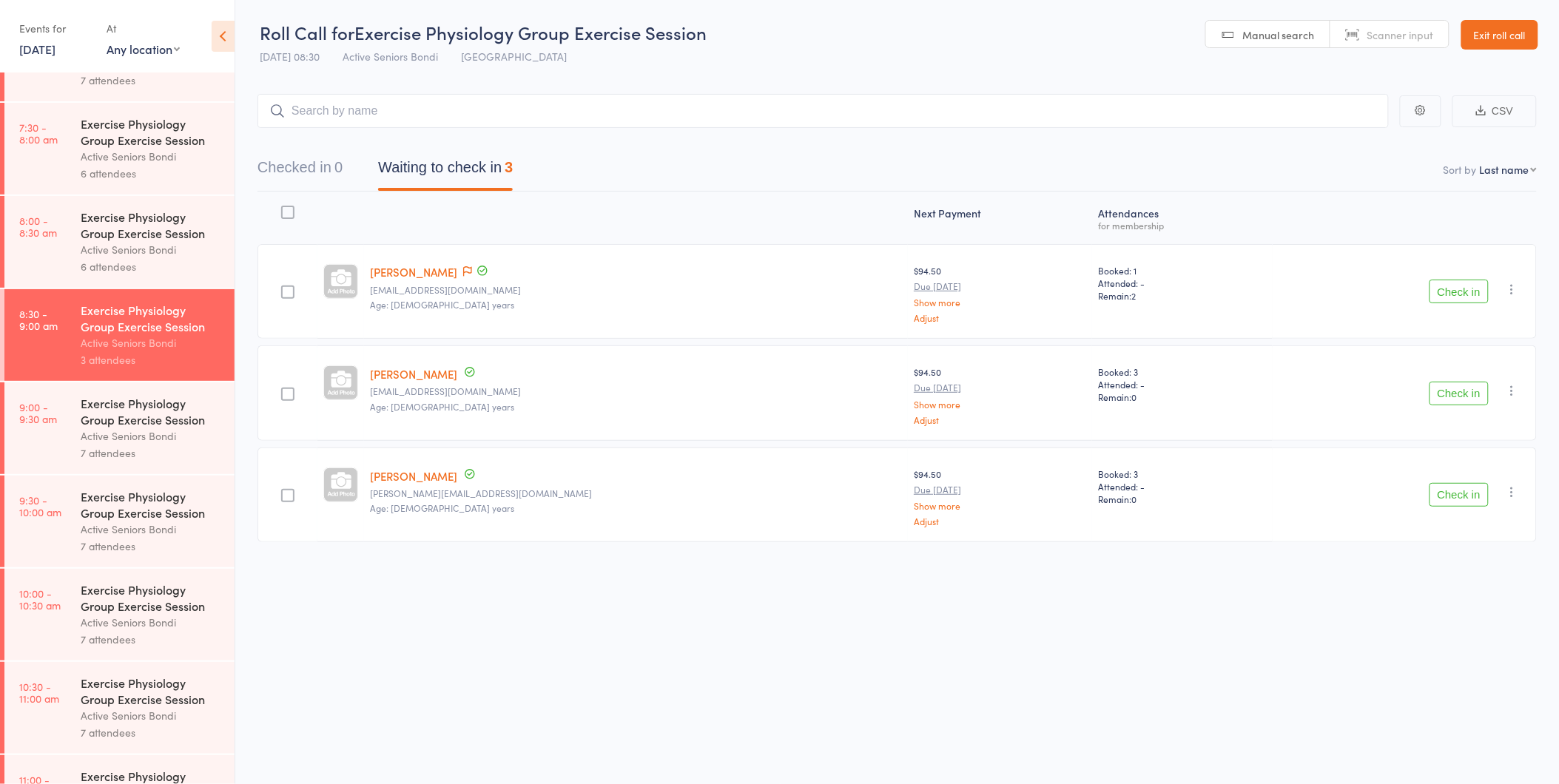
scroll to position [0, 0]
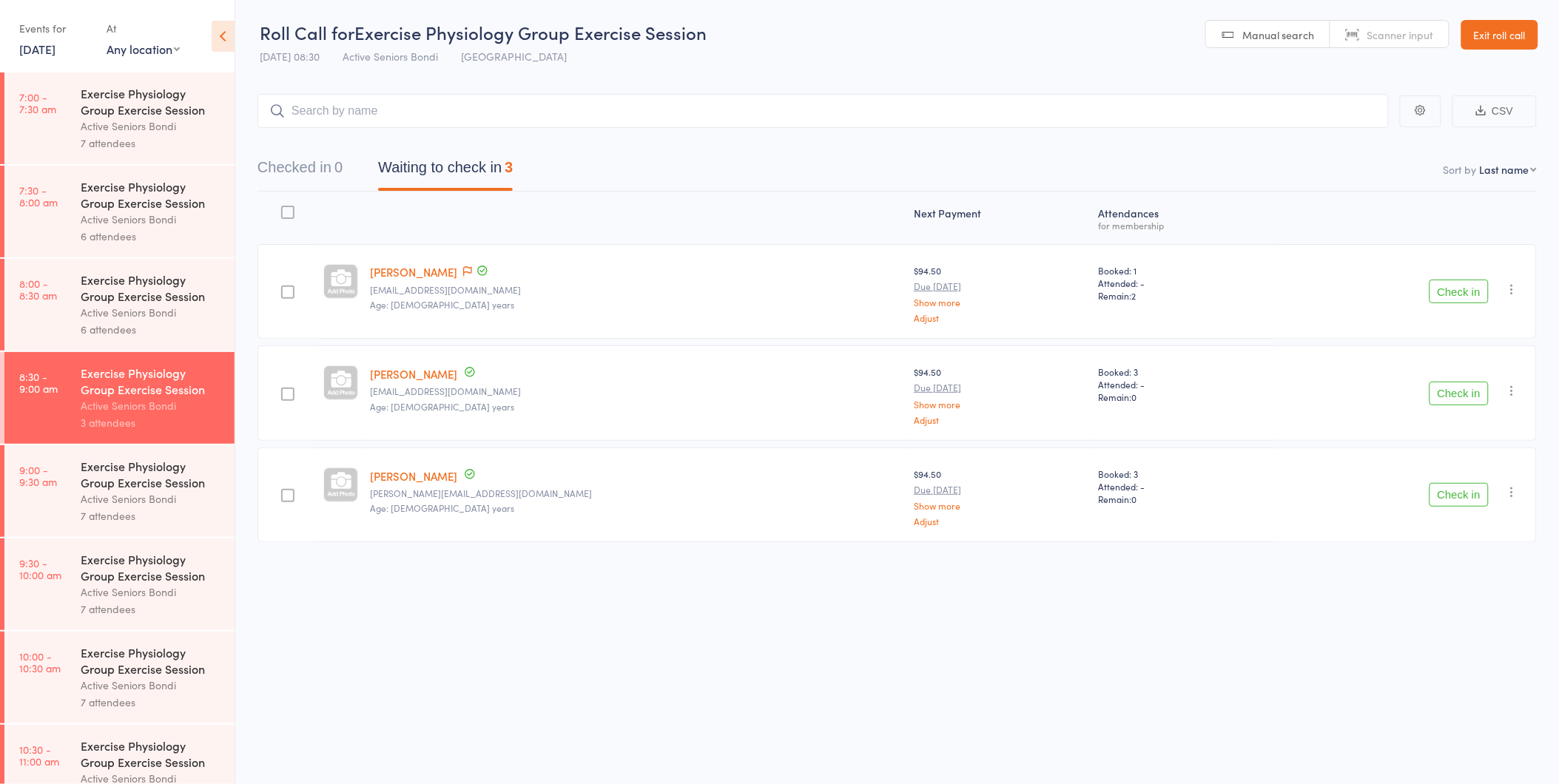
click at [122, 224] on div "Active Seniors Bondi" at bounding box center [151, 219] width 141 height 17
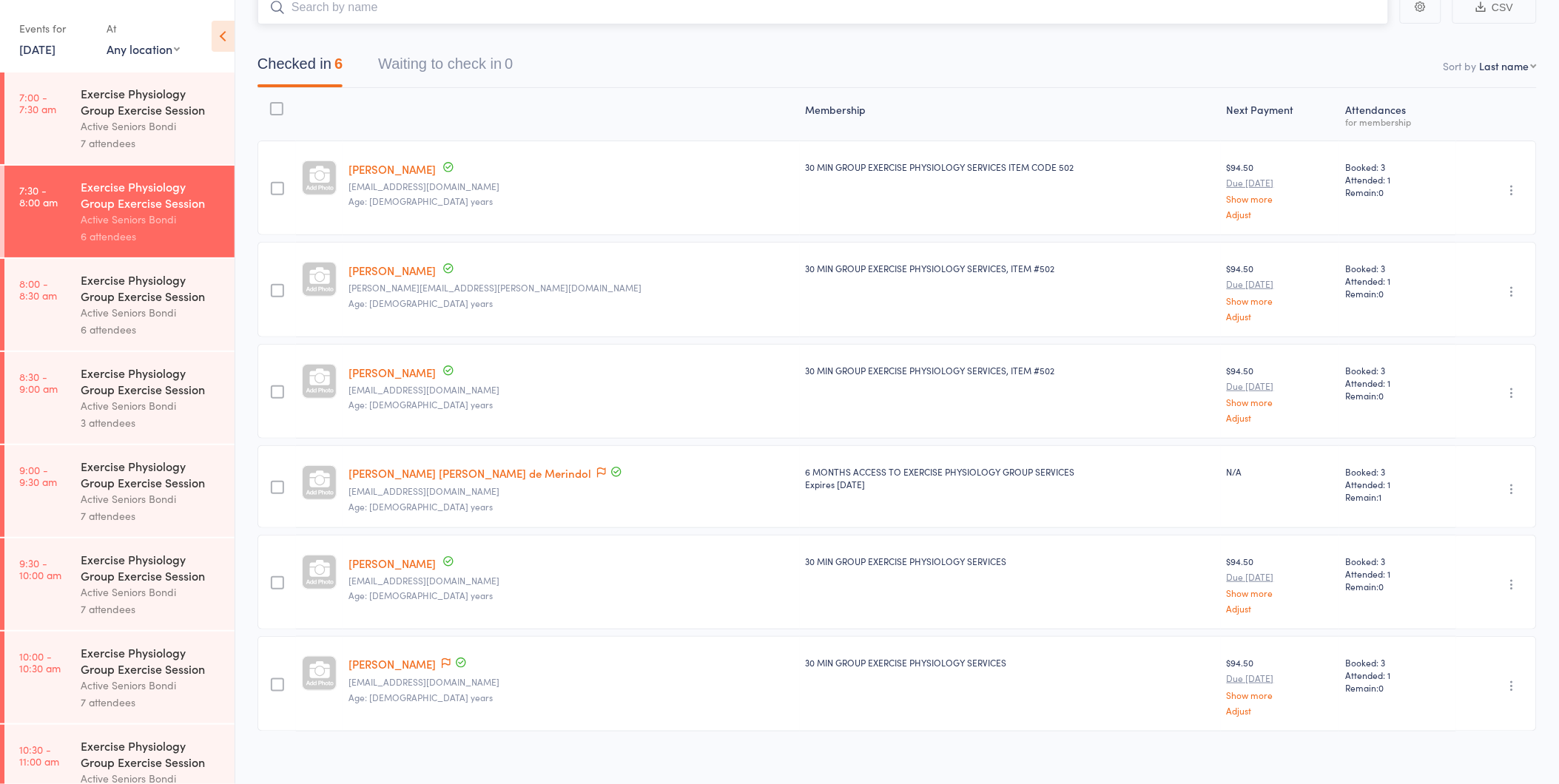
scroll to position [115, 0]
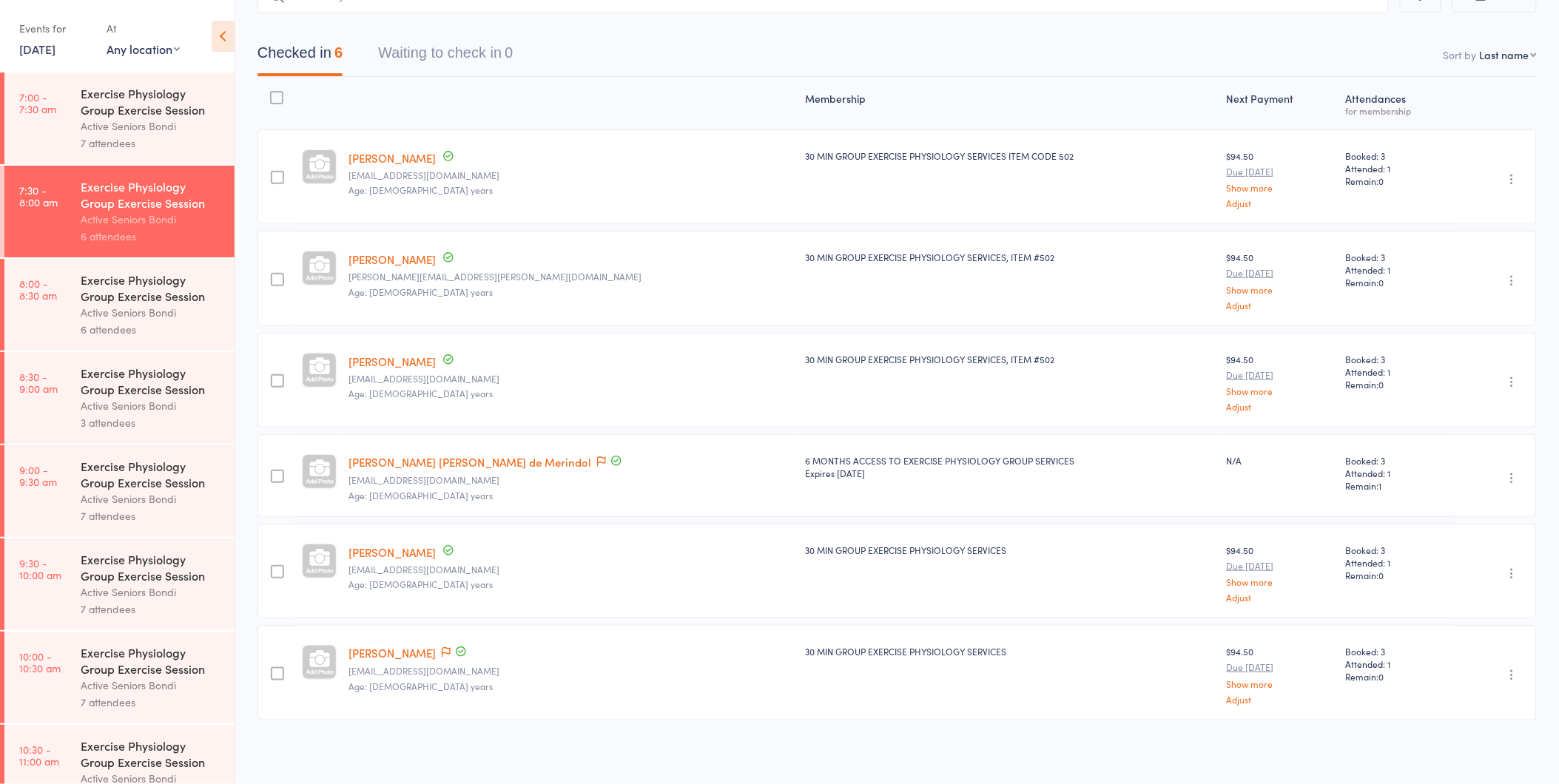
click at [175, 322] on div "6 attendees" at bounding box center [151, 329] width 141 height 17
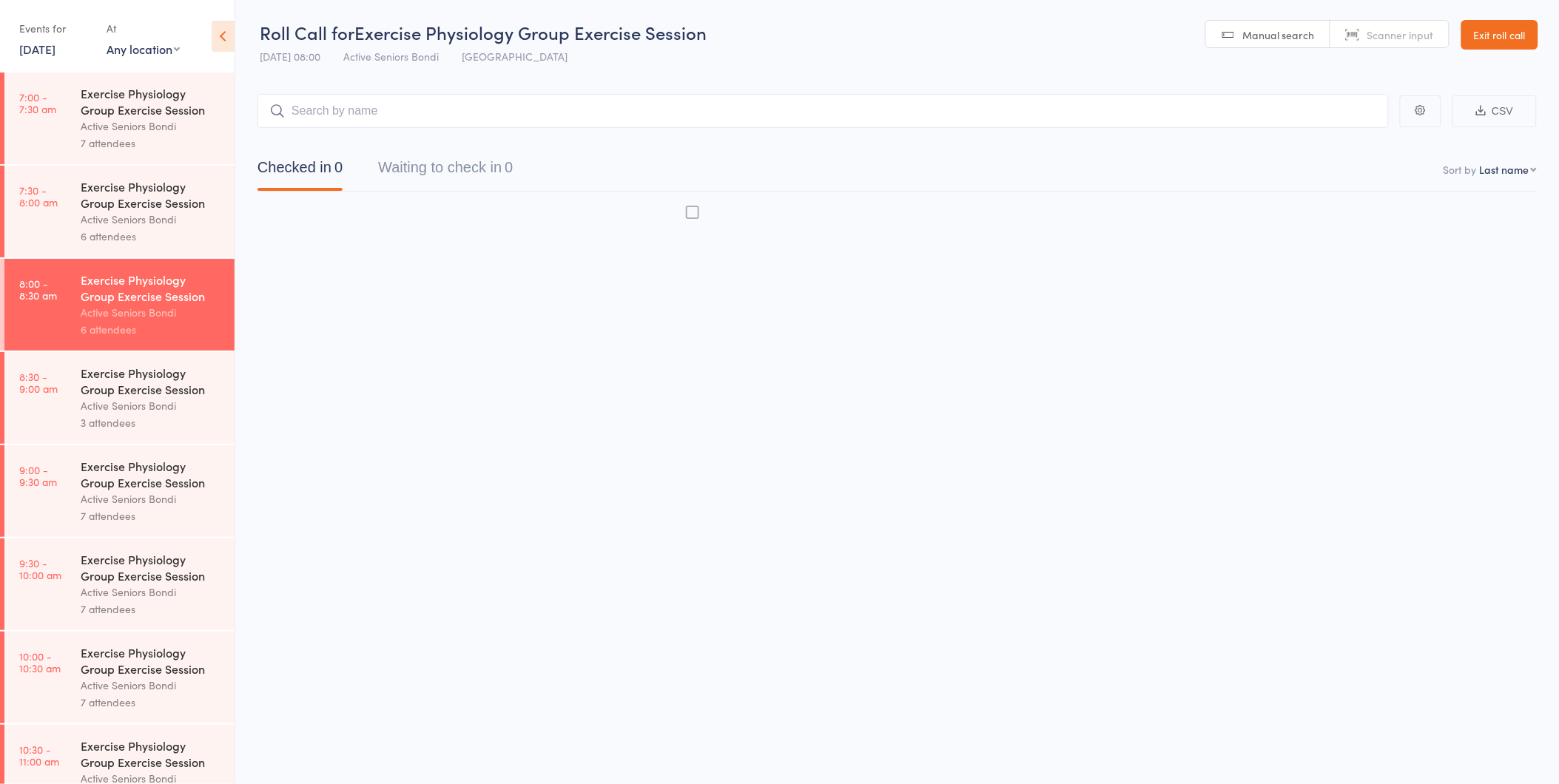
scroll to position [1, 0]
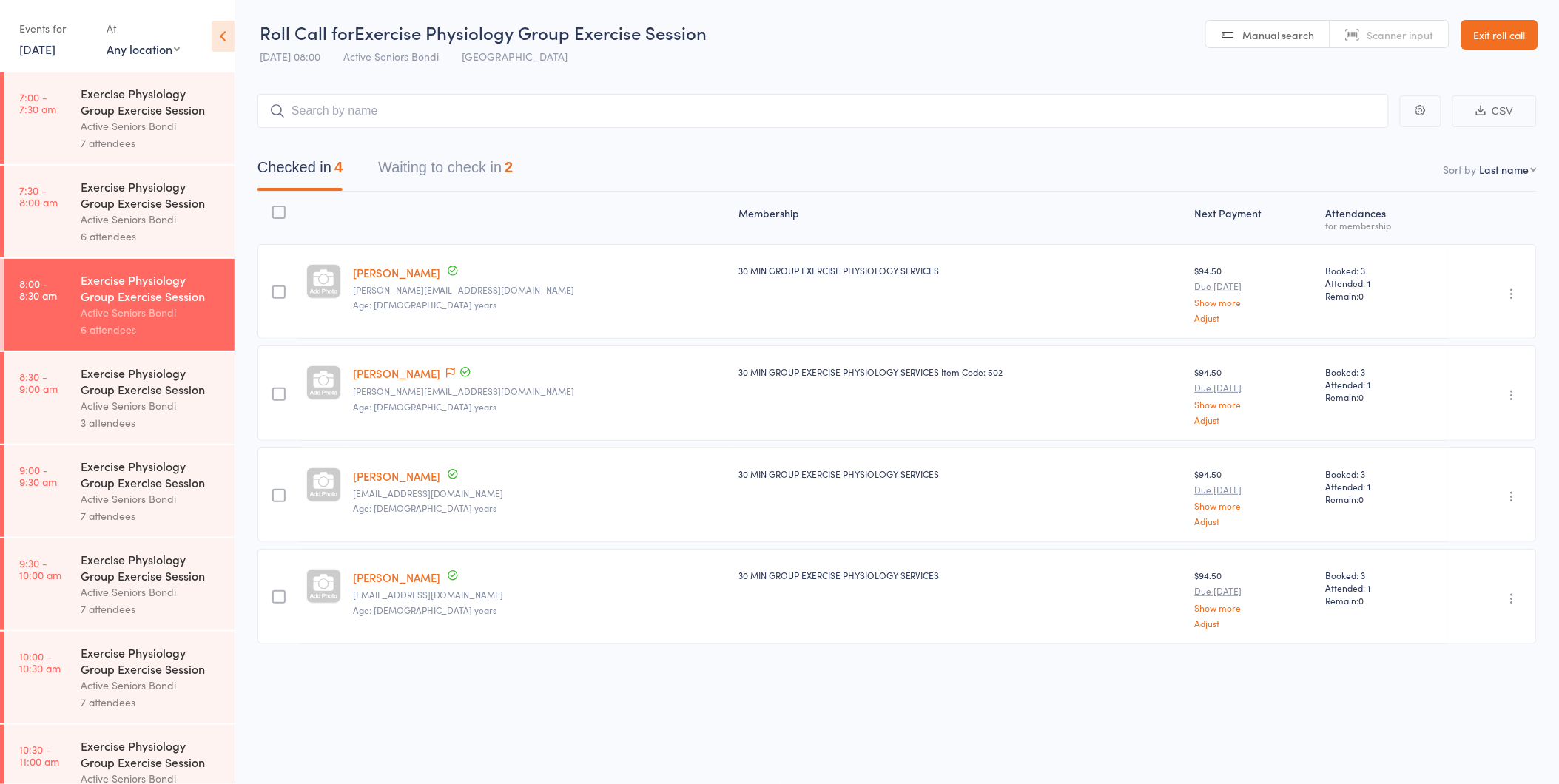
click at [444, 180] on button "Waiting to check in 2" at bounding box center [445, 171] width 135 height 39
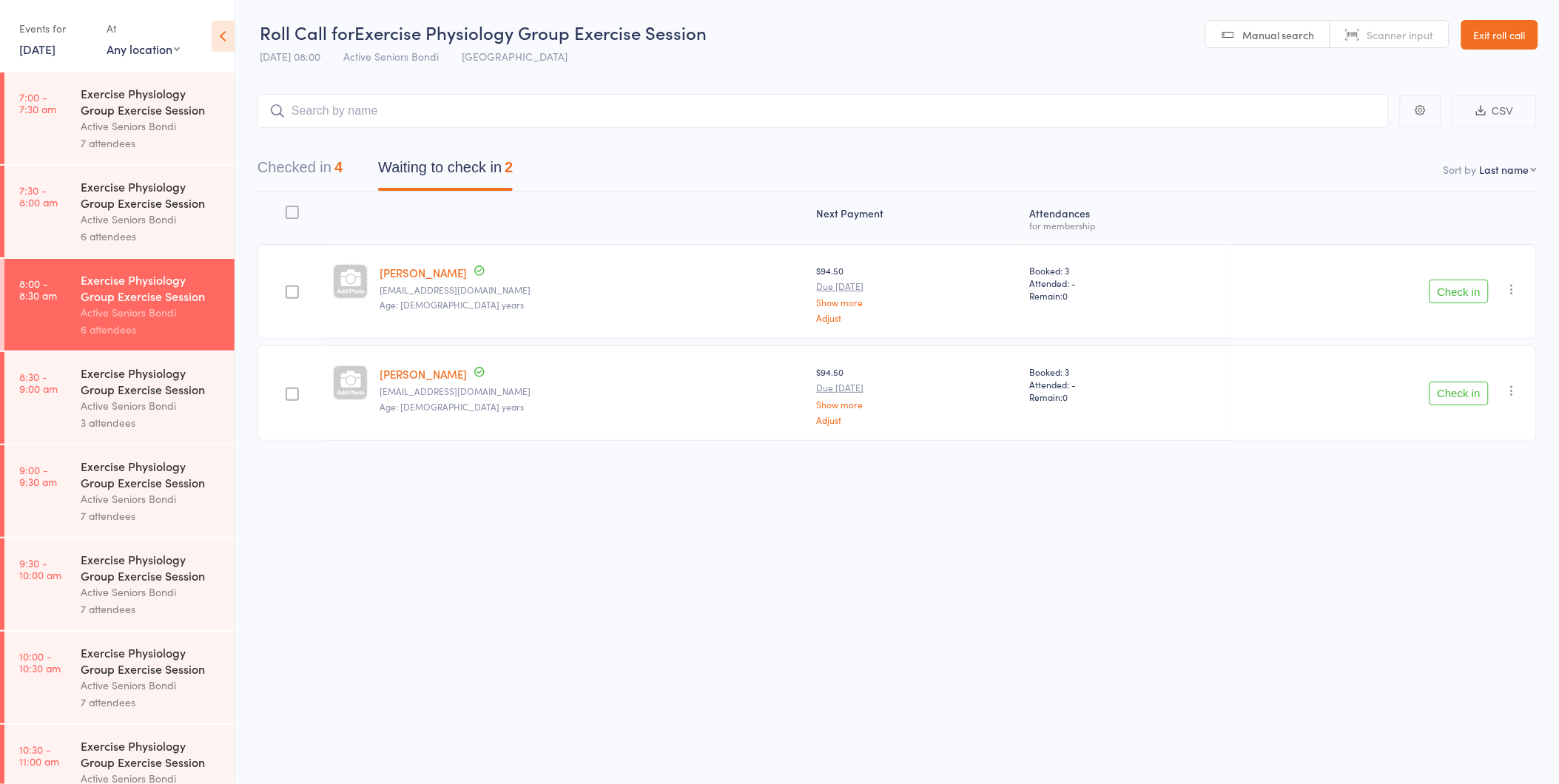
click at [1451, 287] on button "Check in" at bounding box center [1459, 292] width 59 height 24
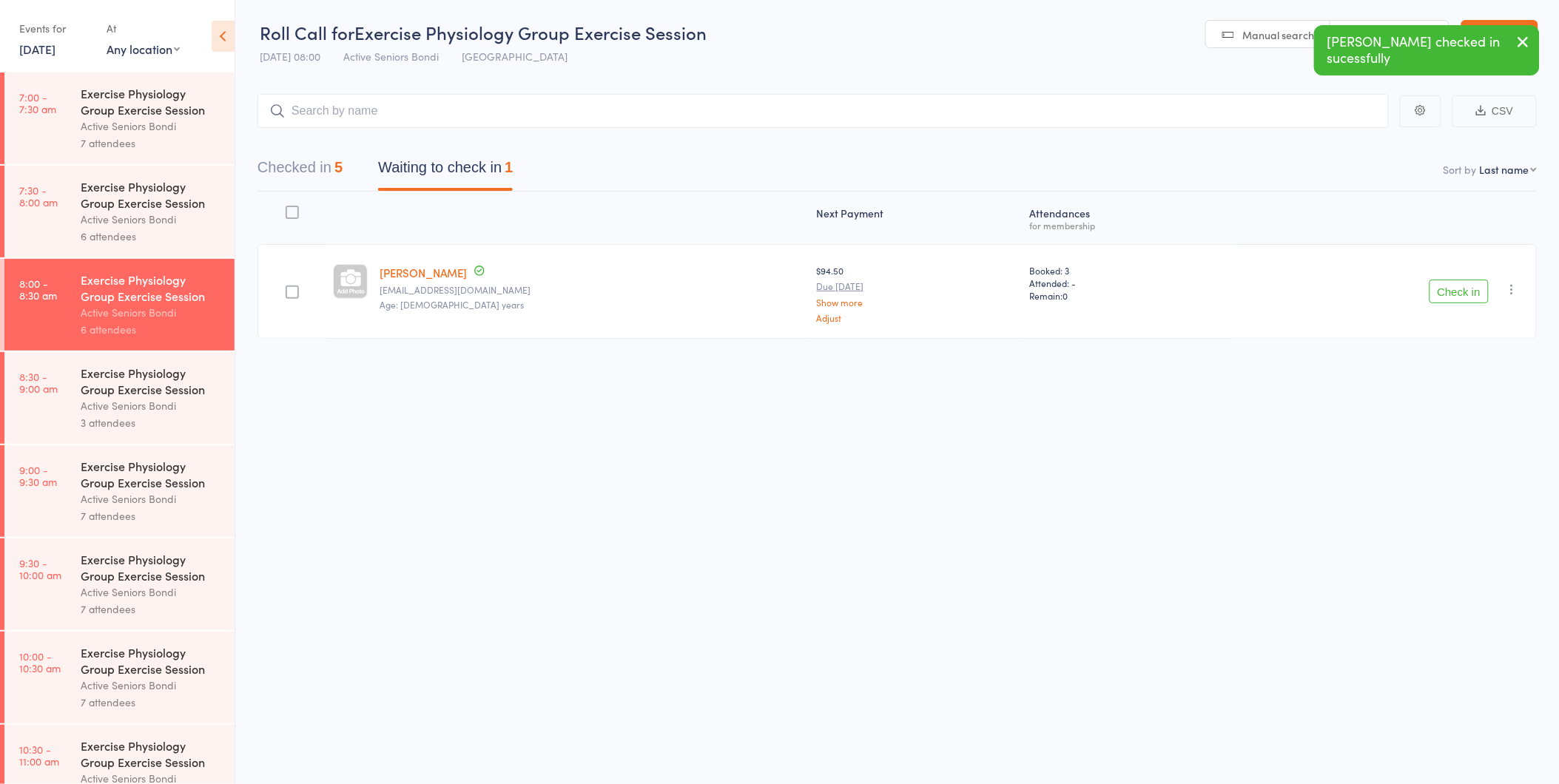
click at [1445, 287] on button "Check in" at bounding box center [1459, 292] width 59 height 24
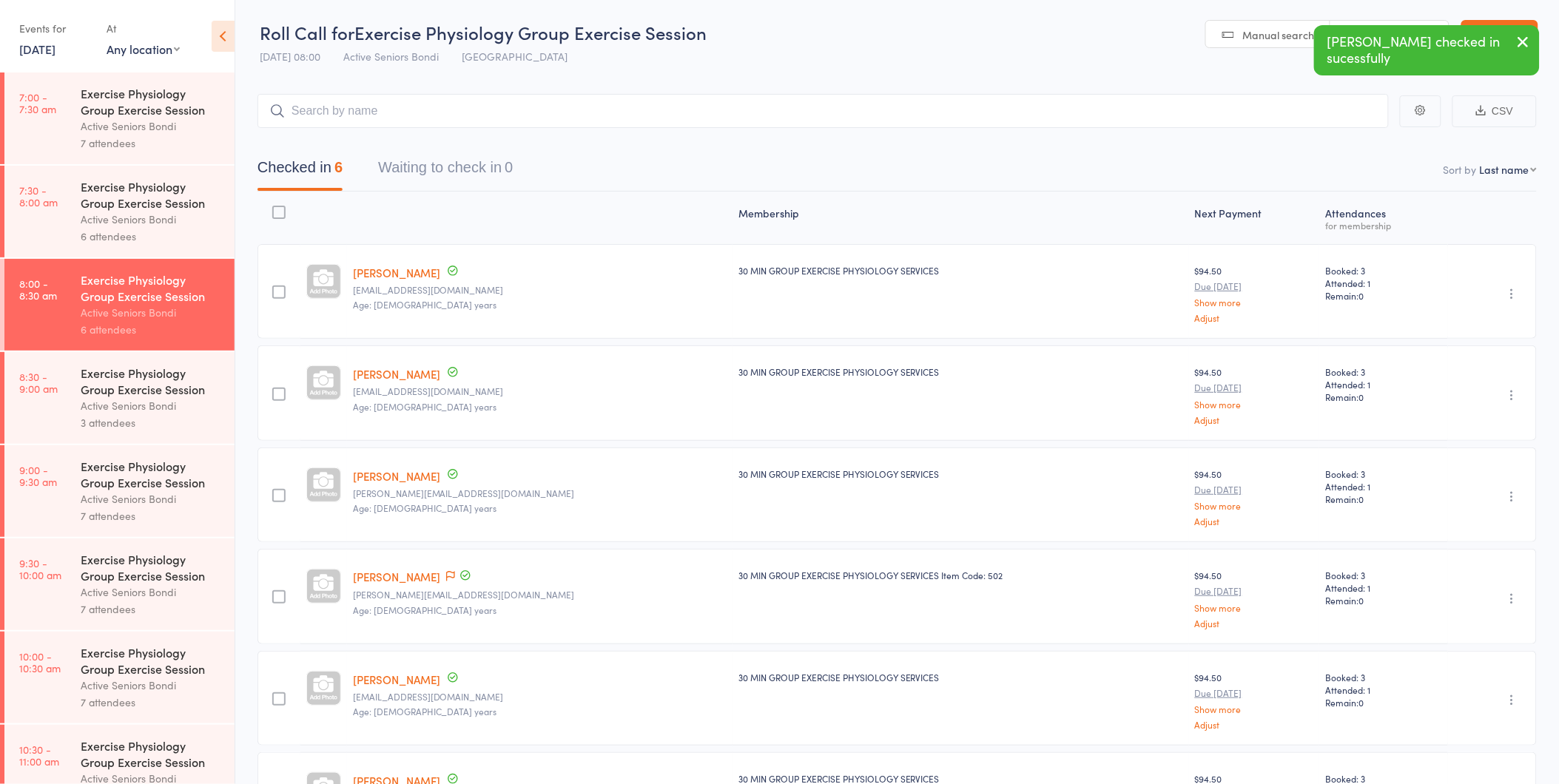
click at [1514, 28] on button "button" at bounding box center [1523, 43] width 32 height 34
click at [1514, 28] on link "Exit roll call" at bounding box center [1499, 35] width 77 height 30
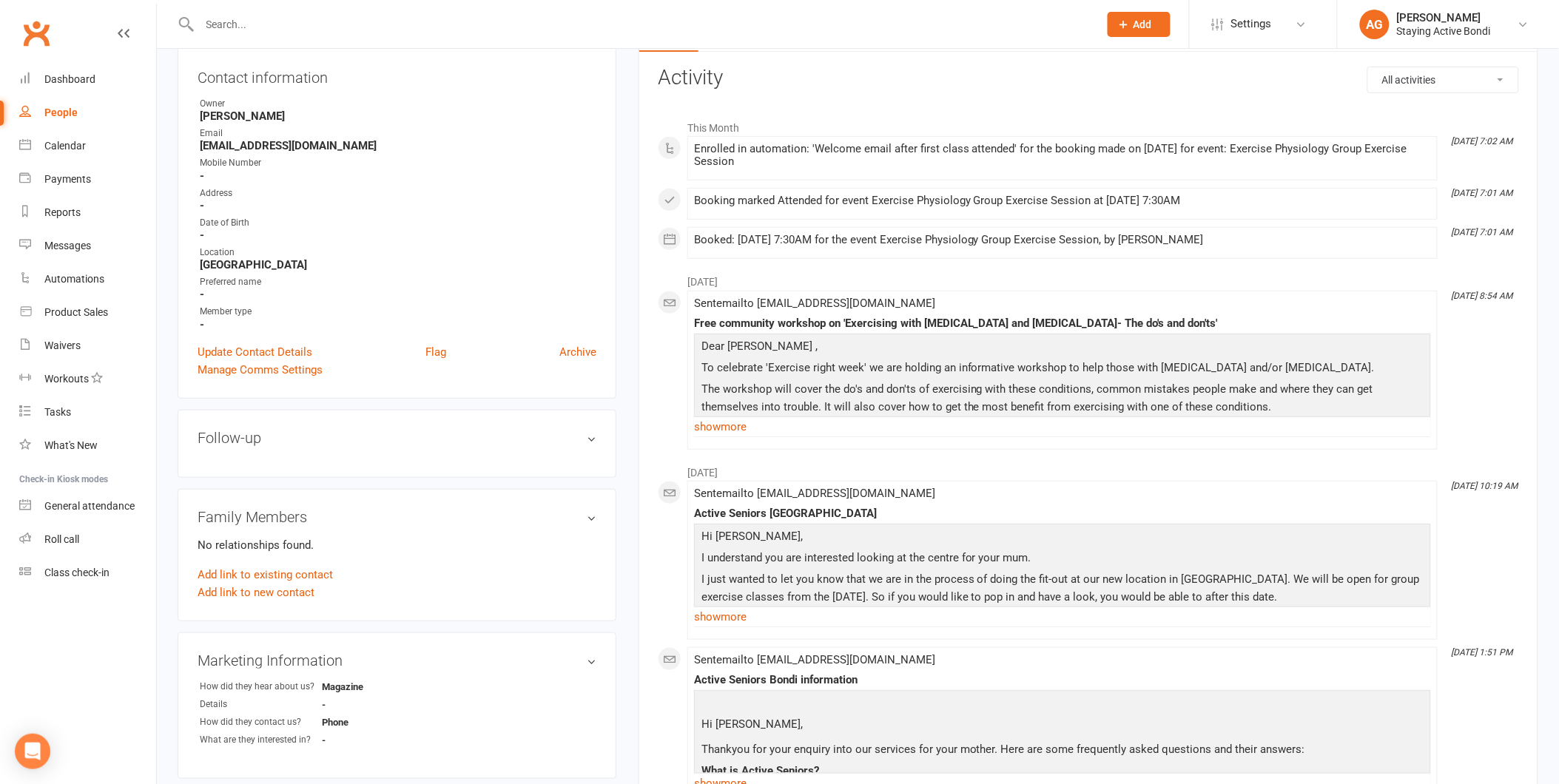
scroll to position [164, 0]
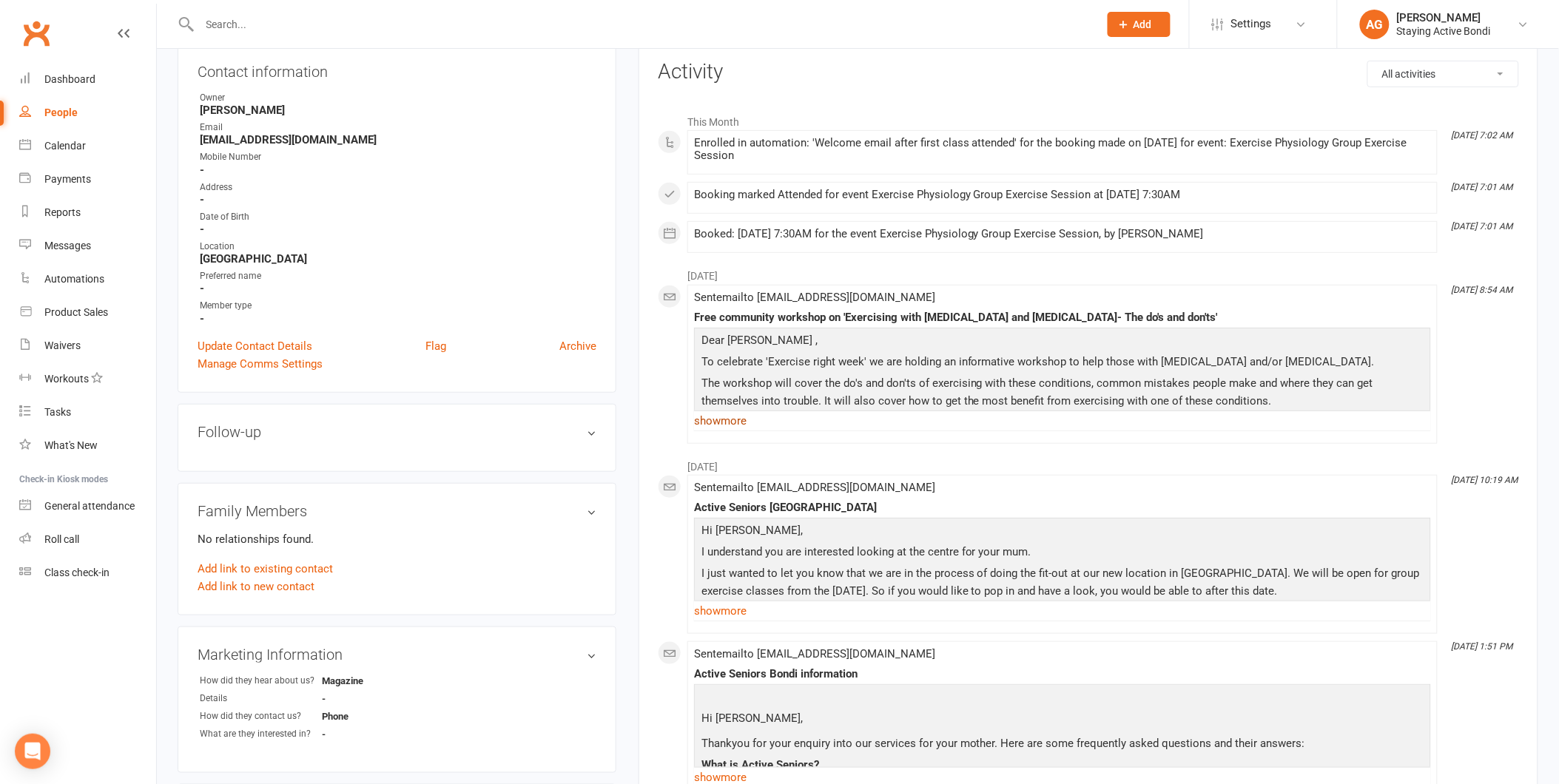
click at [722, 419] on link "show more" at bounding box center [1062, 421] width 737 height 21
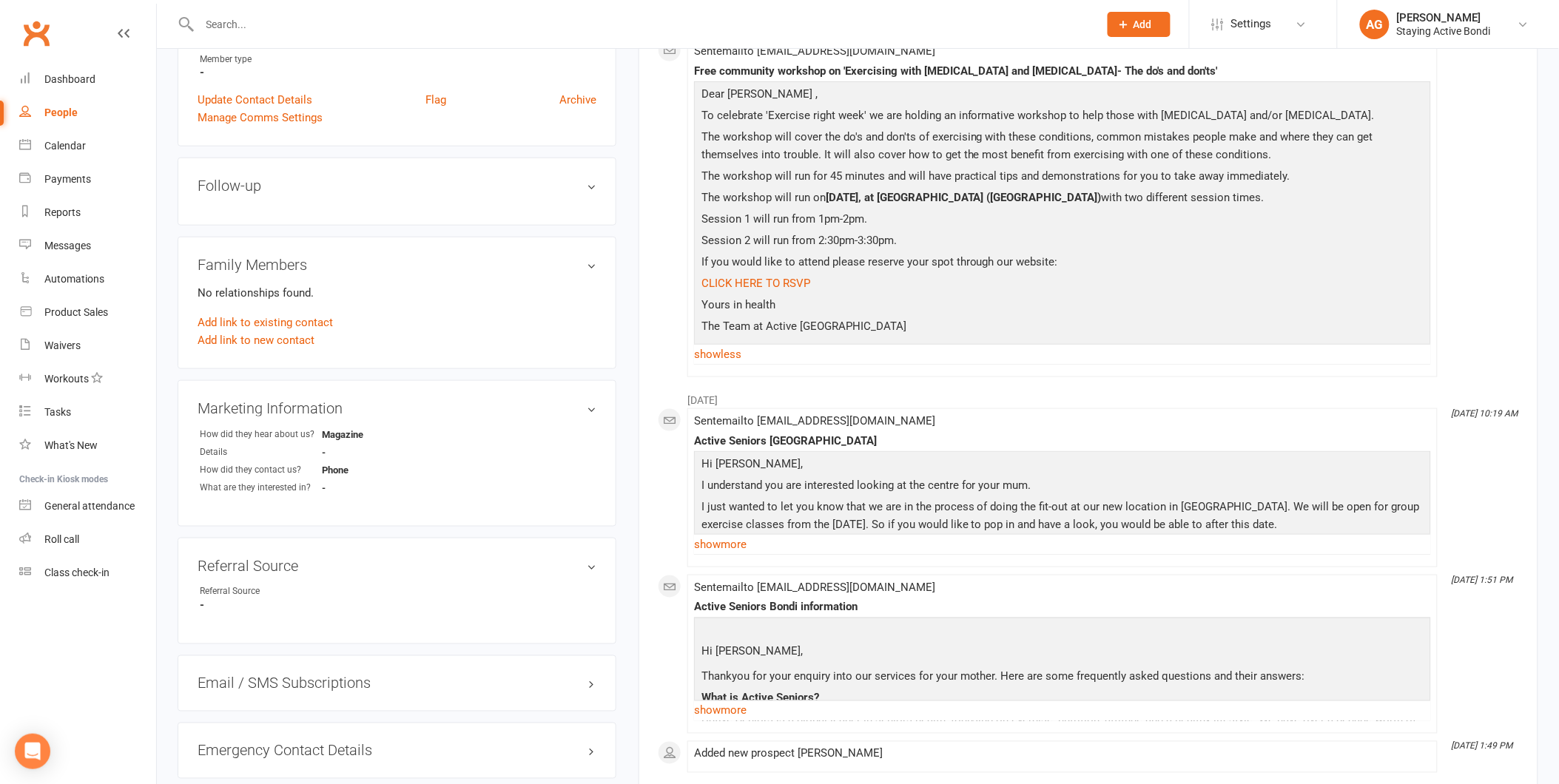
scroll to position [0, 0]
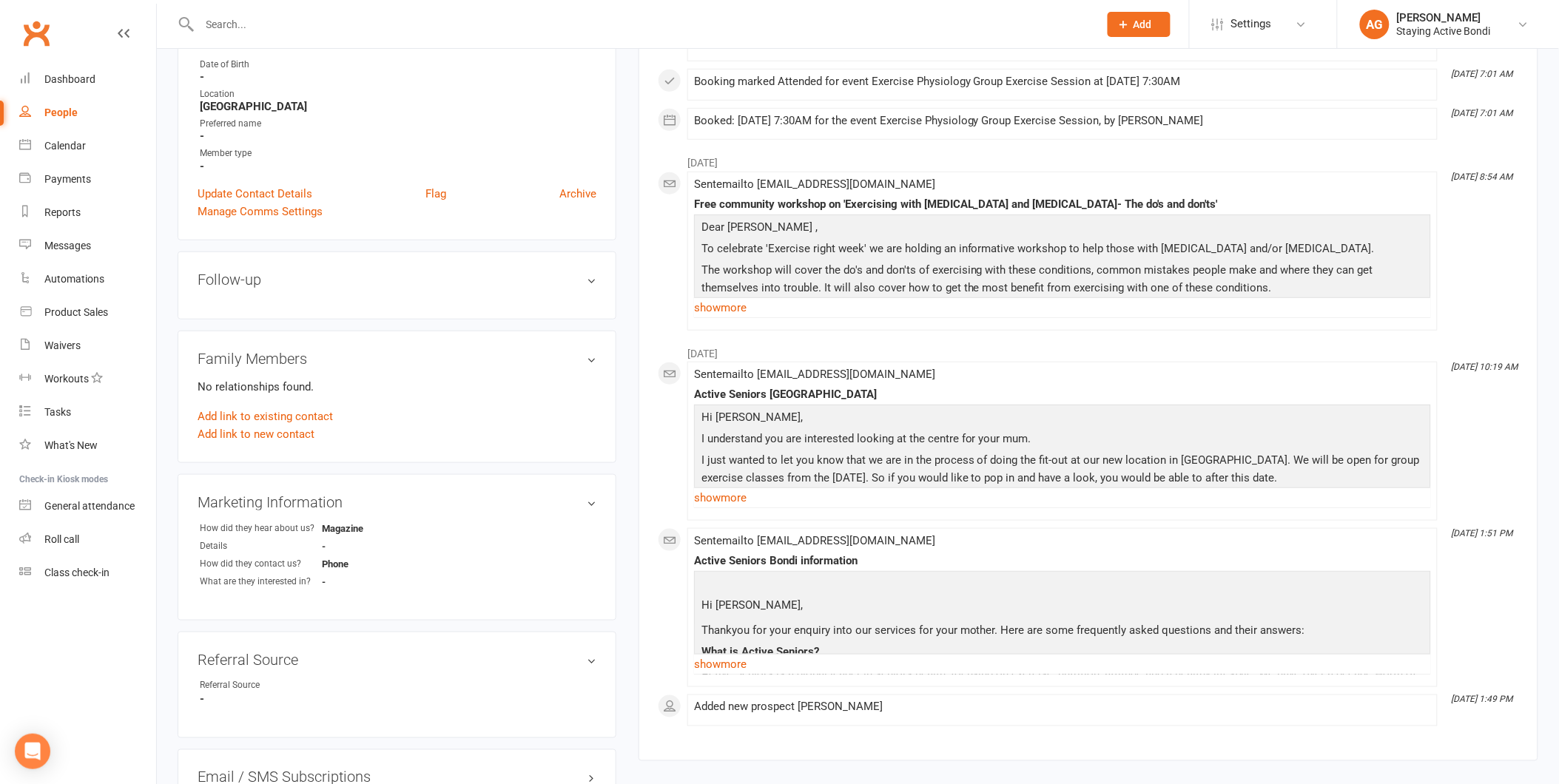
scroll to position [411, 0]
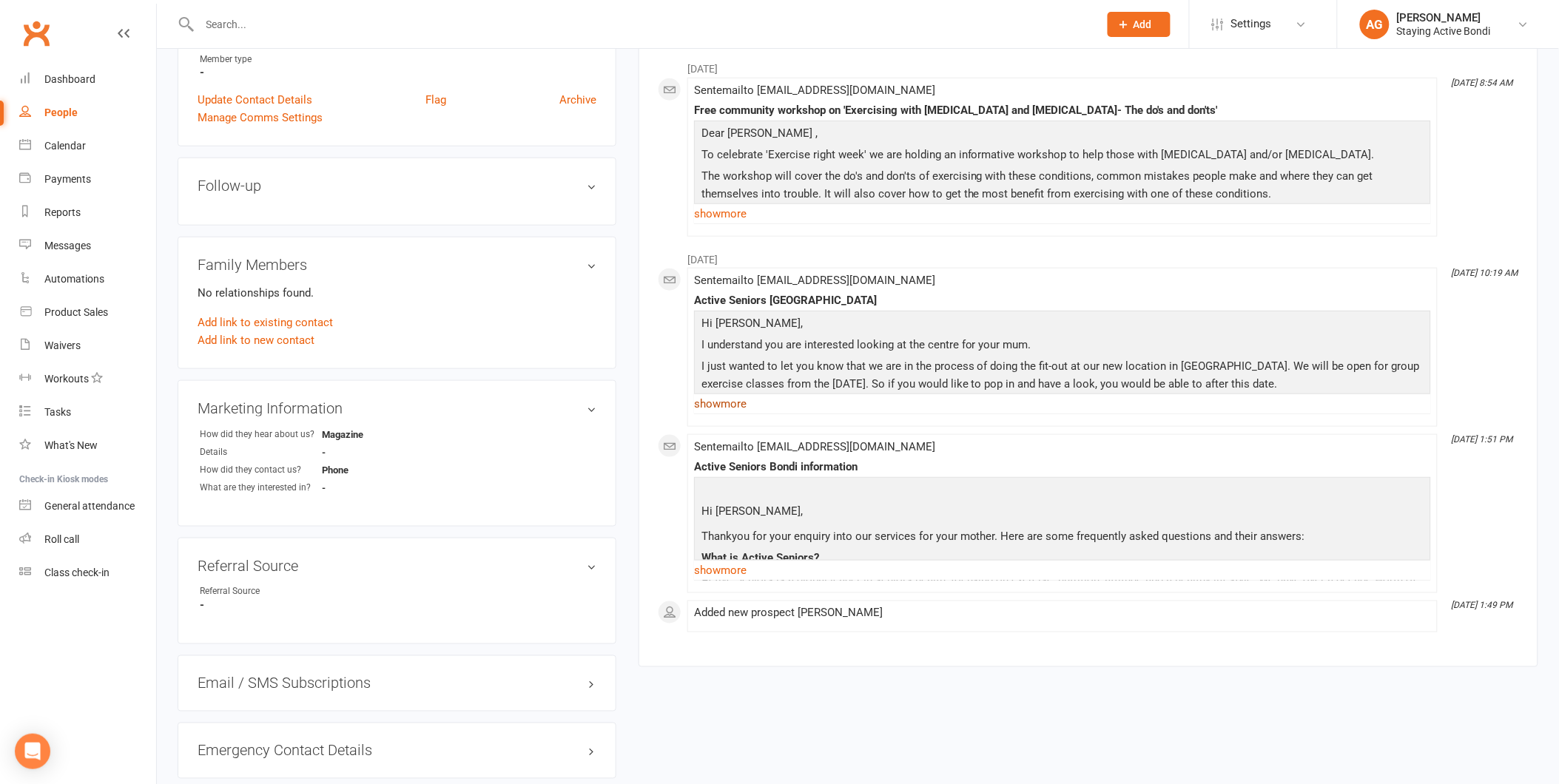
click at [730, 402] on link "show more" at bounding box center [1062, 404] width 737 height 21
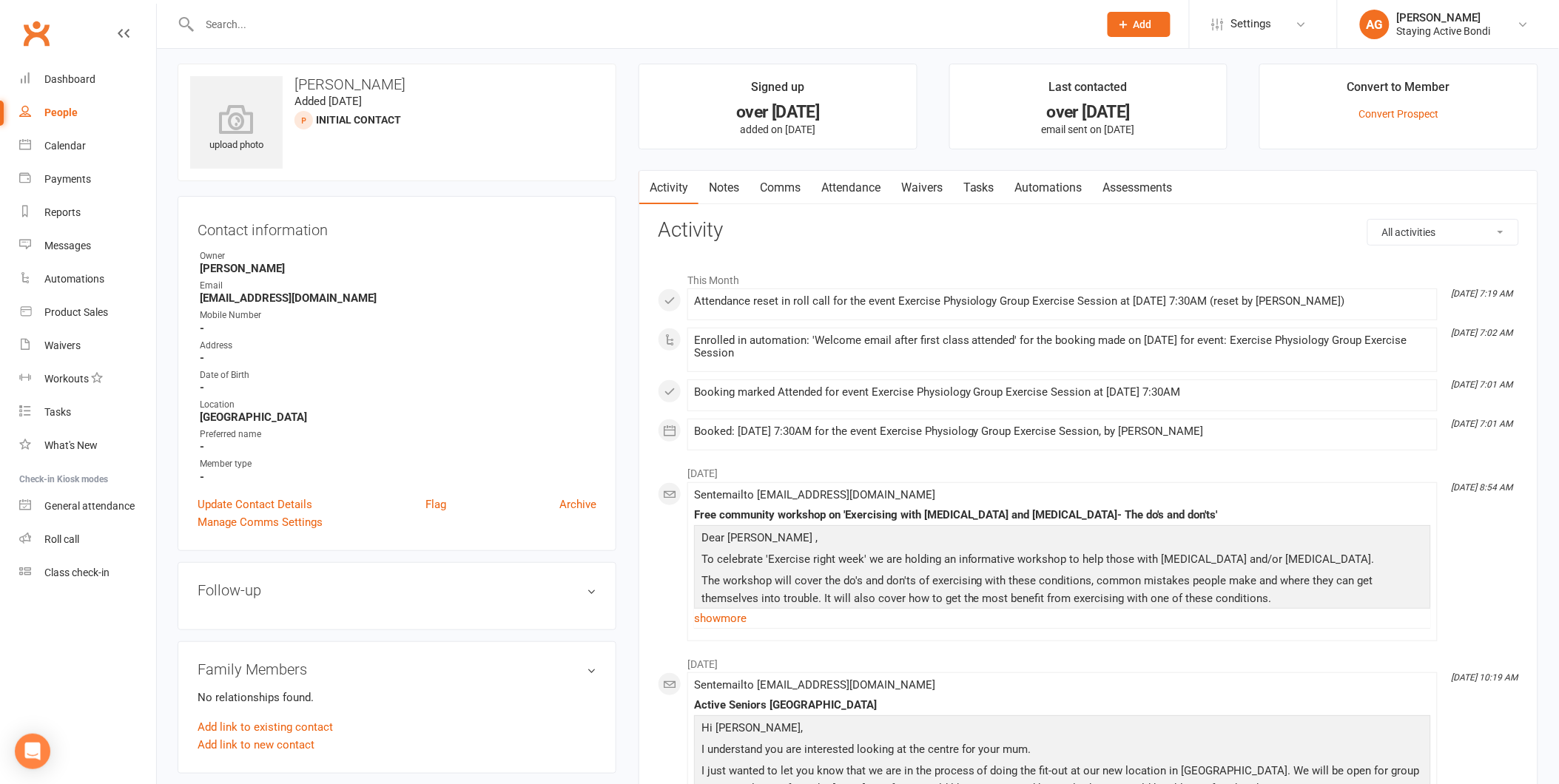
scroll to position [0, 0]
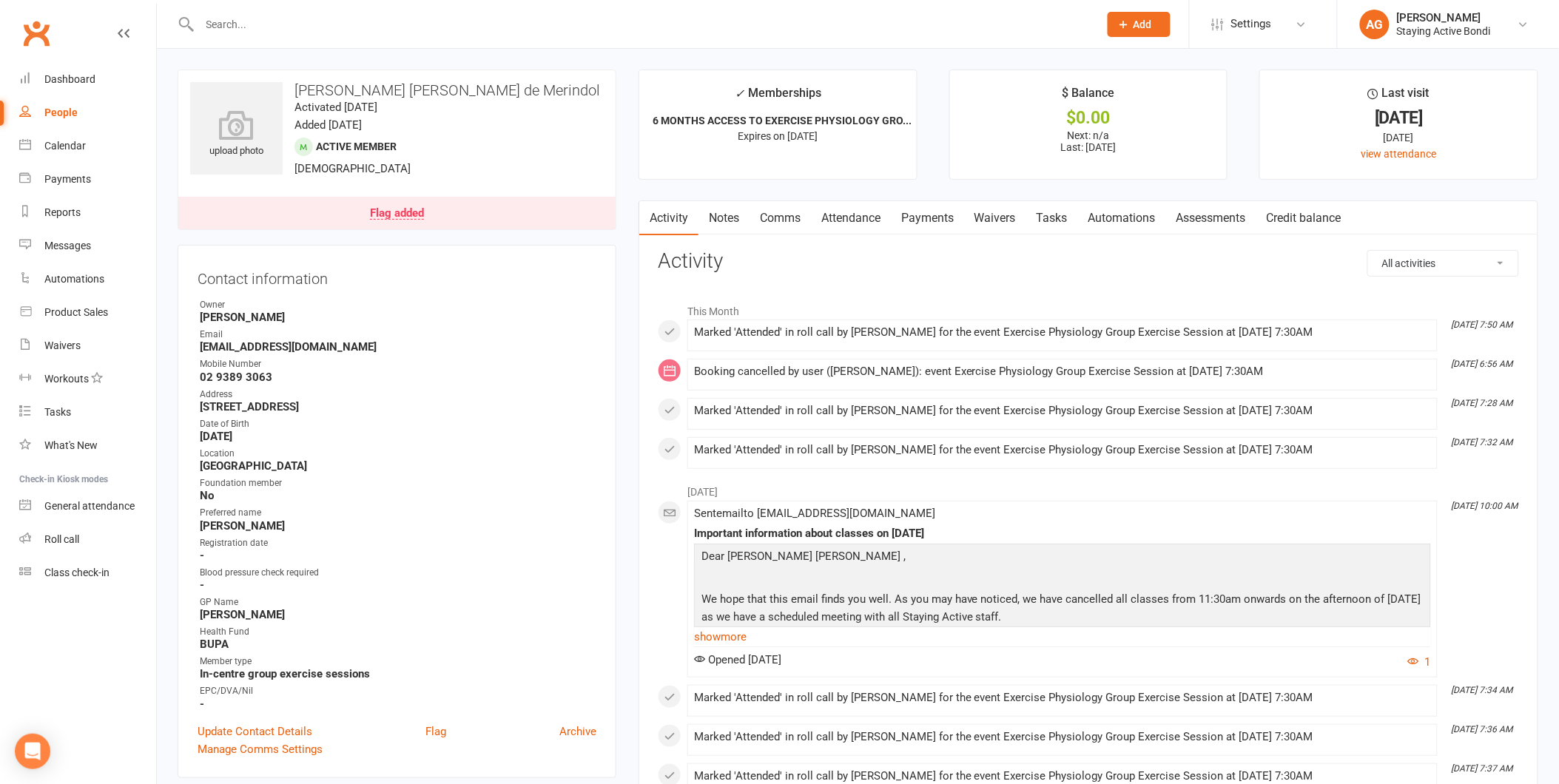
click at [846, 223] on link "Attendance" at bounding box center [850, 218] width 80 height 34
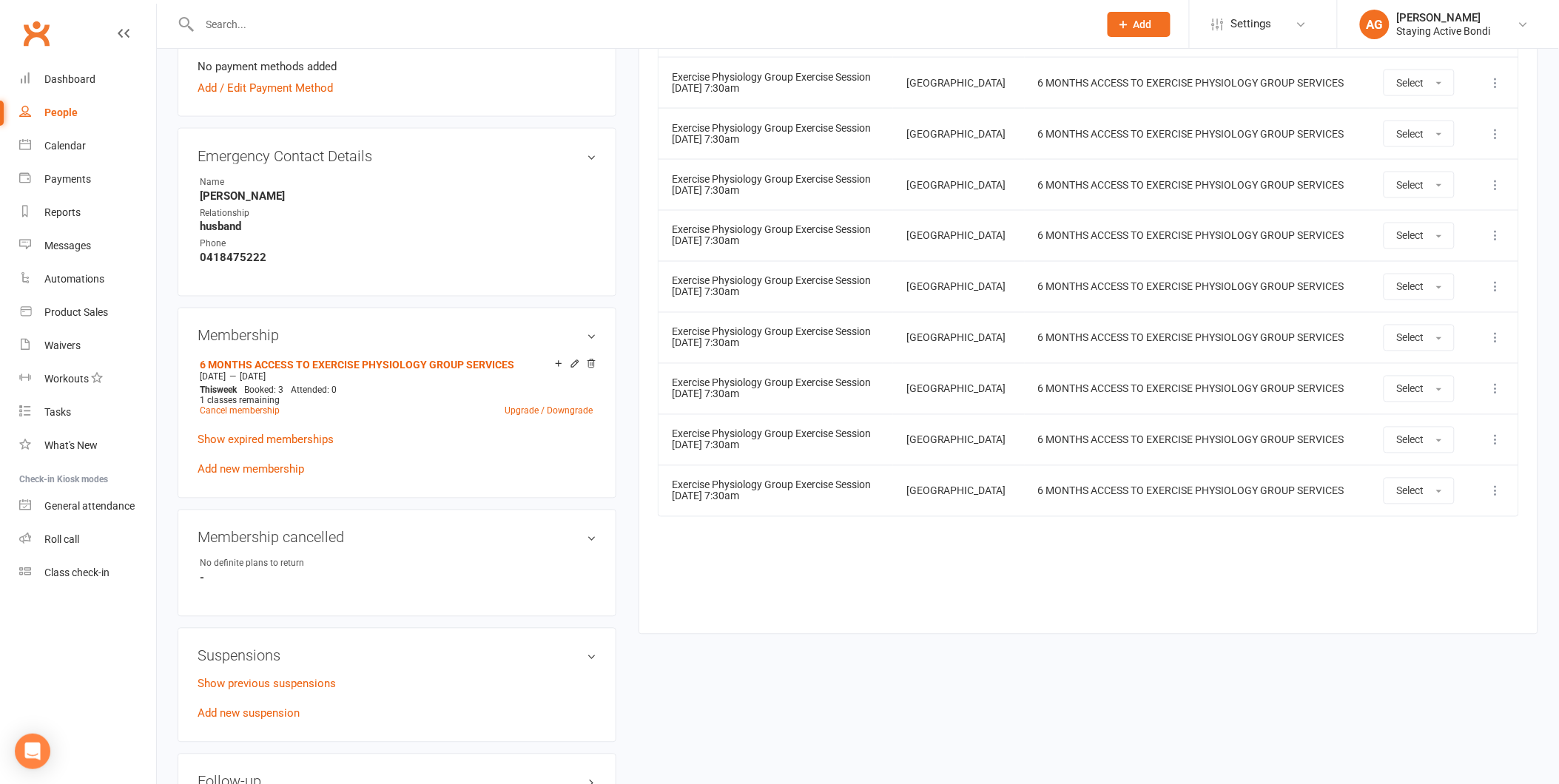
scroll to position [740, 0]
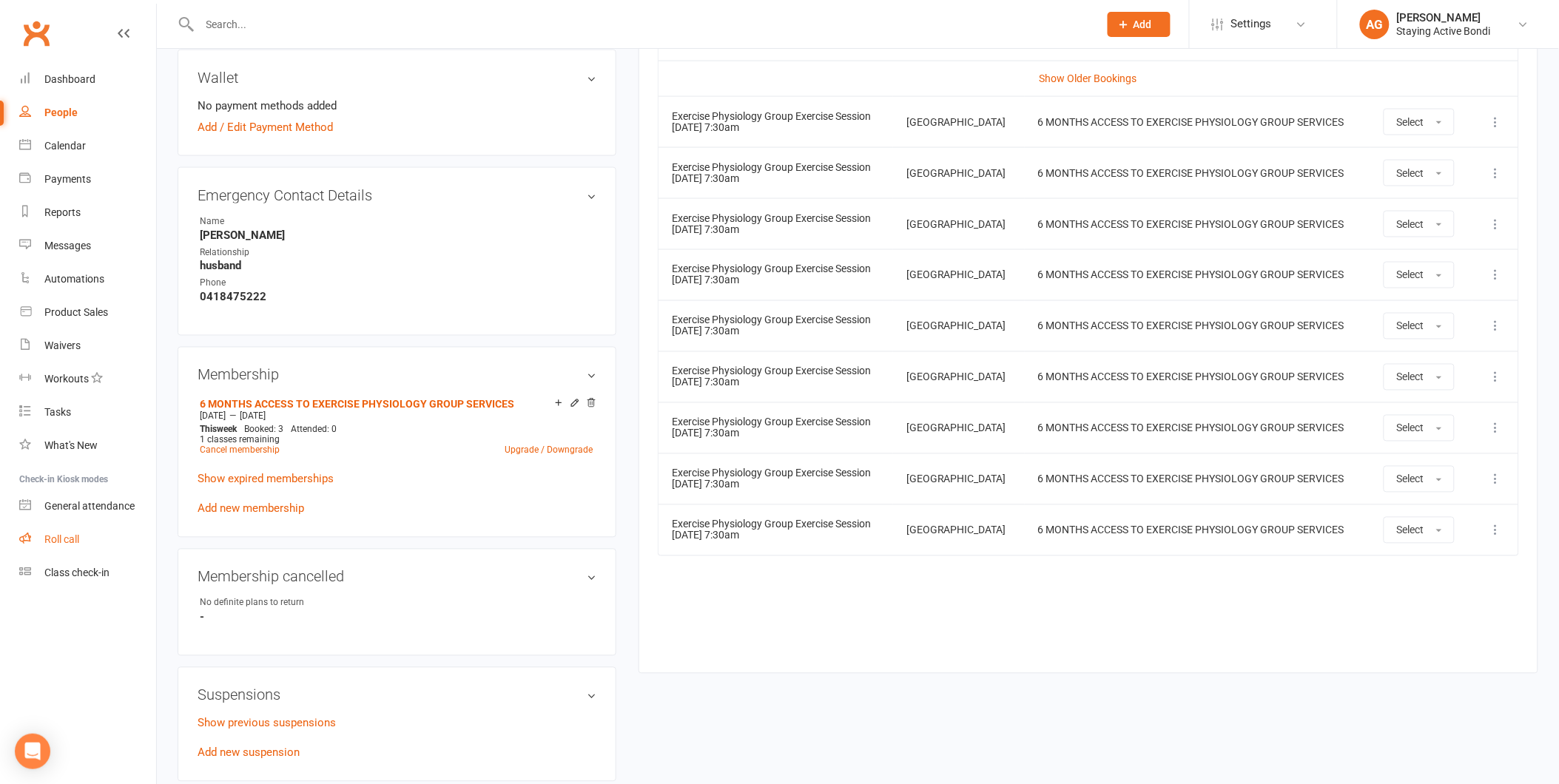
click at [75, 534] on div "Roll call" at bounding box center [61, 539] width 34 height 12
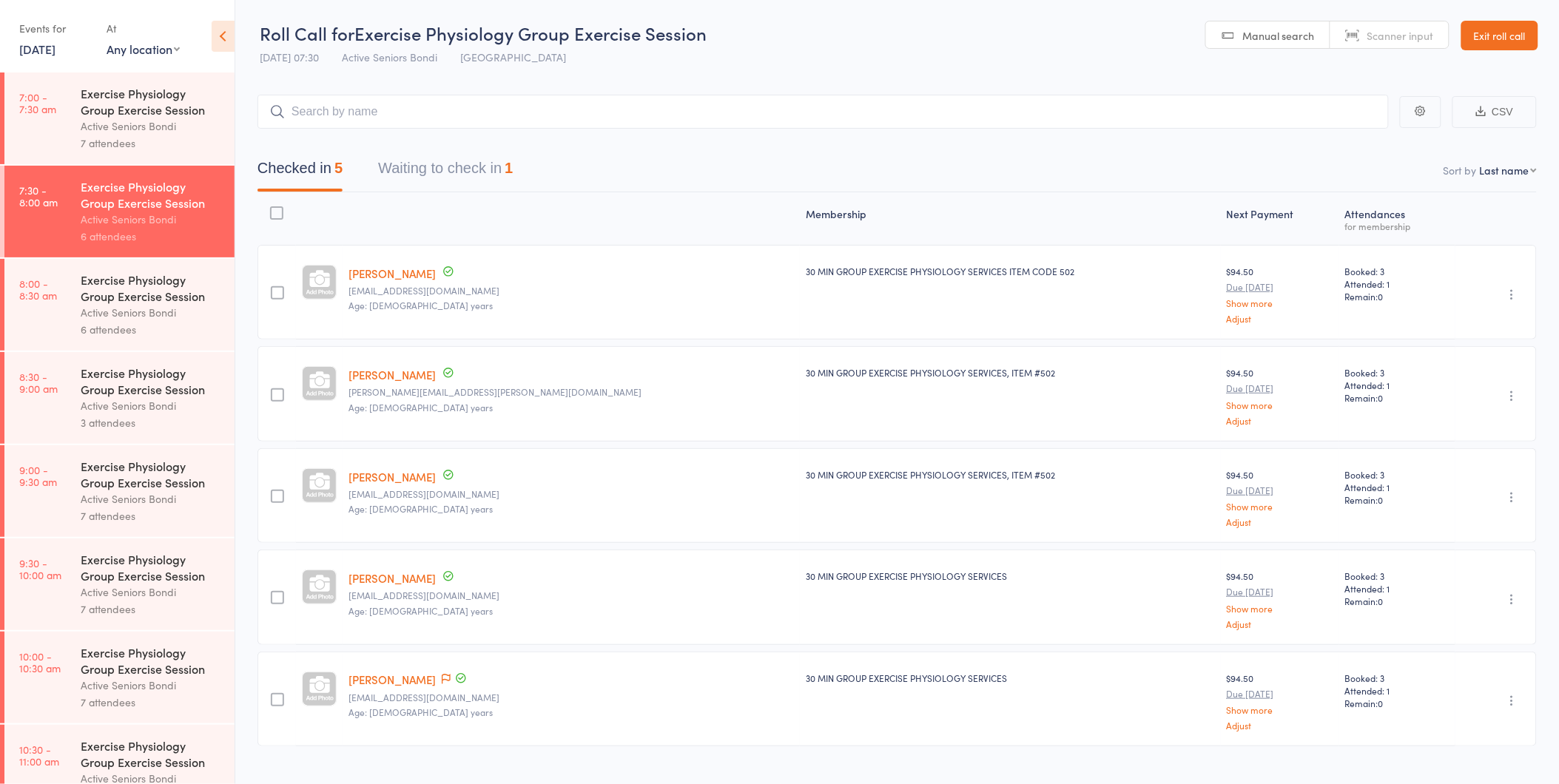
click at [589, 144] on div "Checked in 5 Waiting to check in 1" at bounding box center [897, 160] width 1279 height 64
click at [1480, 23] on link "Exit roll call" at bounding box center [1499, 36] width 77 height 30
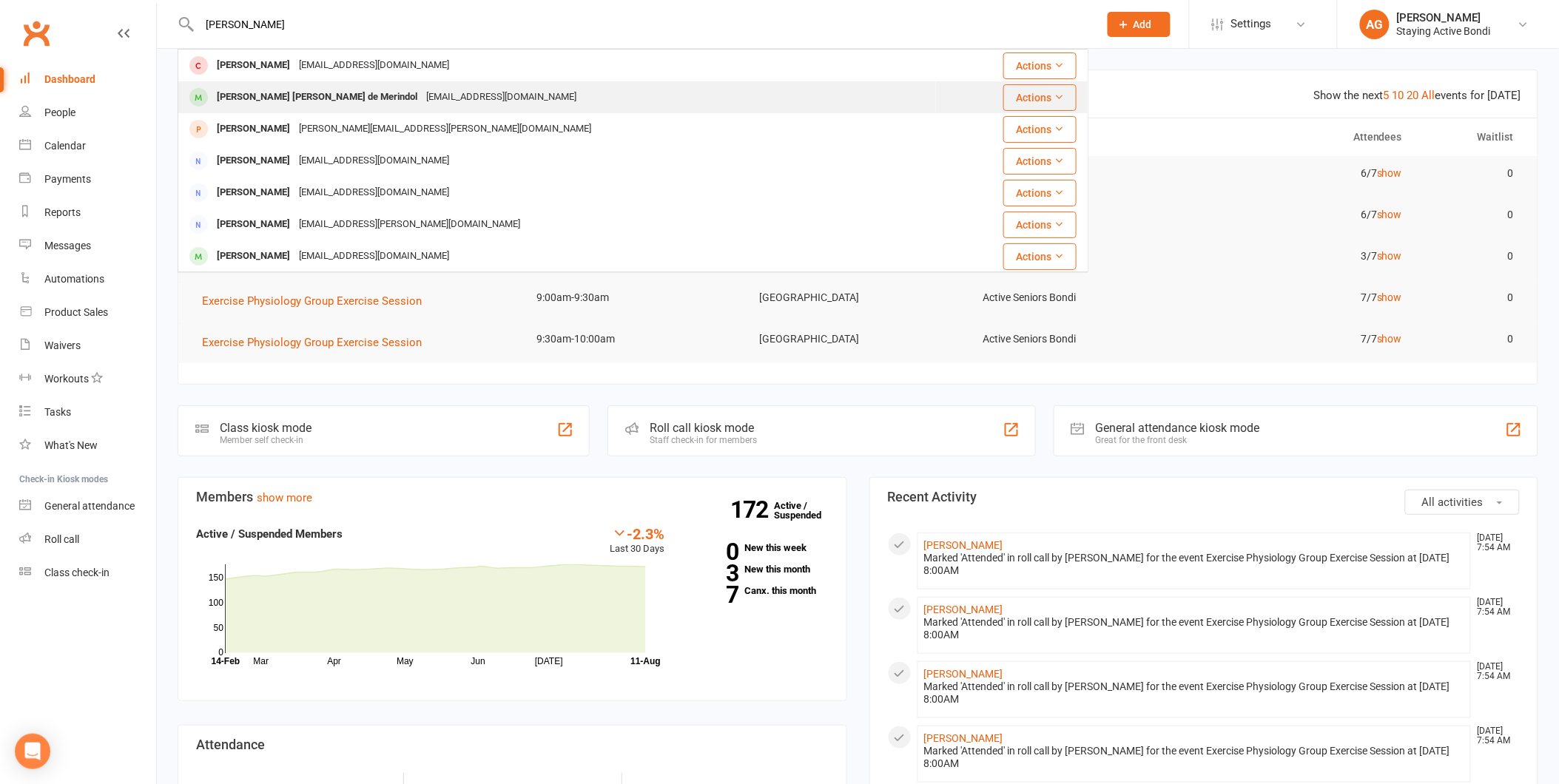
type input "[PERSON_NAME]"
click at [588, 93] on div "Mary Justine de Merindol maryjustine@hotmail.com" at bounding box center [557, 97] width 756 height 31
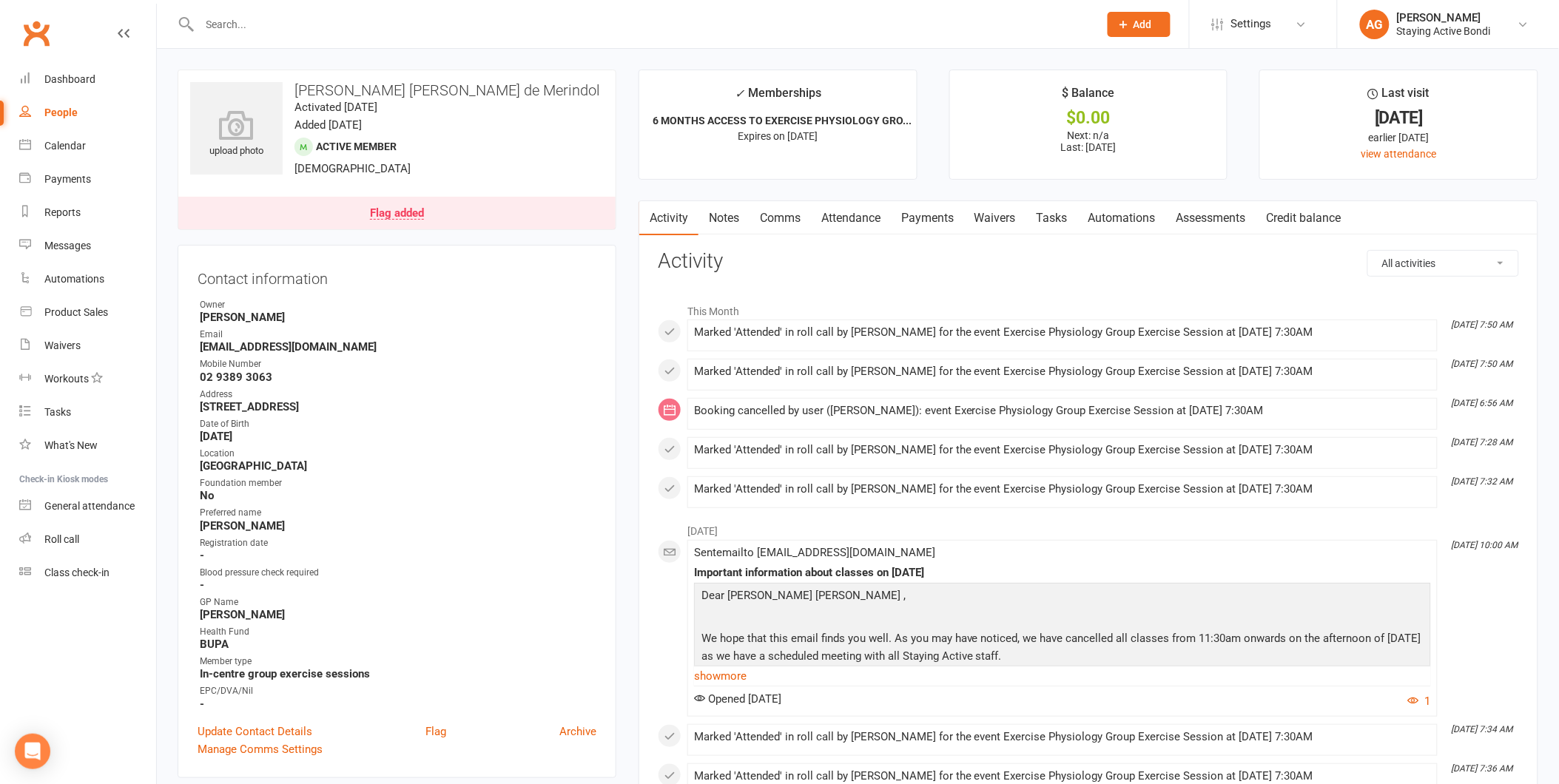
click at [940, 225] on link "Payments" at bounding box center [927, 218] width 73 height 34
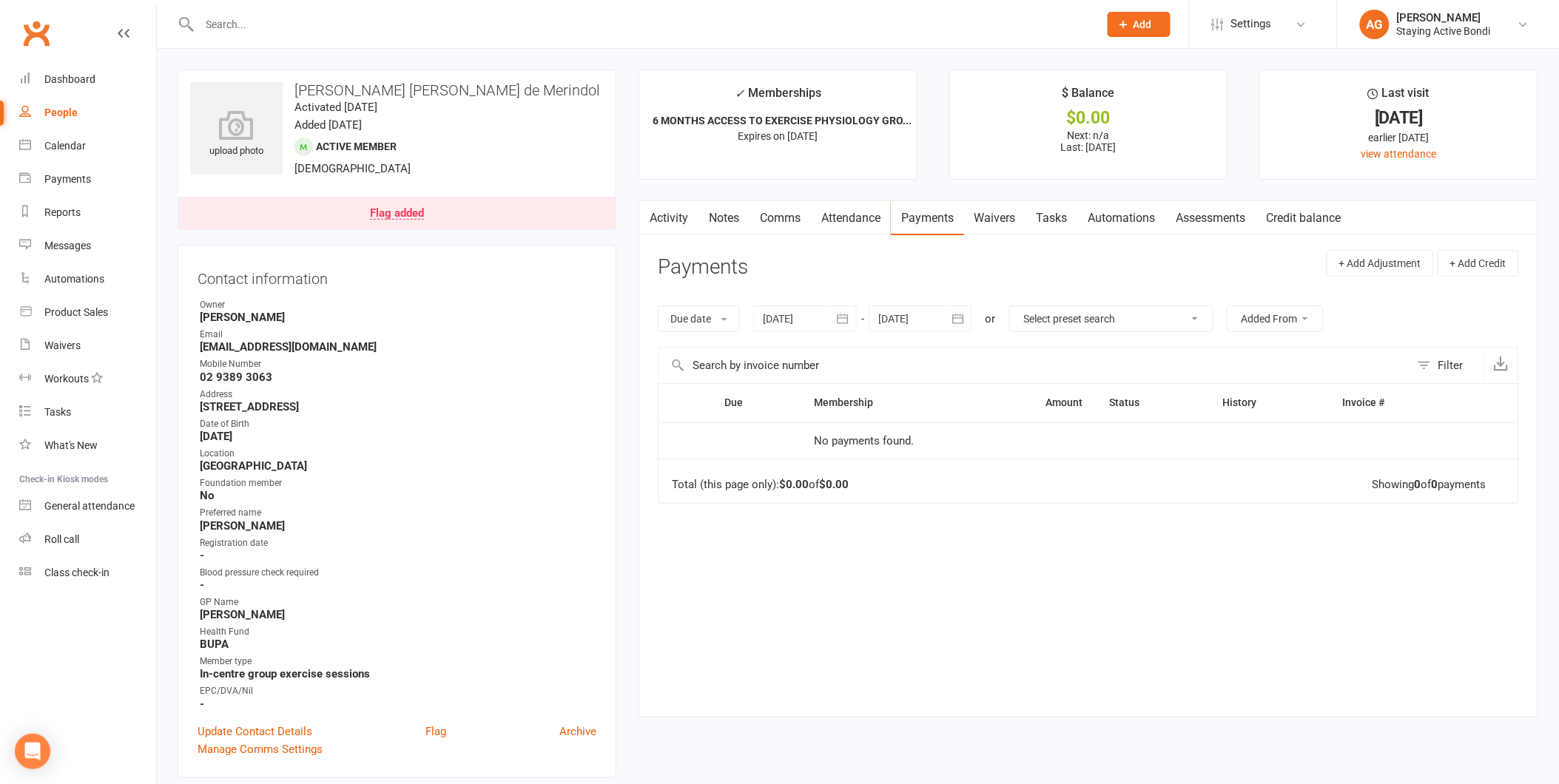
scroll to position [164, 0]
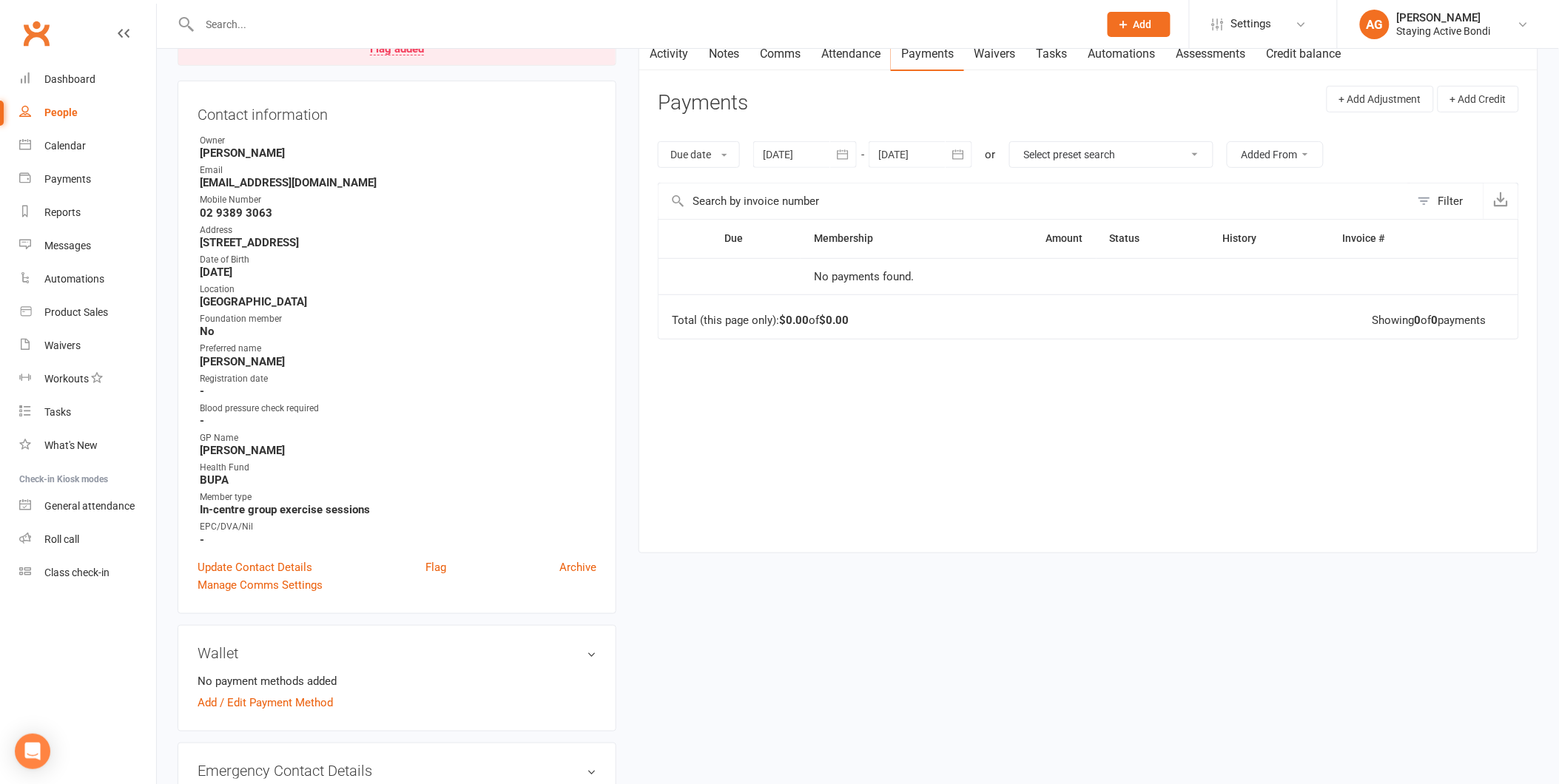
click at [844, 158] on icon "button" at bounding box center [843, 155] width 15 height 15
click at [779, 185] on icon "button" at bounding box center [776, 190] width 10 height 12
click at [847, 255] on button "31" at bounding box center [846, 246] width 31 height 27
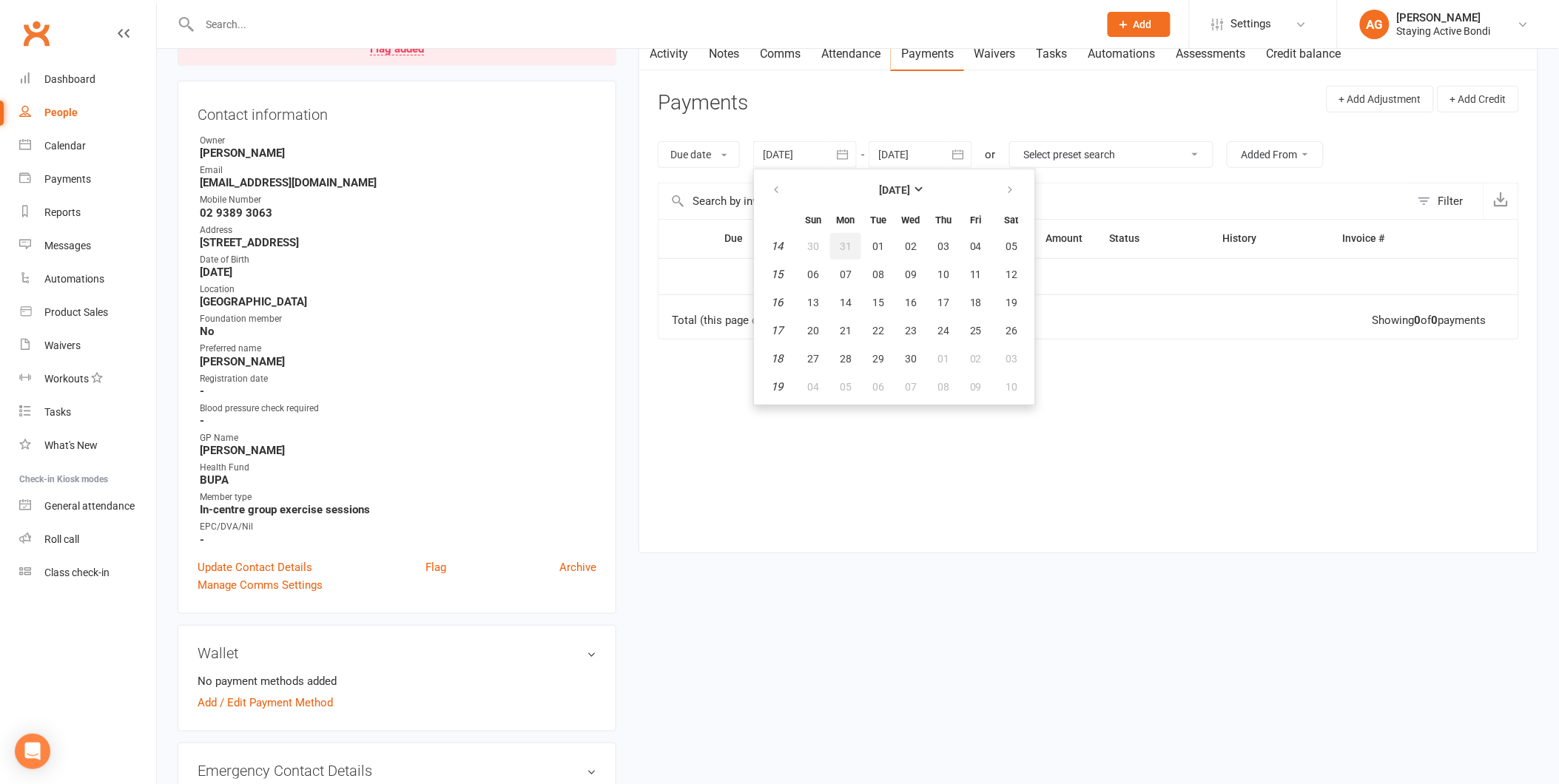
type input "31 Mar 2025"
